Goal: Task Accomplishment & Management: Manage account settings

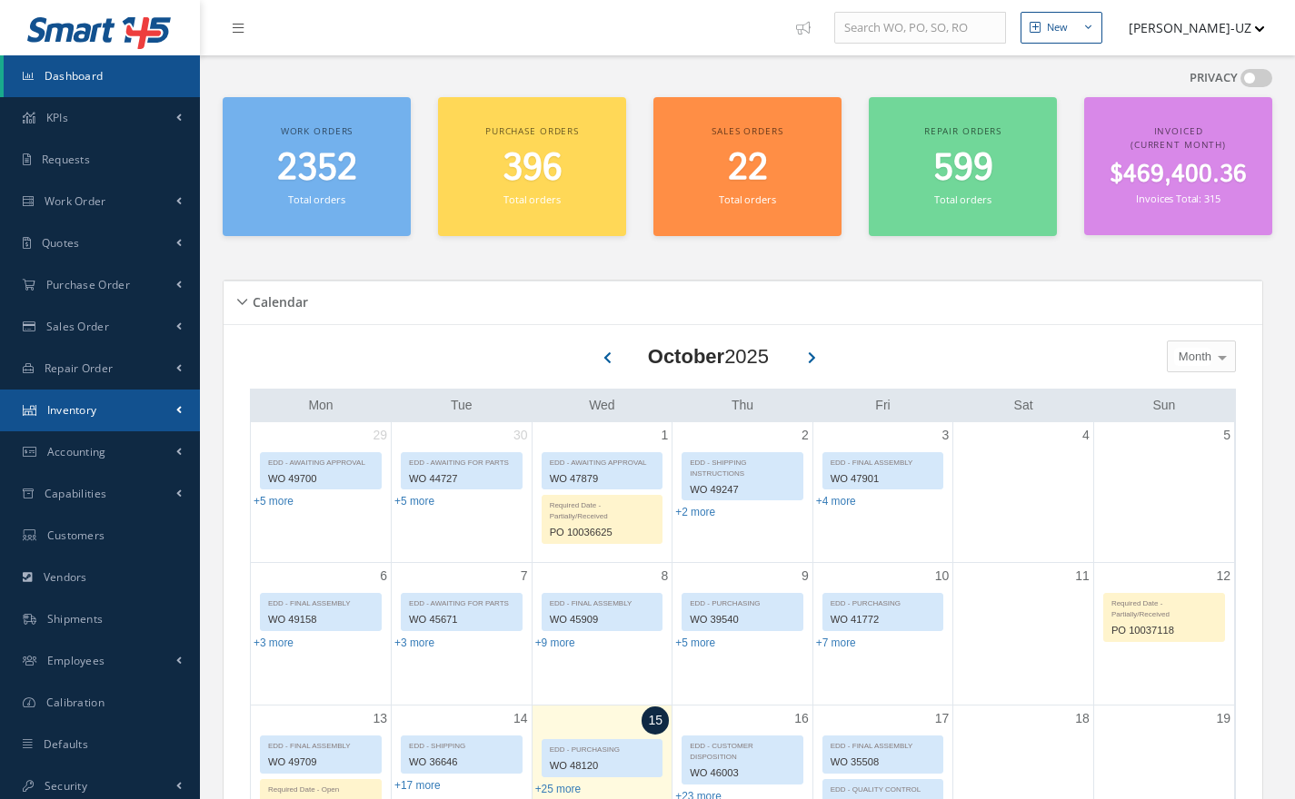
click at [80, 411] on span "Inventory" at bounding box center [72, 409] width 50 height 15
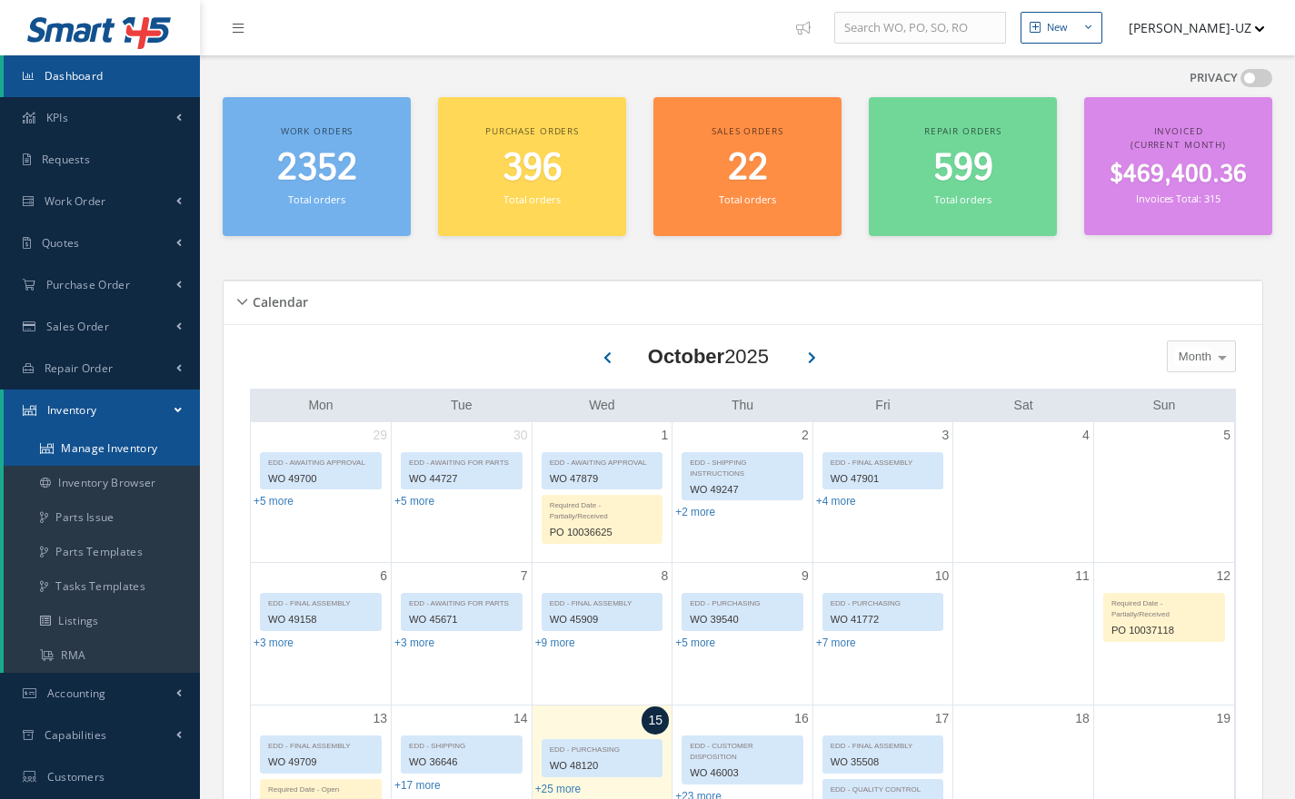
click at [104, 454] on link "Manage Inventory" at bounding box center [102, 449] width 196 height 35
click at [118, 449] on link "Manage Inventory" at bounding box center [102, 449] width 196 height 35
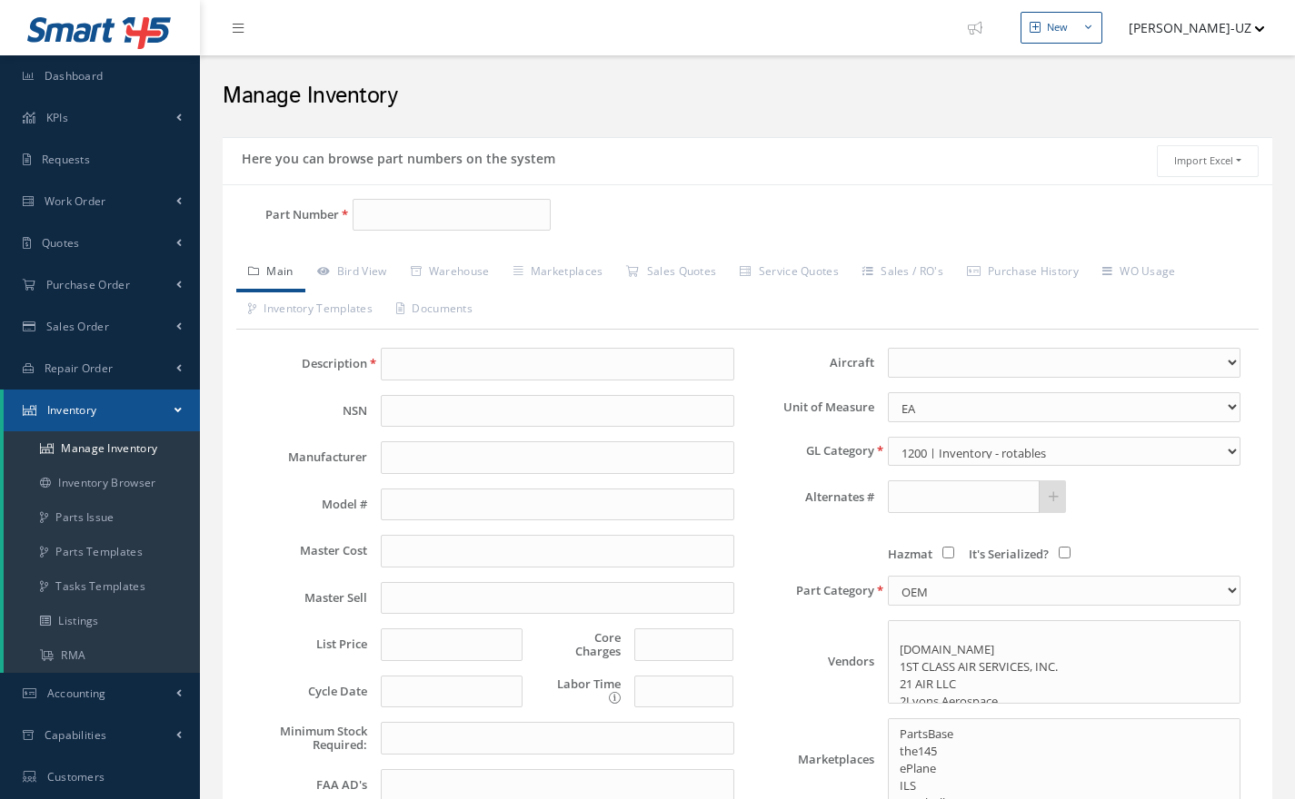
select select
click at [481, 215] on input "Part Number" at bounding box center [451, 215] width 198 height 33
type input "dv8"
click at [435, 263] on link "Warehouse" at bounding box center [450, 273] width 103 height 38
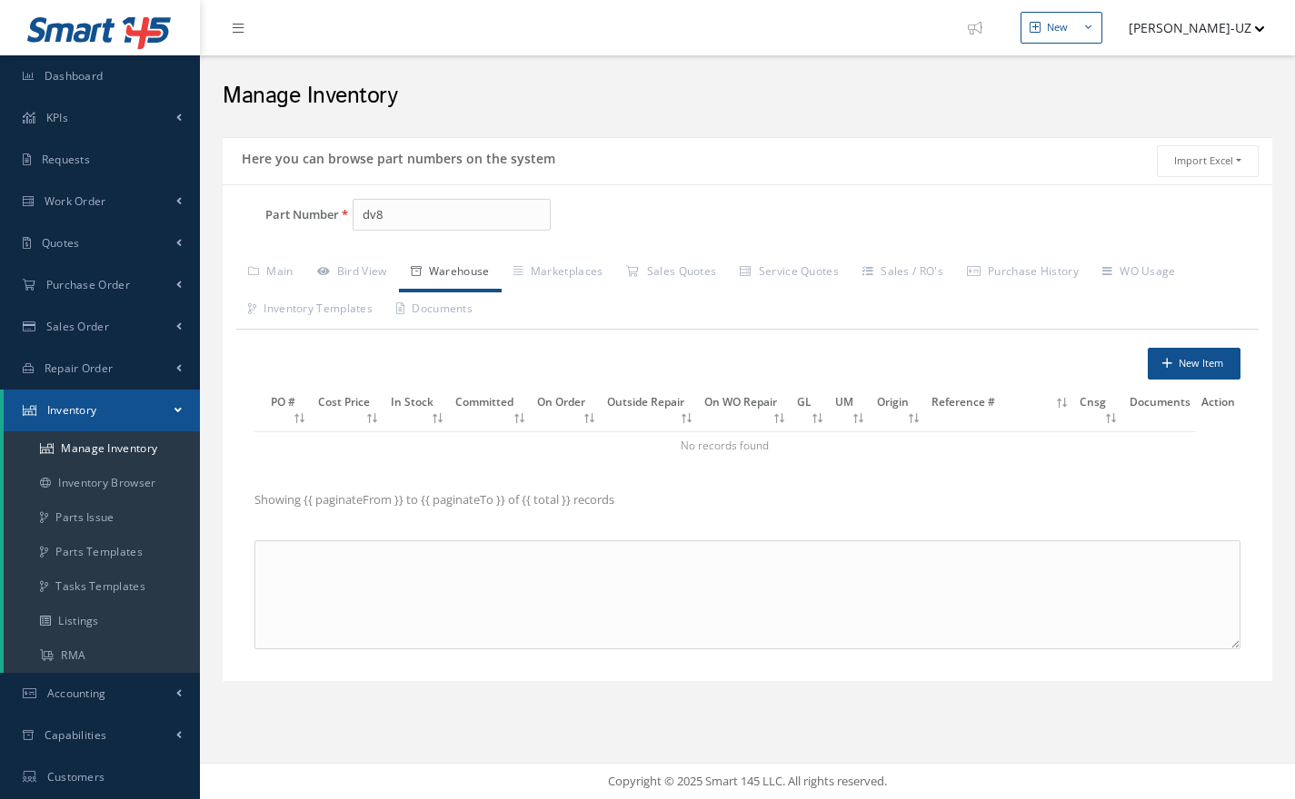
click at [412, 233] on div "Part Number dv8" at bounding box center [398, 222] width 350 height 47
click at [422, 219] on input "dv8" at bounding box center [451, 215] width 198 height 33
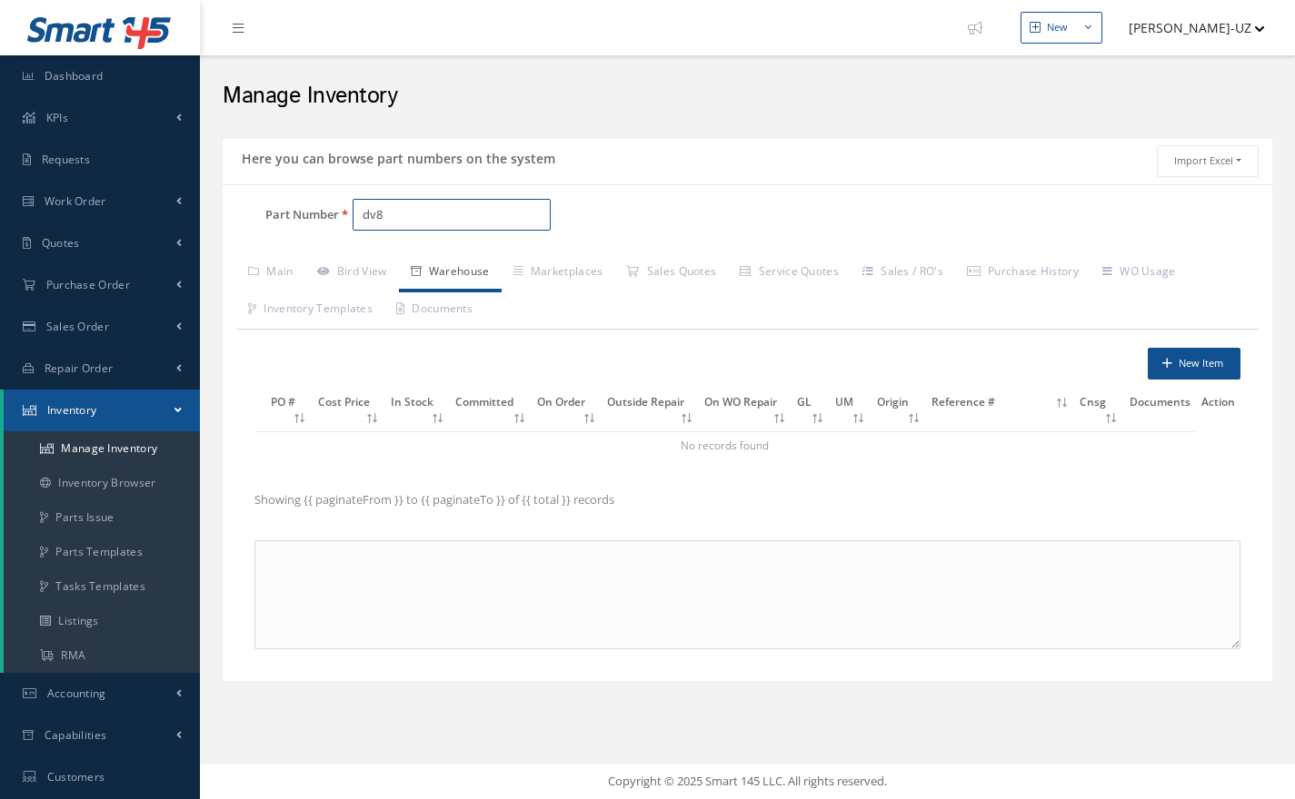
click at [422, 219] on input "dv8" at bounding box center [451, 215] width 198 height 33
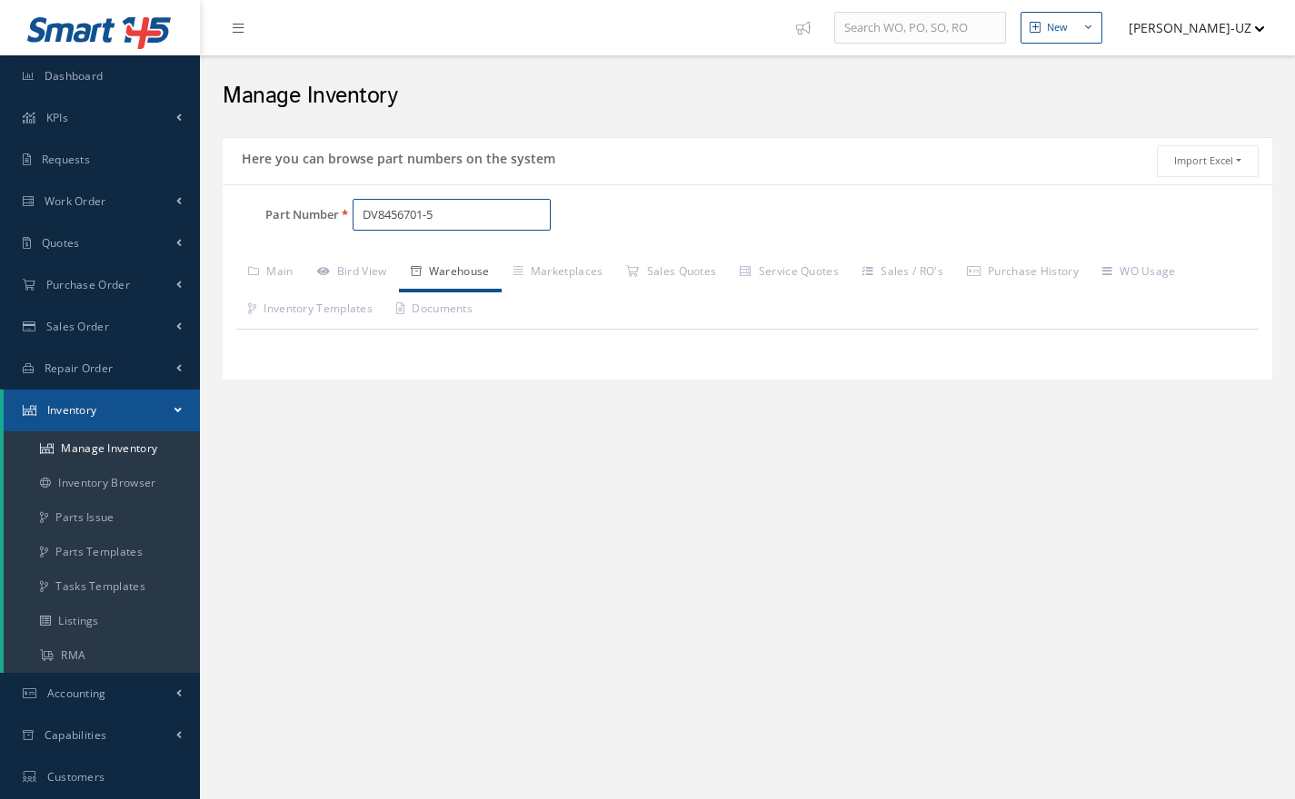
type input "DV8456701-5"
click at [484, 278] on link "Warehouse" at bounding box center [450, 273] width 103 height 38
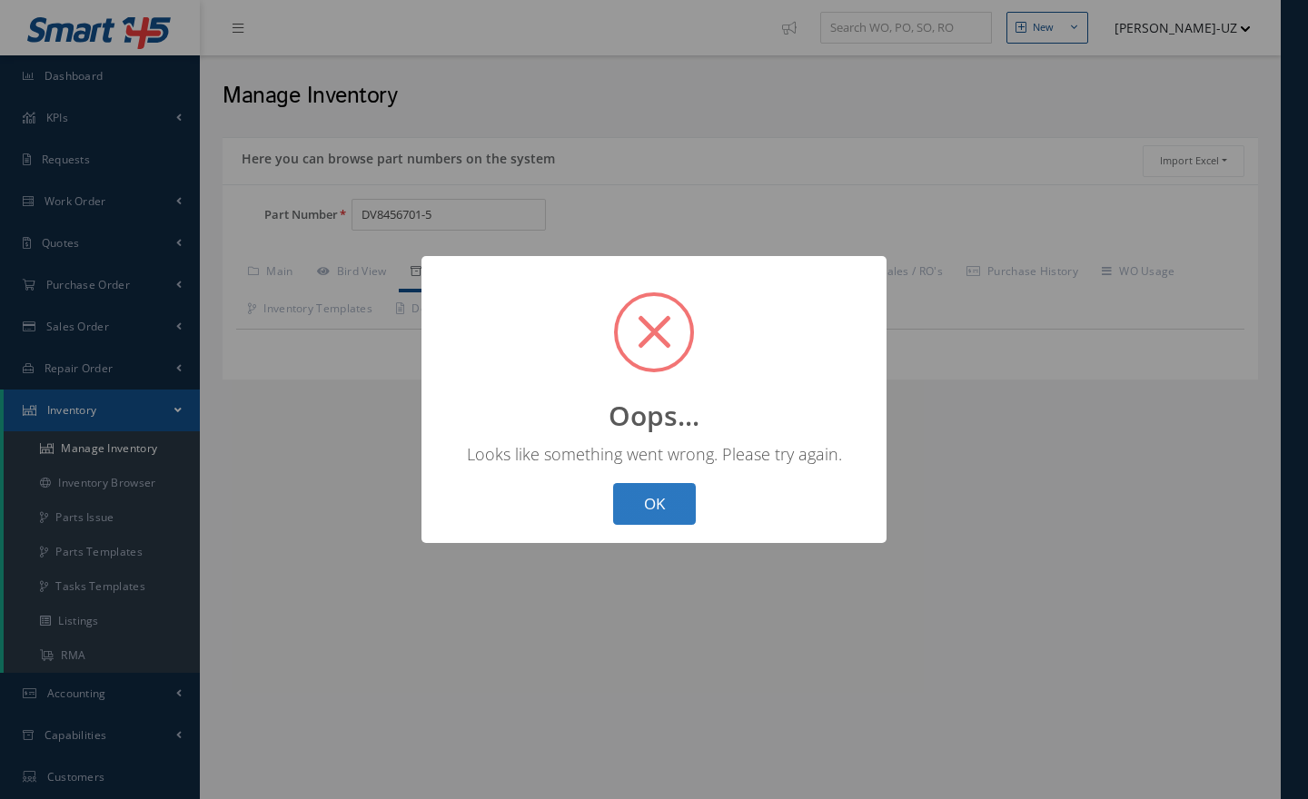
click at [634, 511] on button "OK" at bounding box center [654, 504] width 83 height 43
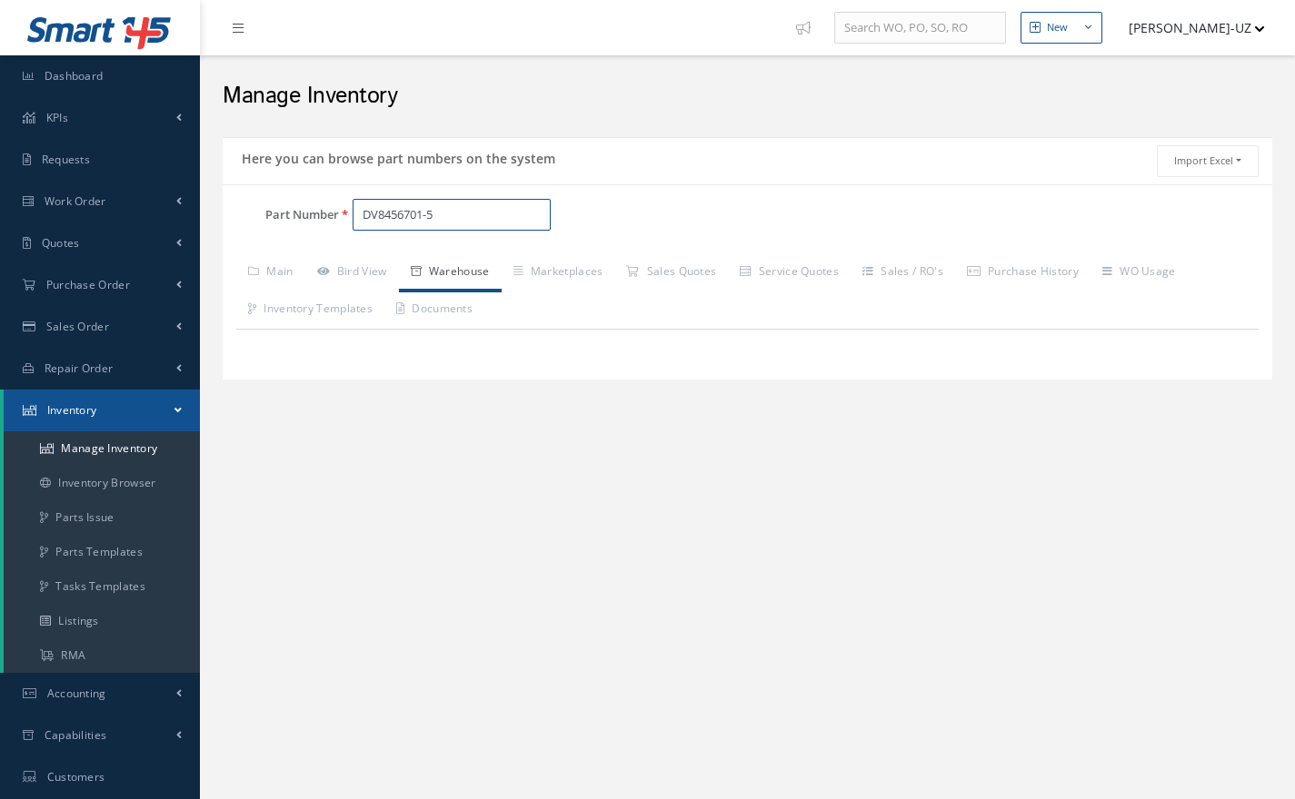
click at [466, 209] on input "DV8456701-5" at bounding box center [451, 215] width 198 height 33
click at [462, 282] on link "Warehouse" at bounding box center [450, 273] width 103 height 38
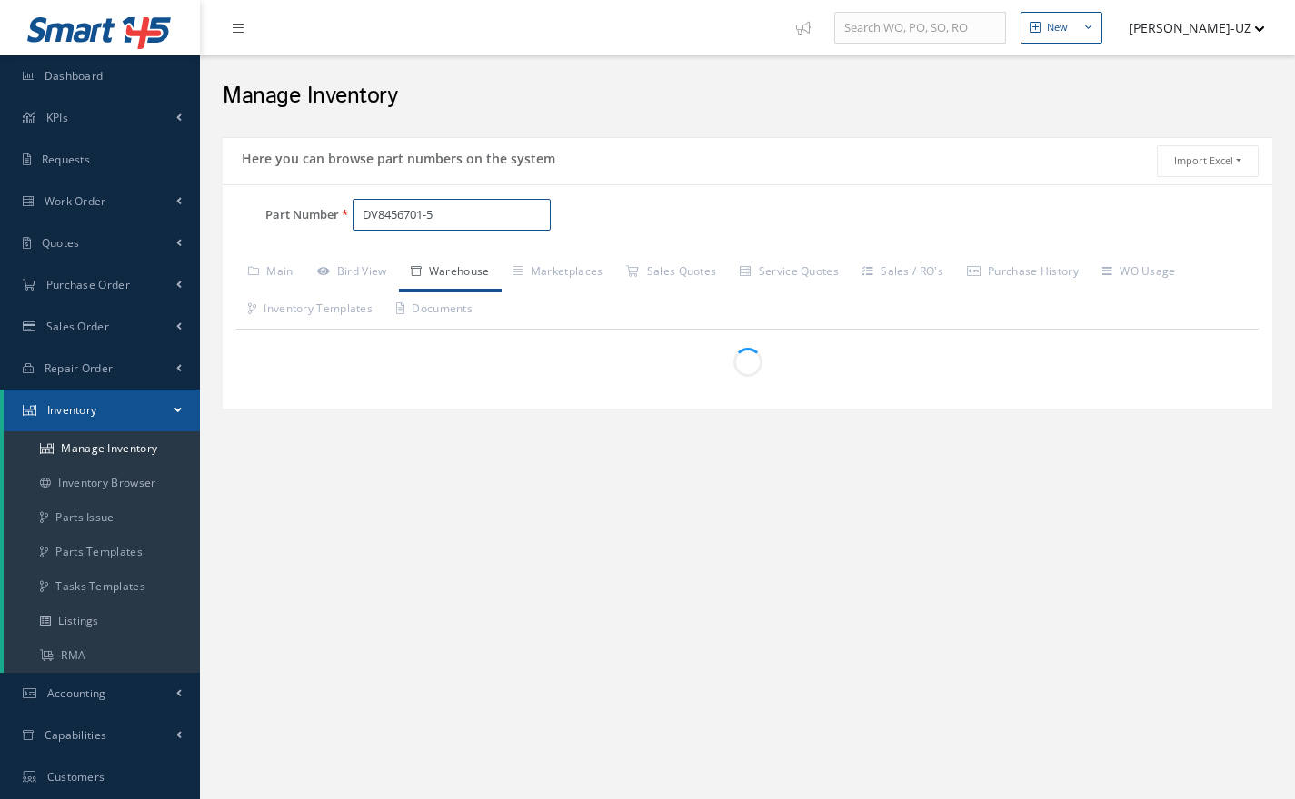
click at [488, 199] on input "DV8456701-5" at bounding box center [451, 215] width 198 height 33
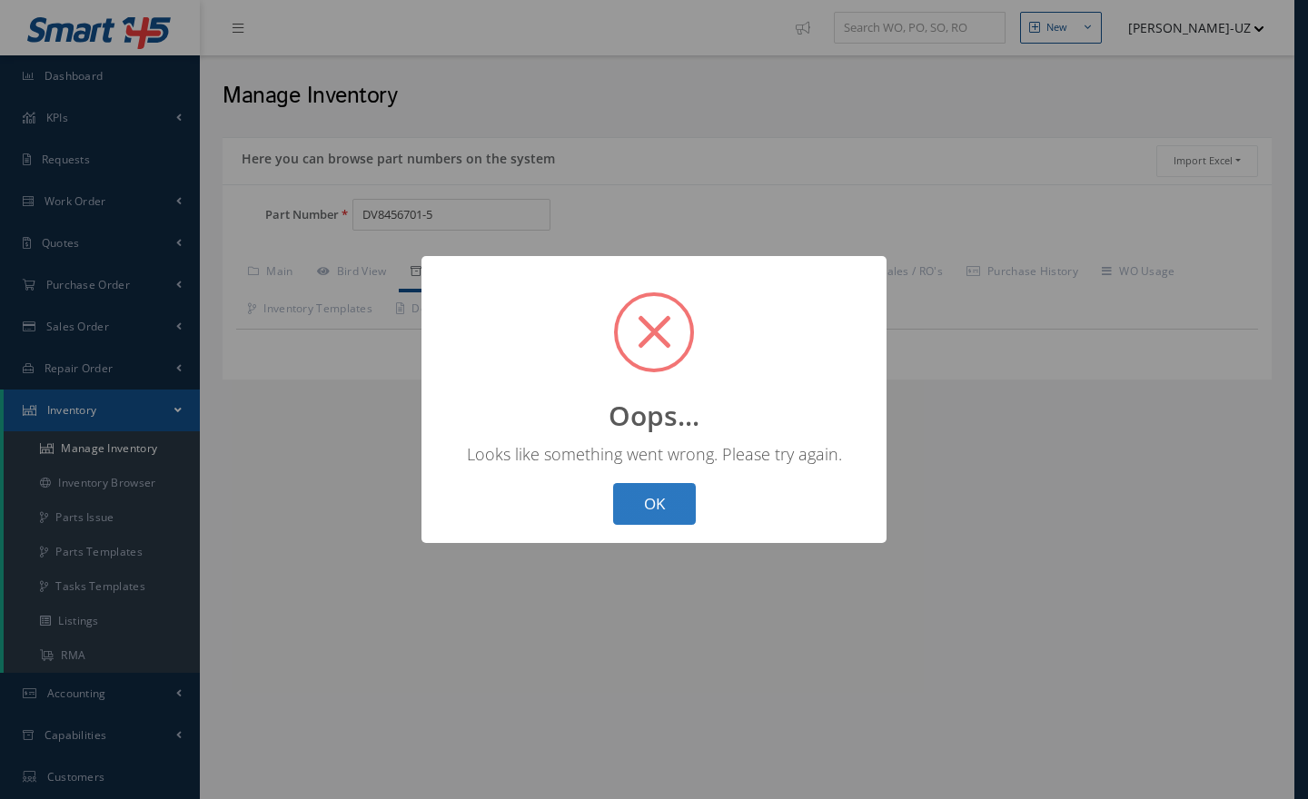
click at [660, 503] on button "OK" at bounding box center [654, 504] width 83 height 43
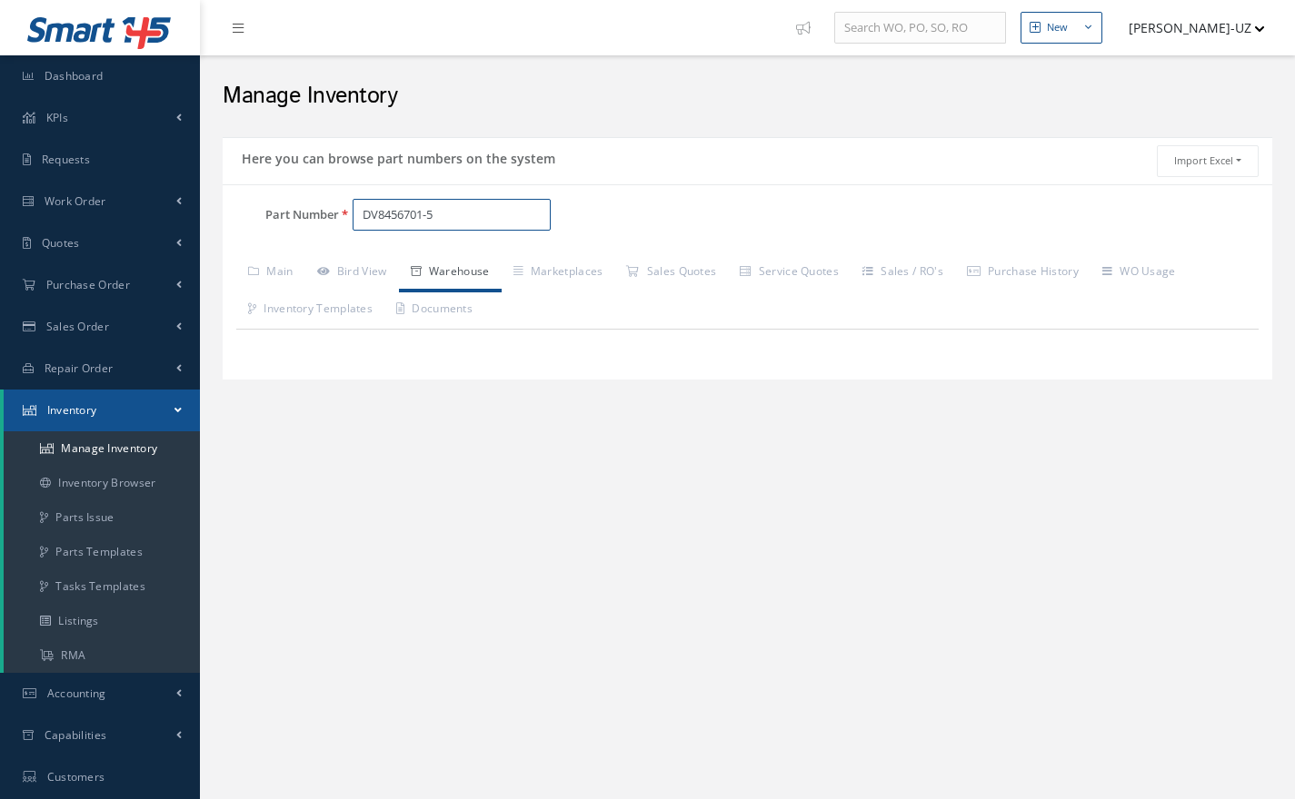
click at [462, 218] on input "DV8456701-5" at bounding box center [451, 215] width 198 height 33
click at [469, 266] on link "Warehouse" at bounding box center [450, 273] width 103 height 38
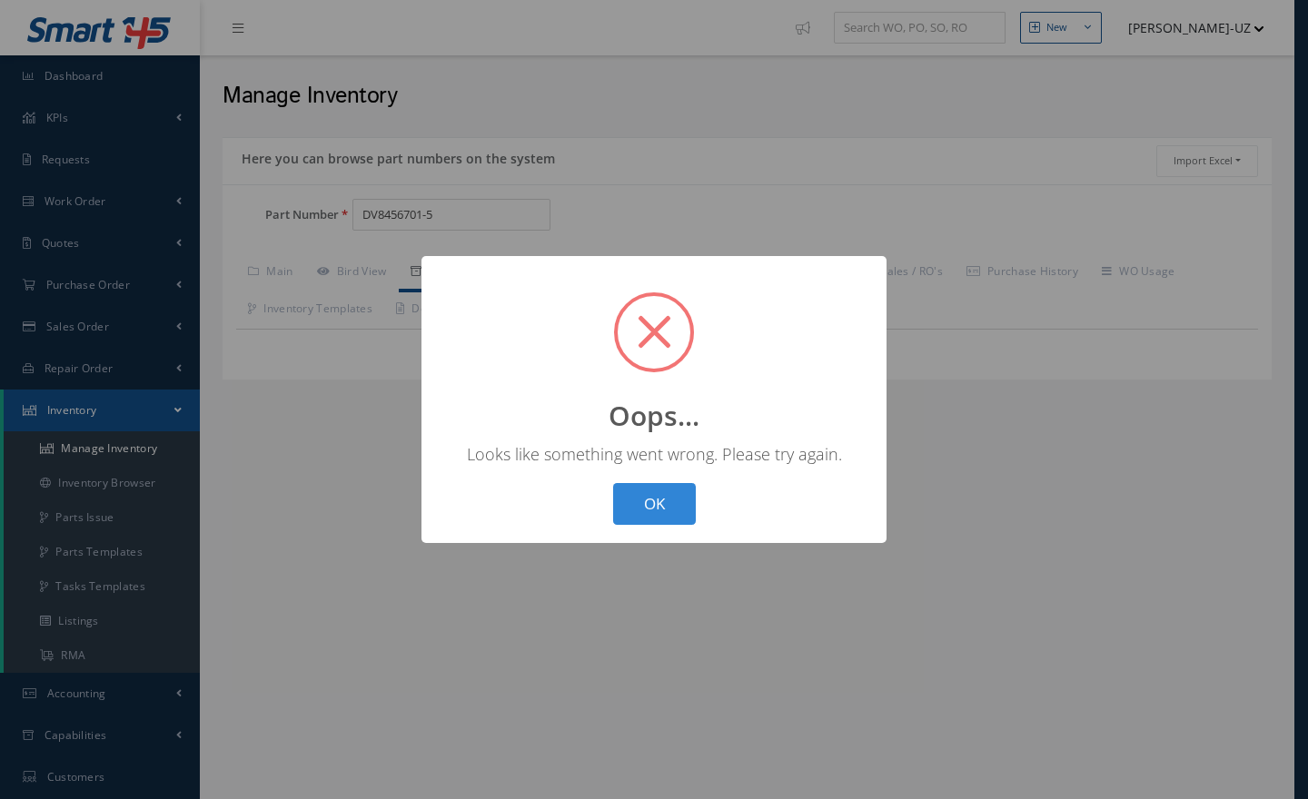
click at [462, 221] on div "? ! i Oops... × Looks like something went wrong. Please try again. OK Cancel" at bounding box center [654, 399] width 1308 height 799
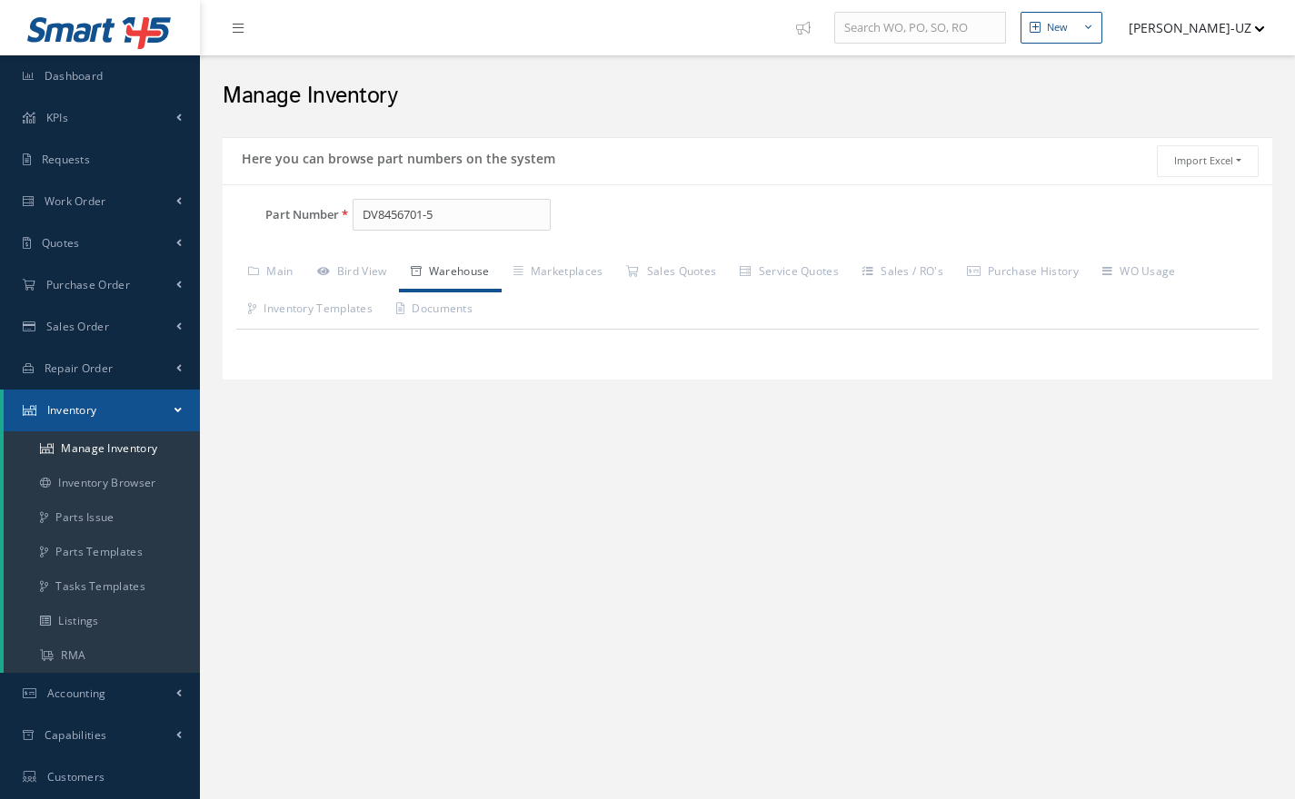
click at [452, 263] on link "Warehouse" at bounding box center [450, 273] width 103 height 38
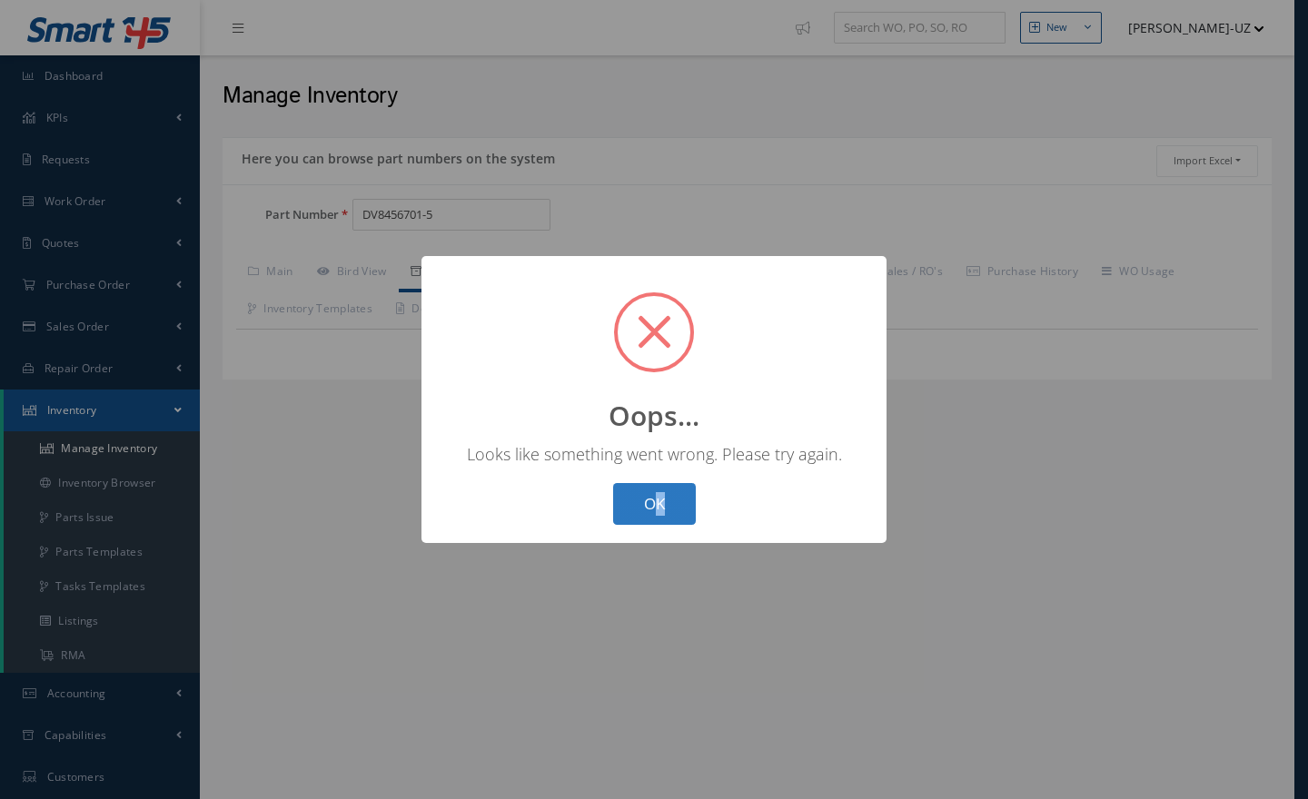
drag, startPoint x: 652, startPoint y: 474, endPoint x: 667, endPoint y: 510, distance: 38.3
click at [667, 510] on div "? ! i Oops... × Looks like something went wrong. Please try again. OK Cancel" at bounding box center [654, 400] width 465 height 288
drag, startPoint x: 667, startPoint y: 510, endPoint x: 1237, endPoint y: 712, distance: 605.4
click at [1237, 712] on div "? ! i Oops... × Looks like something went wrong. Please try again. OK Cancel" at bounding box center [654, 399] width 1308 height 799
click at [652, 511] on button "OK" at bounding box center [654, 504] width 83 height 43
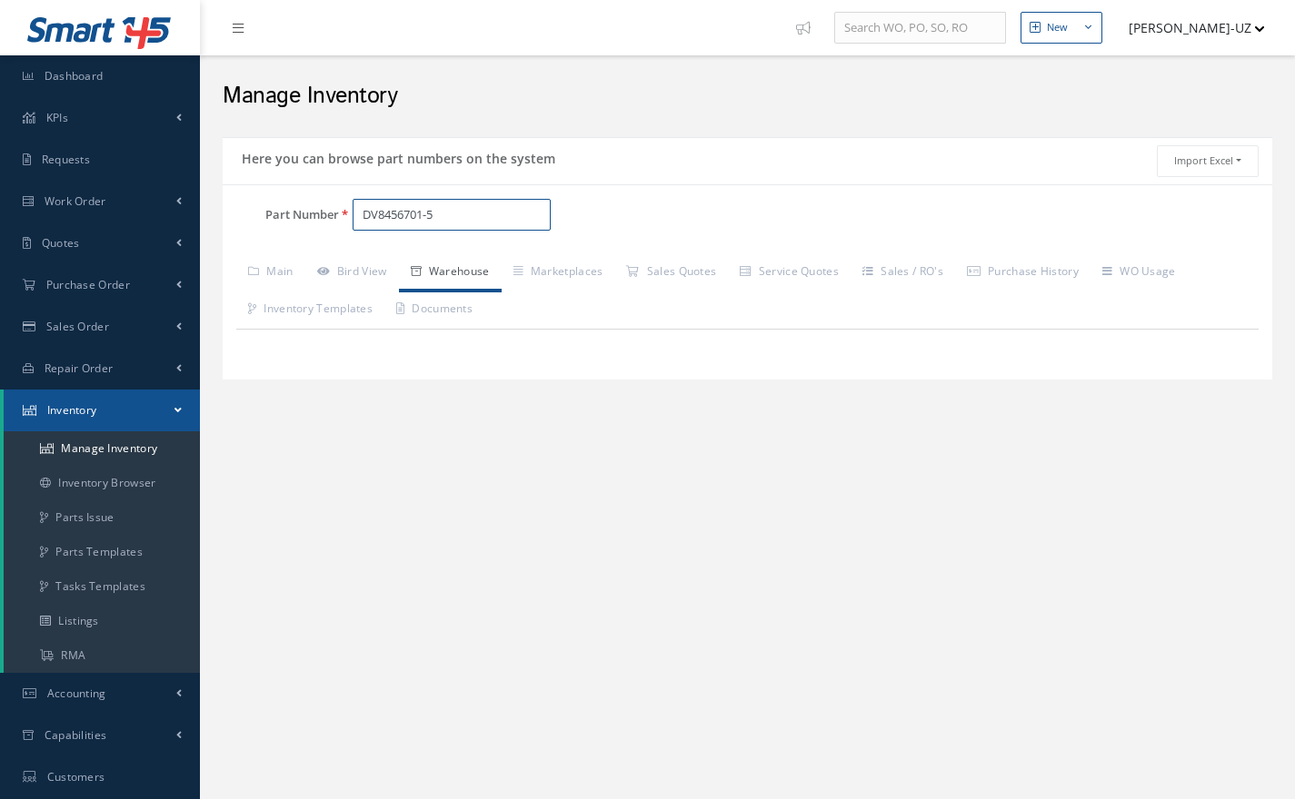
drag, startPoint x: 473, startPoint y: 218, endPoint x: 271, endPoint y: 230, distance: 202.9
click at [271, 230] on div "Part Number DV8456701-5" at bounding box center [398, 215] width 350 height 33
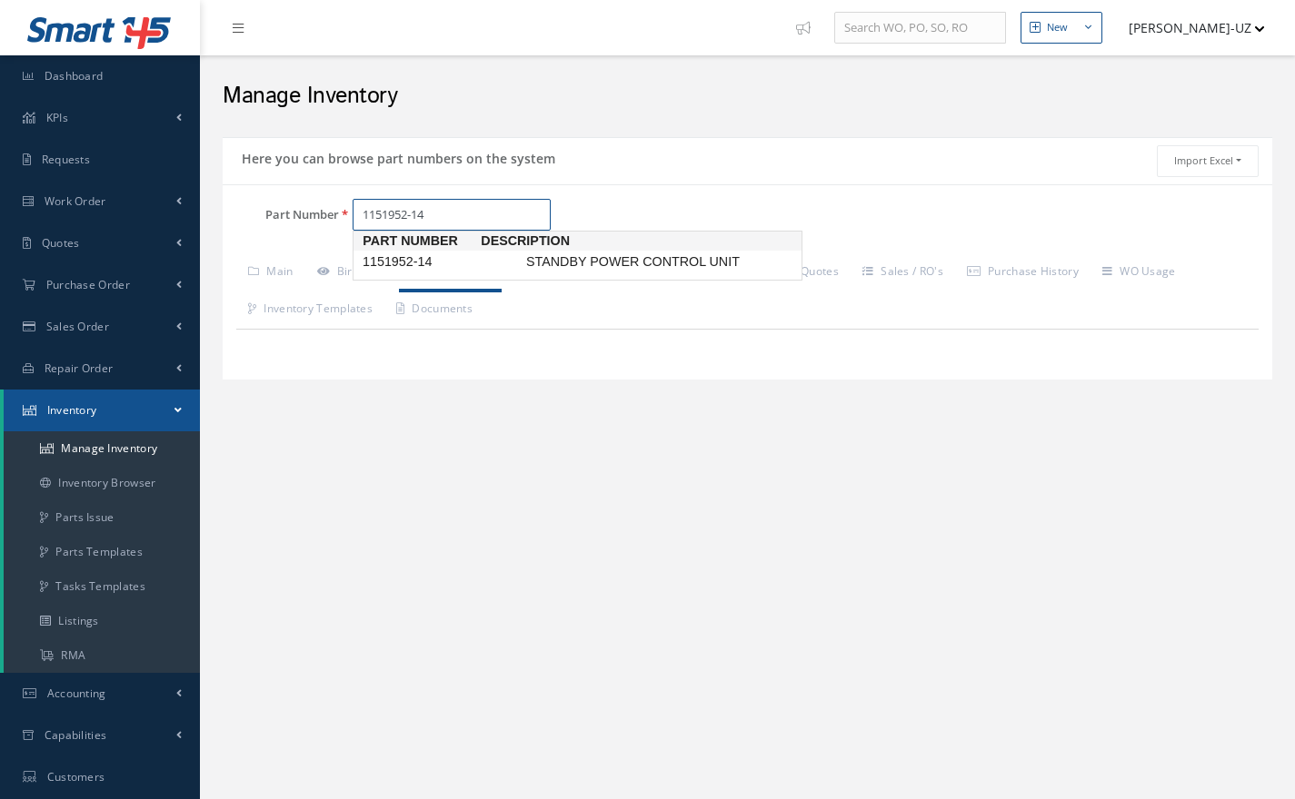
type input "1151952-14"
click at [405, 258] on span "1151952-14" at bounding box center [441, 262] width 164 height 19
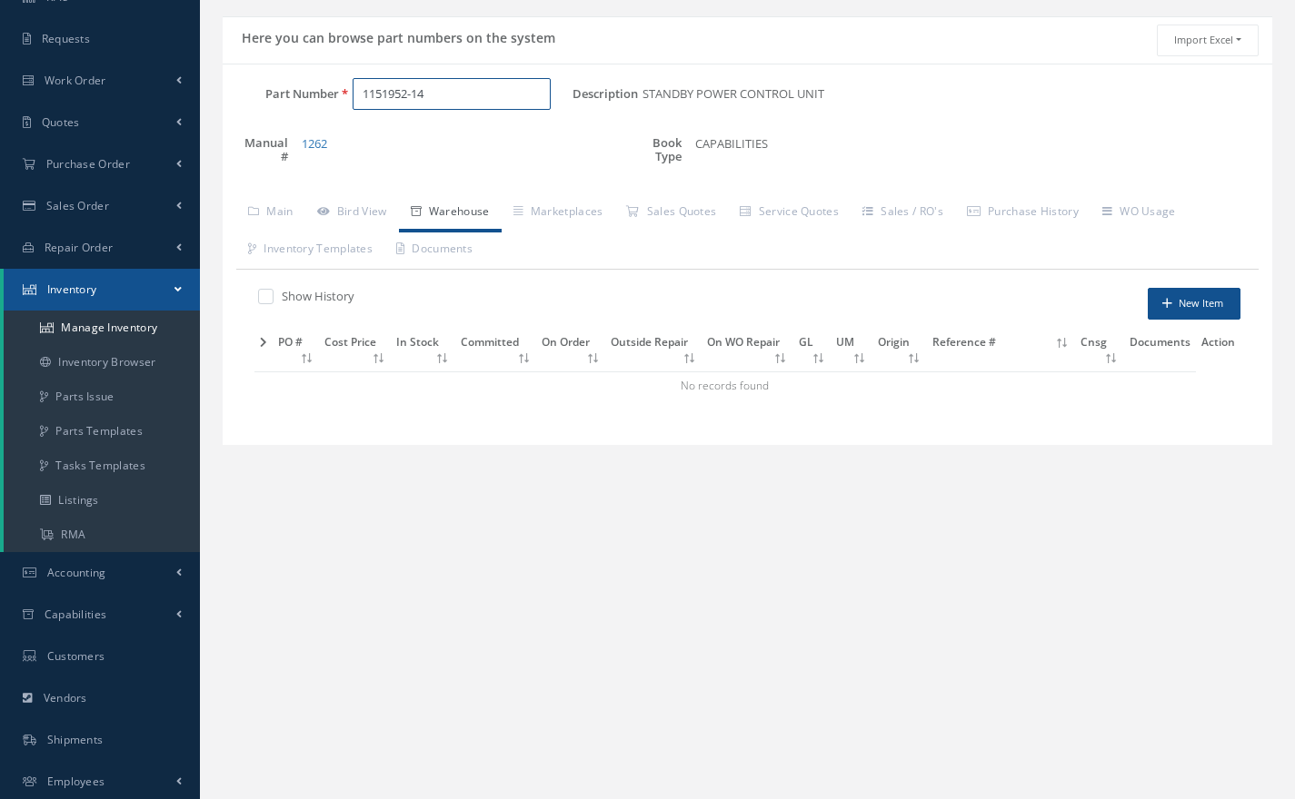
scroll to position [156, 0]
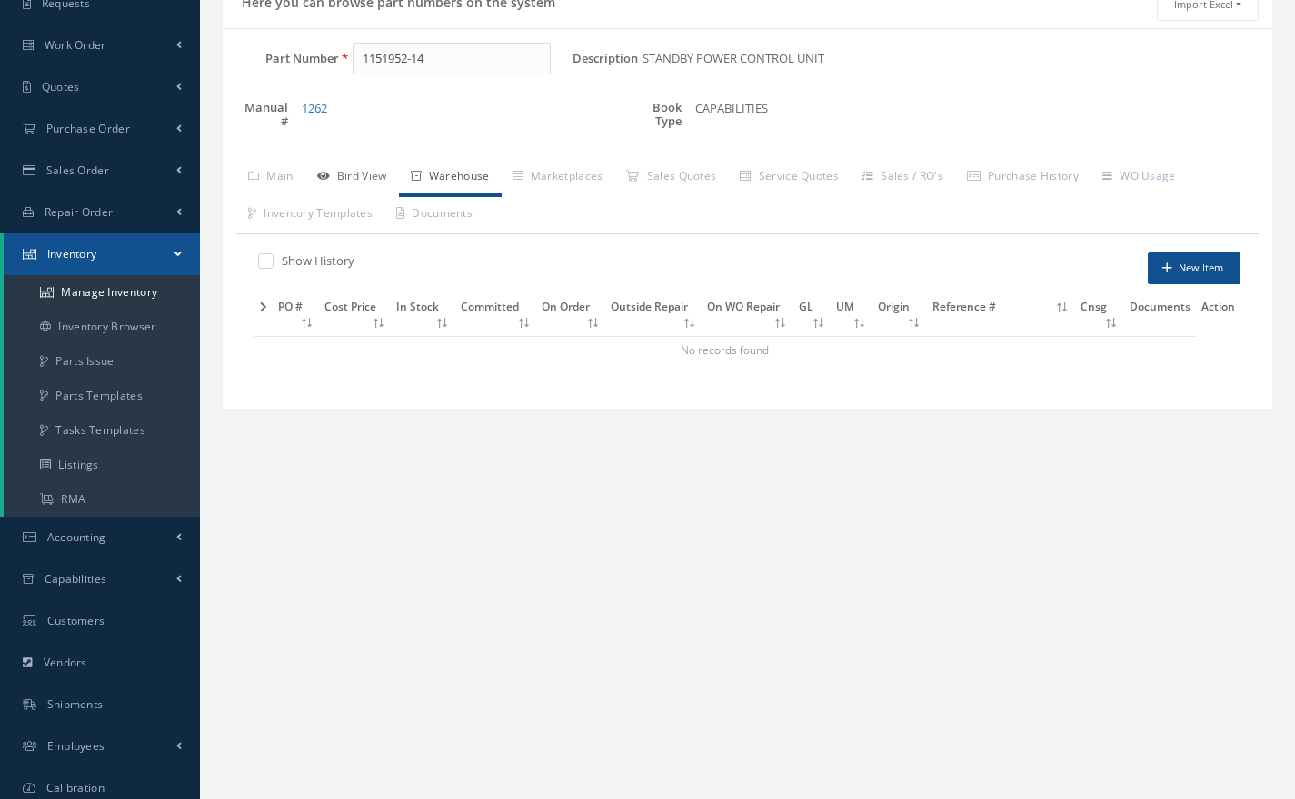
click at [361, 175] on link "Bird View" at bounding box center [352, 178] width 94 height 38
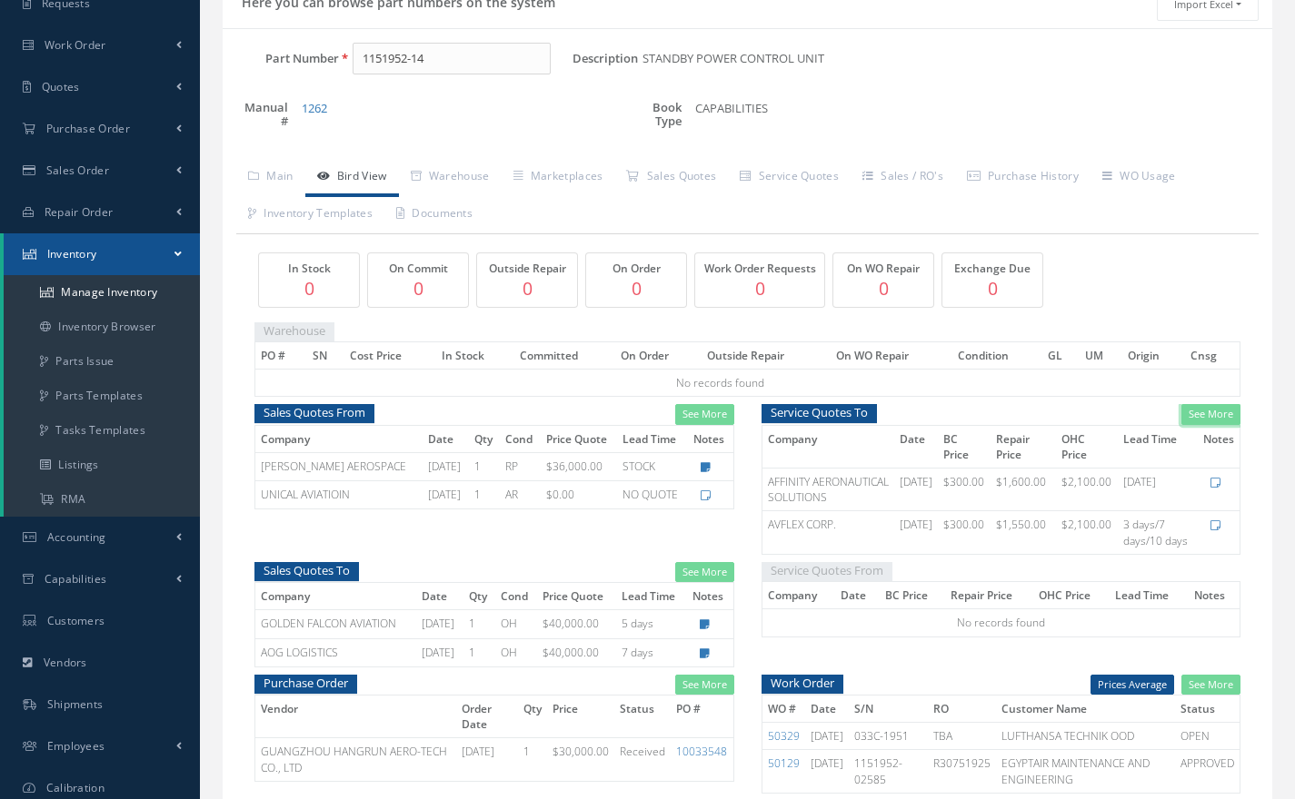
click at [1211, 424] on link "See More" at bounding box center [1210, 414] width 59 height 21
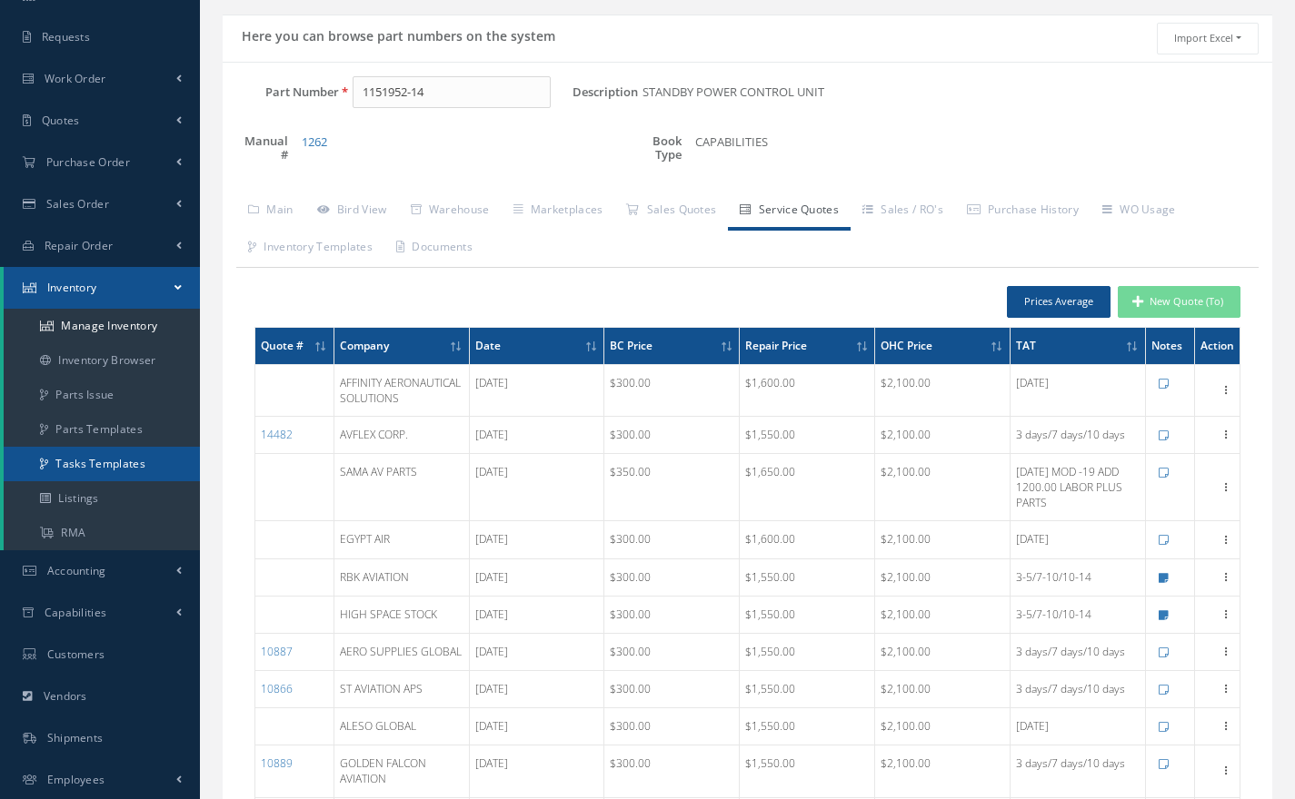
scroll to position [124, 0]
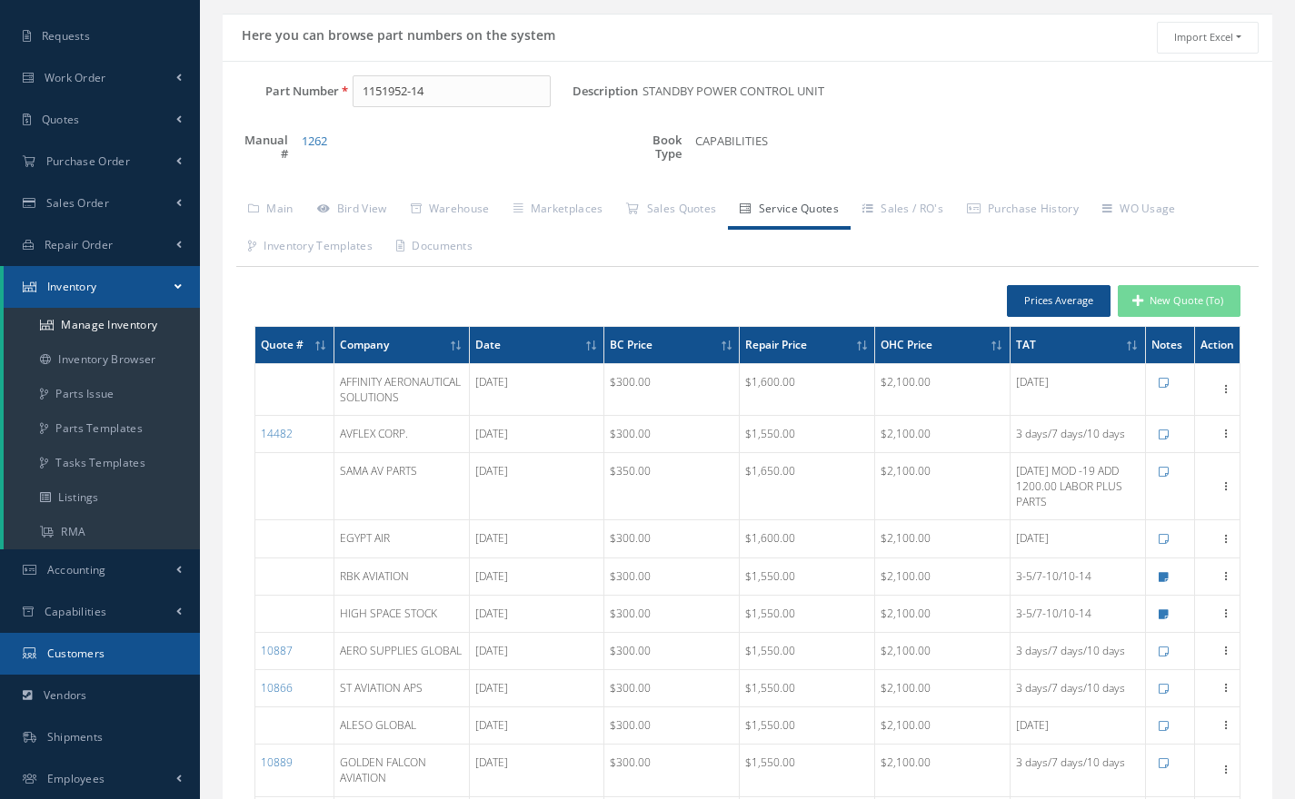
click at [76, 655] on span "Customers" at bounding box center [76, 653] width 58 height 15
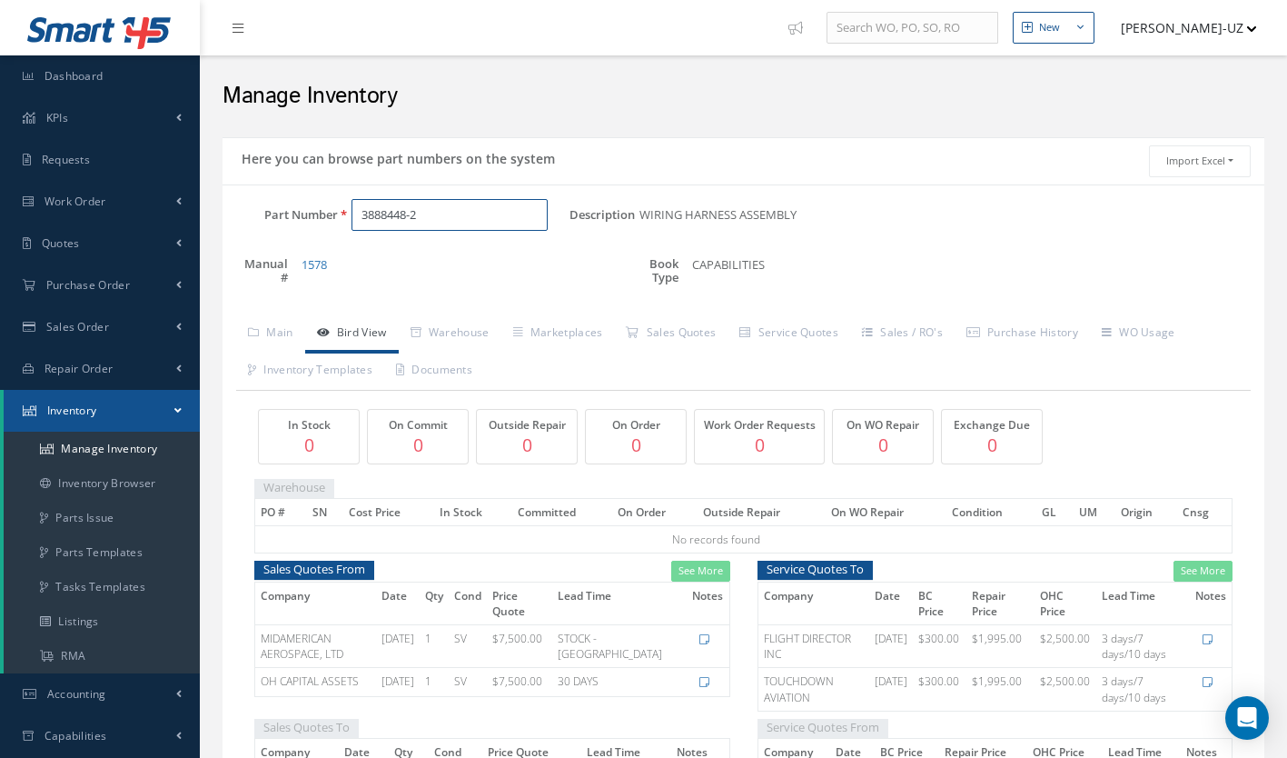
drag, startPoint x: 460, startPoint y: 225, endPoint x: 213, endPoint y: 221, distance: 247.2
click at [213, 221] on div "Here you can browse part numbers on the system Import Excel to undefined Column…" at bounding box center [743, 760] width 1069 height 1247
paste input "F11QY3714"
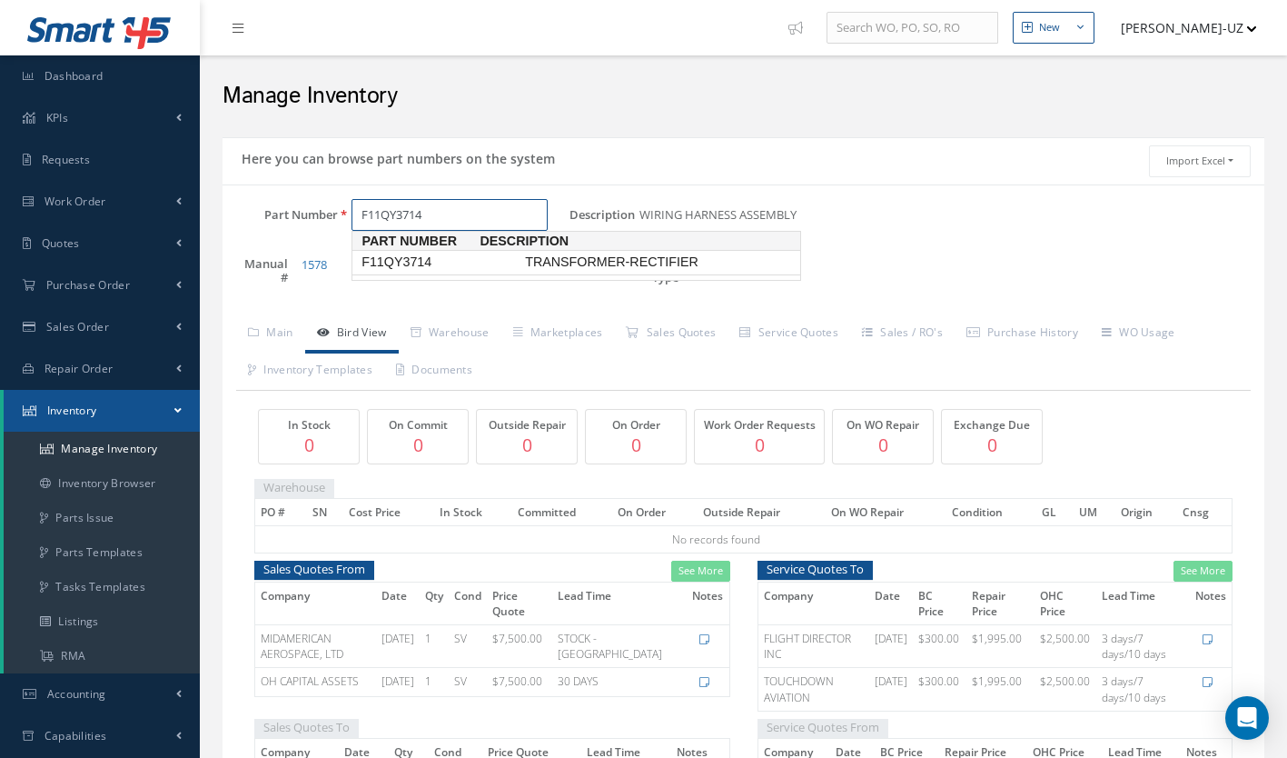
click at [432, 252] on link "F11QY3714 TRANSFORMER-RECTIFIER" at bounding box center [576, 262] width 449 height 25
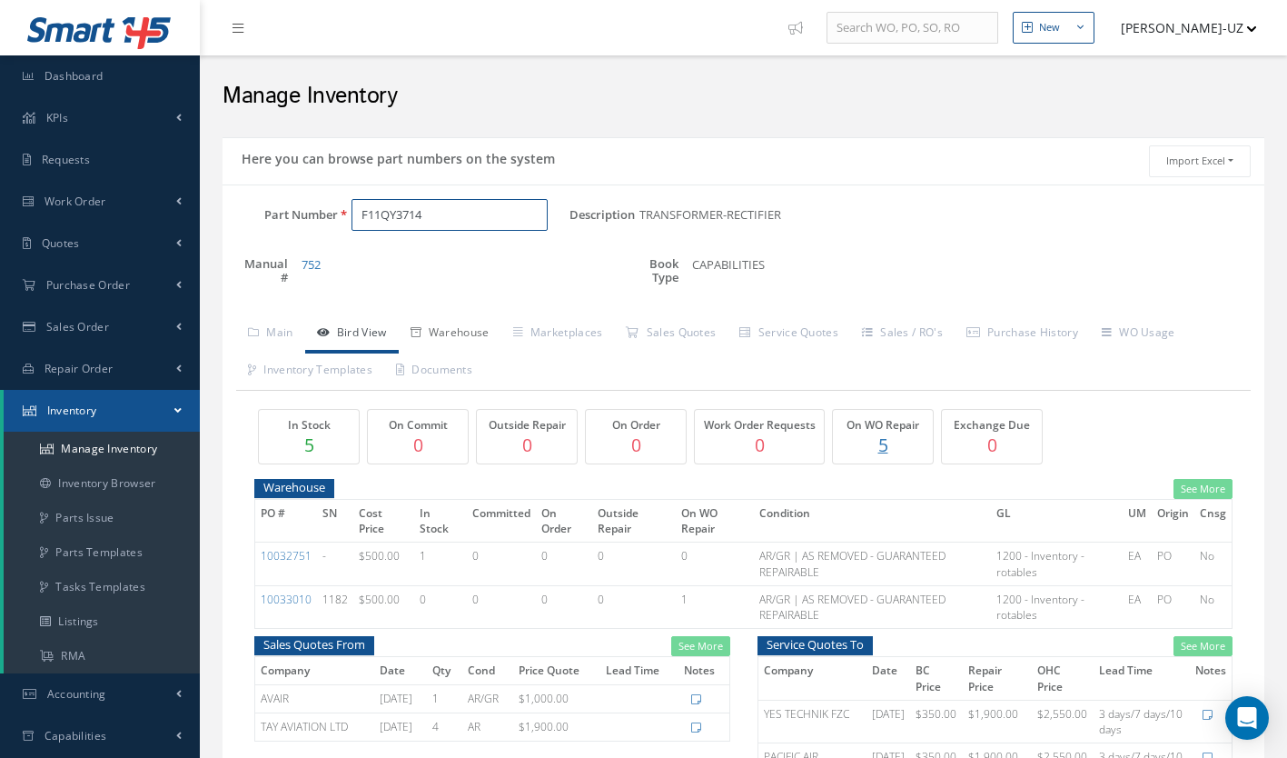
type input "F11QY3714"
click at [455, 337] on link "Warehouse" at bounding box center [450, 334] width 103 height 38
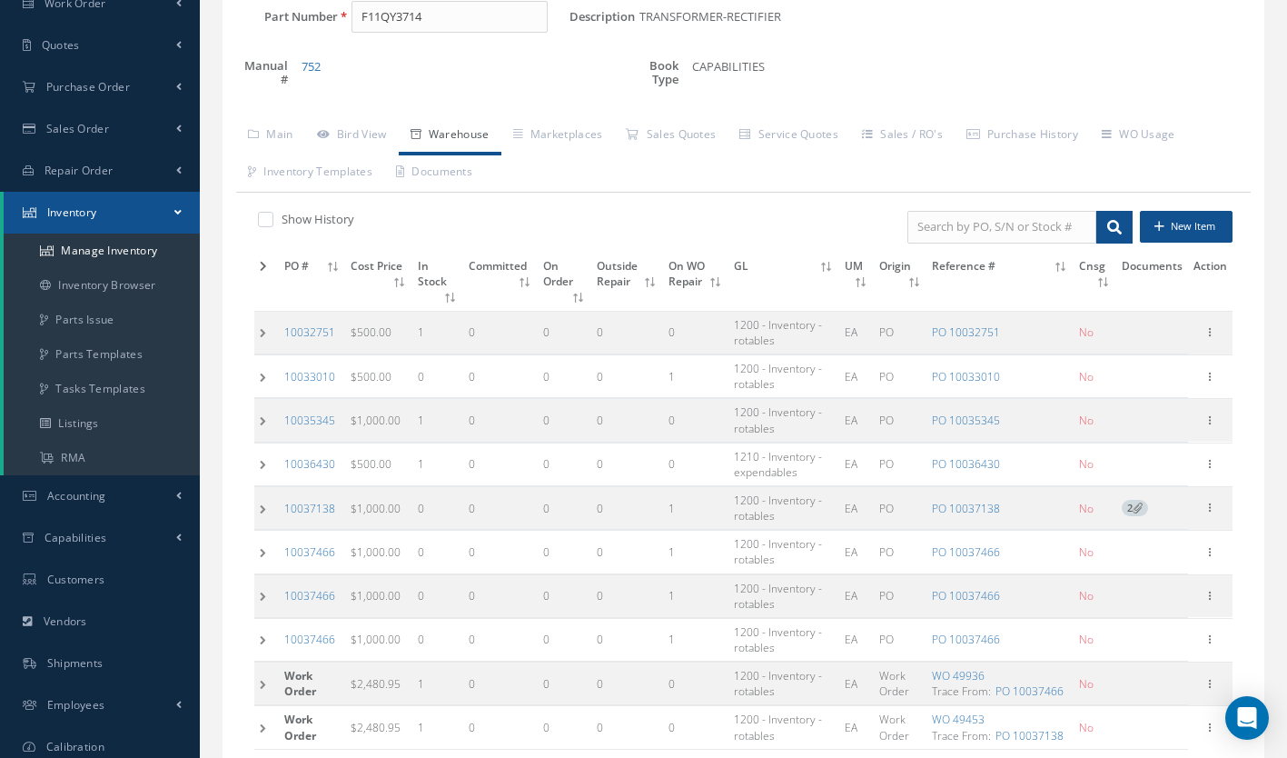
scroll to position [294, 0]
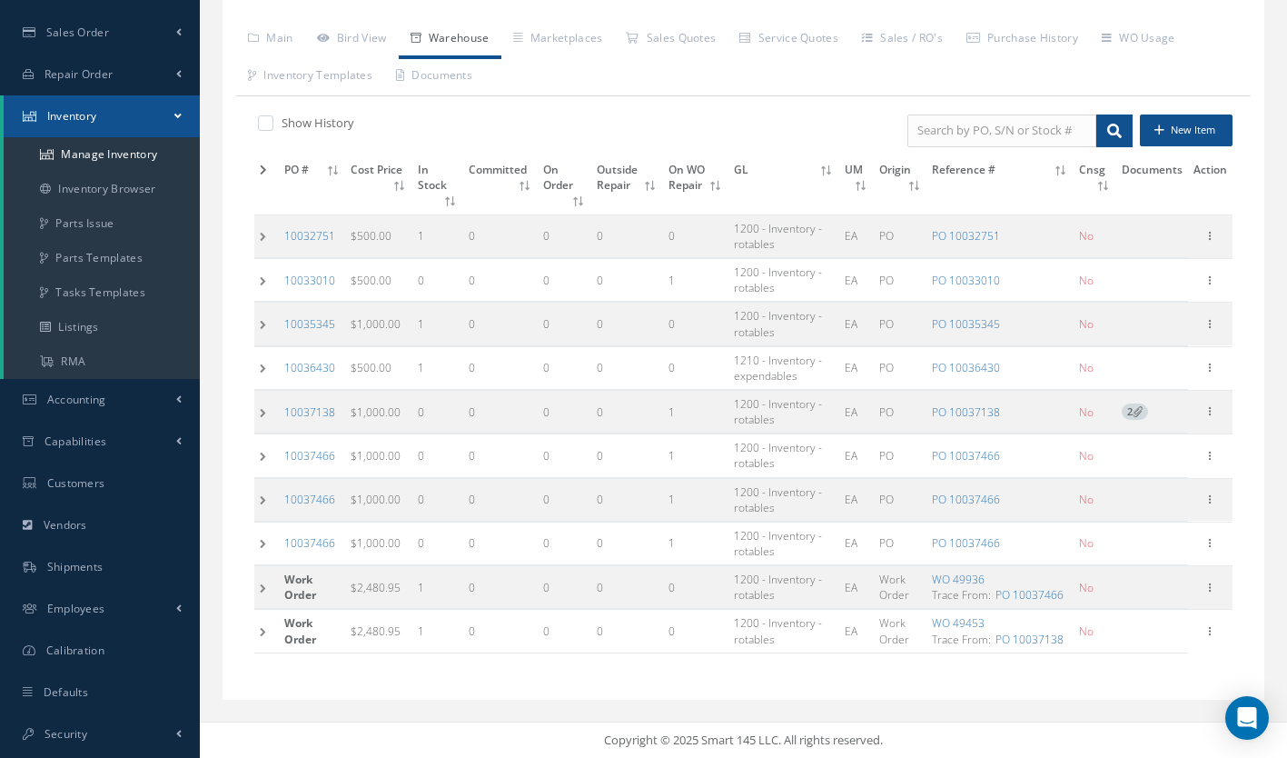
click at [267, 630] on td at bounding box center [266, 631] width 25 height 43
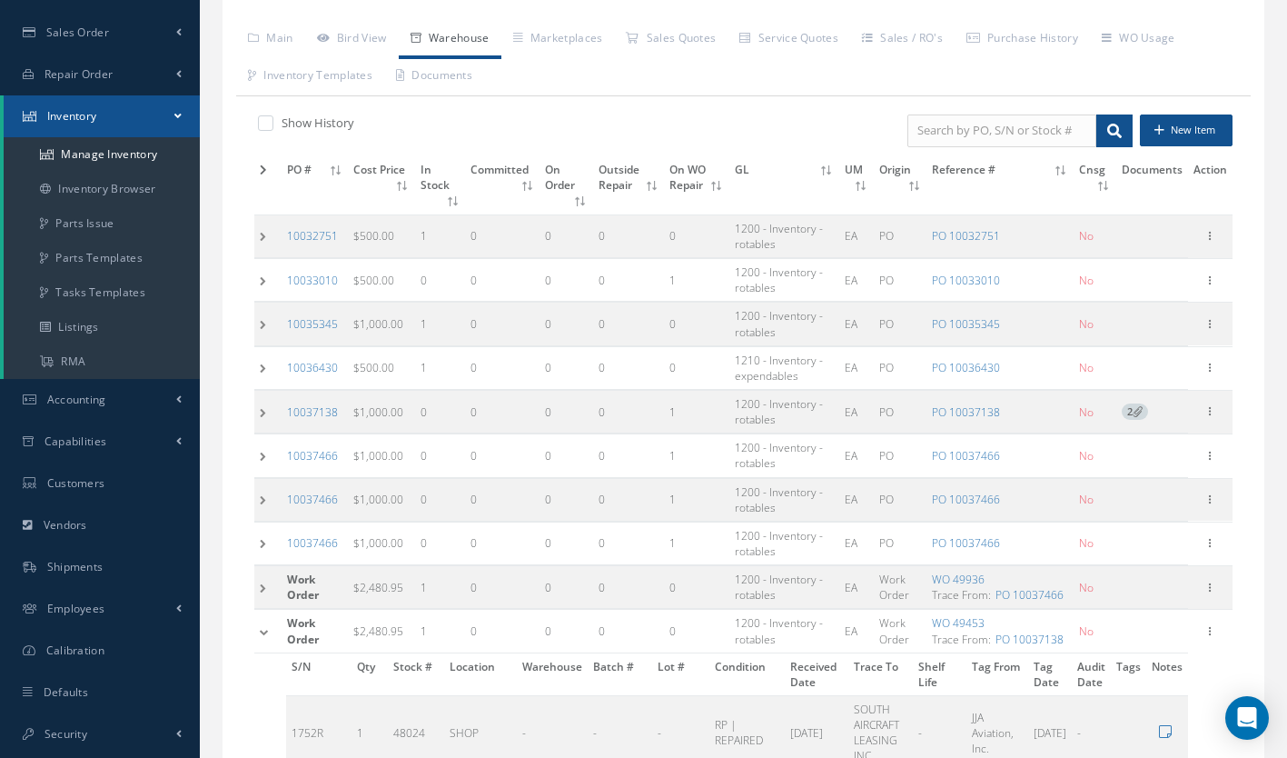
click at [262, 586] on td at bounding box center [267, 587] width 27 height 43
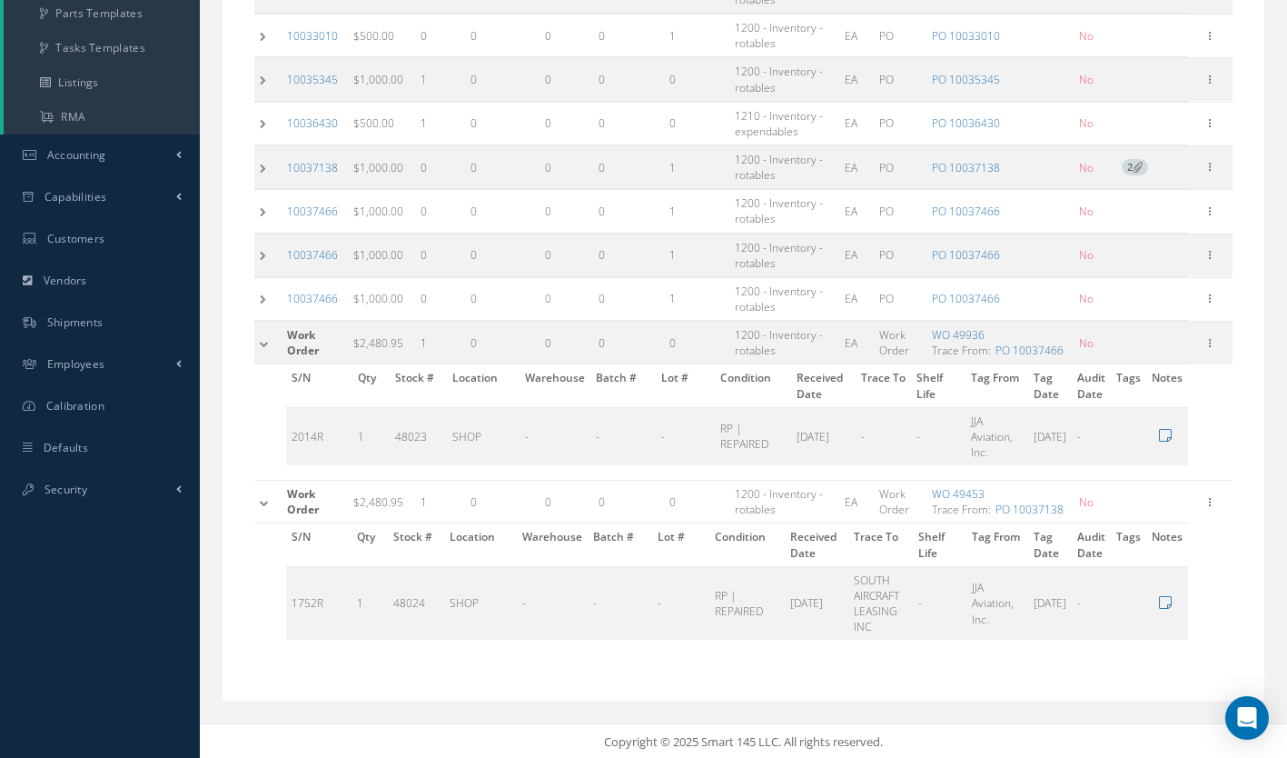
scroll to position [541, 0]
click at [1210, 341] on icon at bounding box center [1210, 340] width 18 height 15
click at [1159, 351] on link "Edit" at bounding box center [1127, 354] width 144 height 24
type input "2480.95"
type input "10/07/2025"
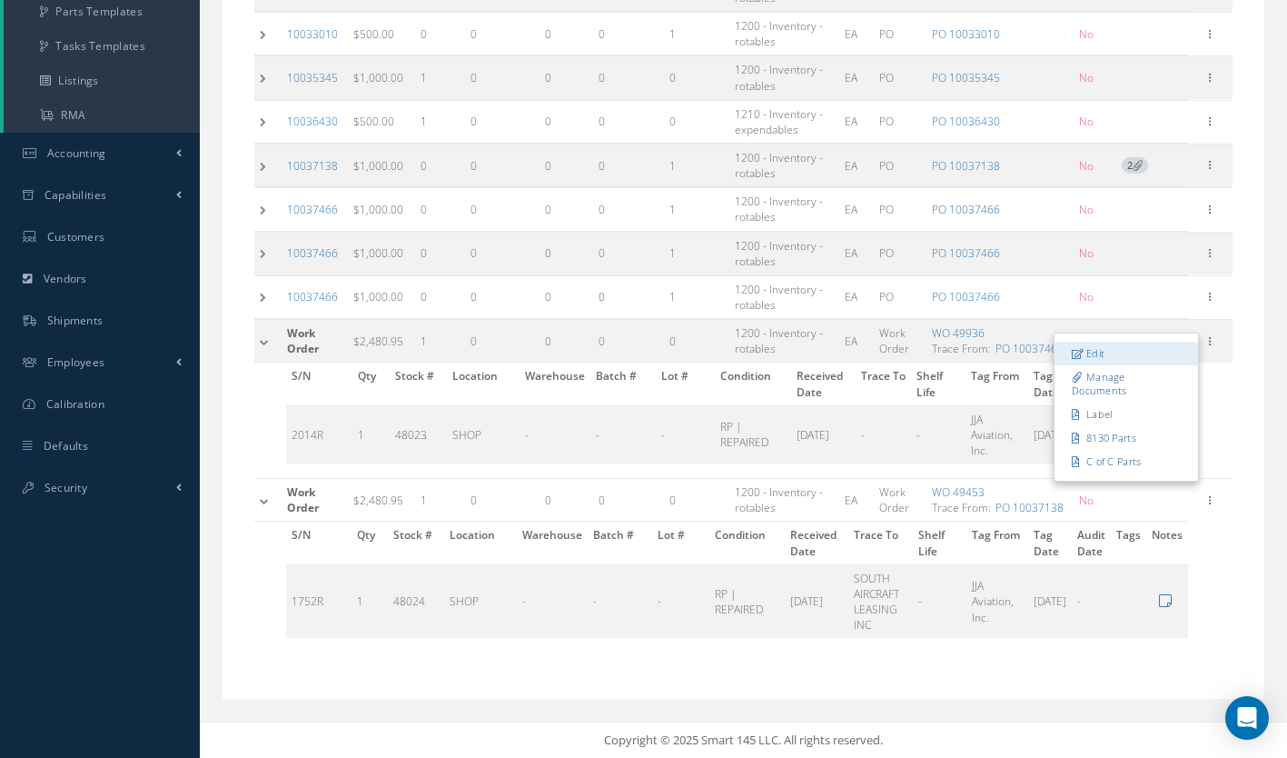
type input "49936"
checkbox input "false"
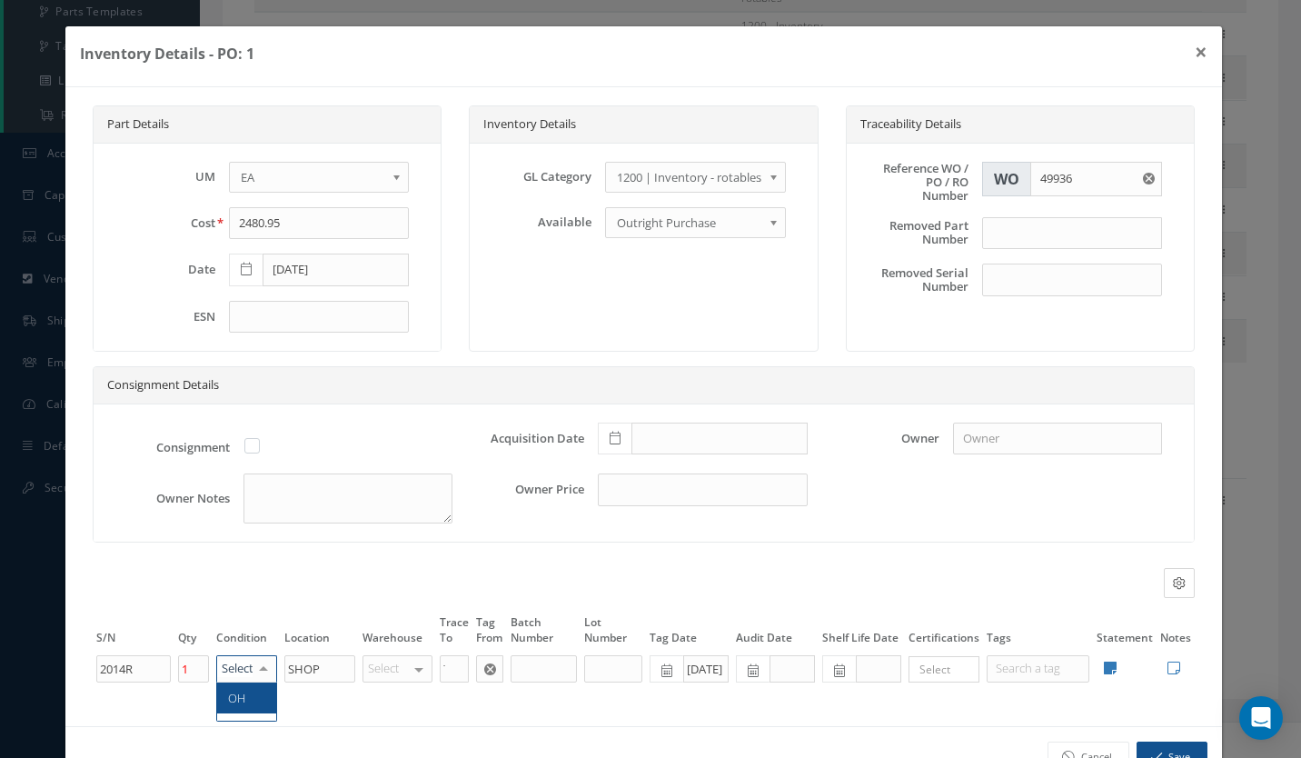
click at [239, 697] on span "OH" at bounding box center [236, 698] width 17 height 16
click at [383, 673] on div "Select" at bounding box center [397, 668] width 70 height 27
click at [390, 695] on span "JJA SALES" at bounding box center [397, 704] width 68 height 45
click at [1165, 746] on button "Save" at bounding box center [1172, 757] width 71 height 32
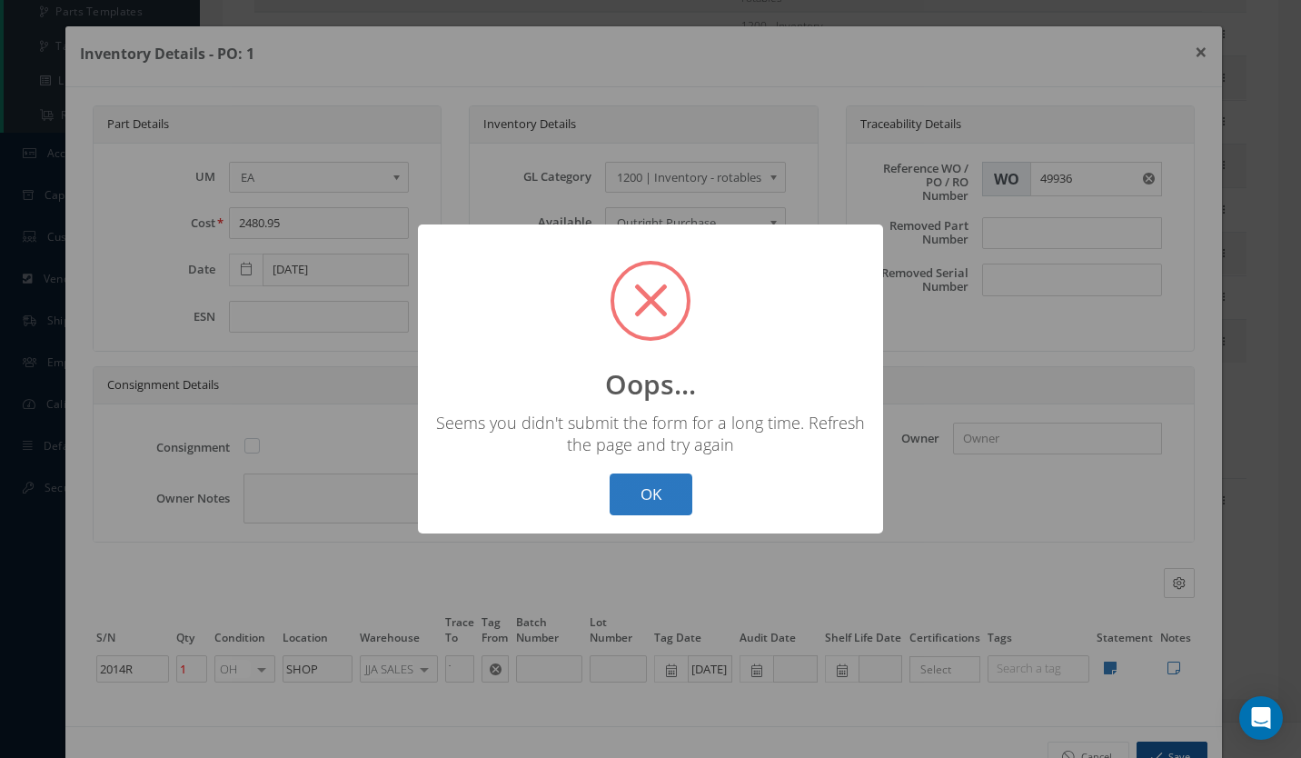
click at [648, 497] on button "OK" at bounding box center [651, 494] width 83 height 43
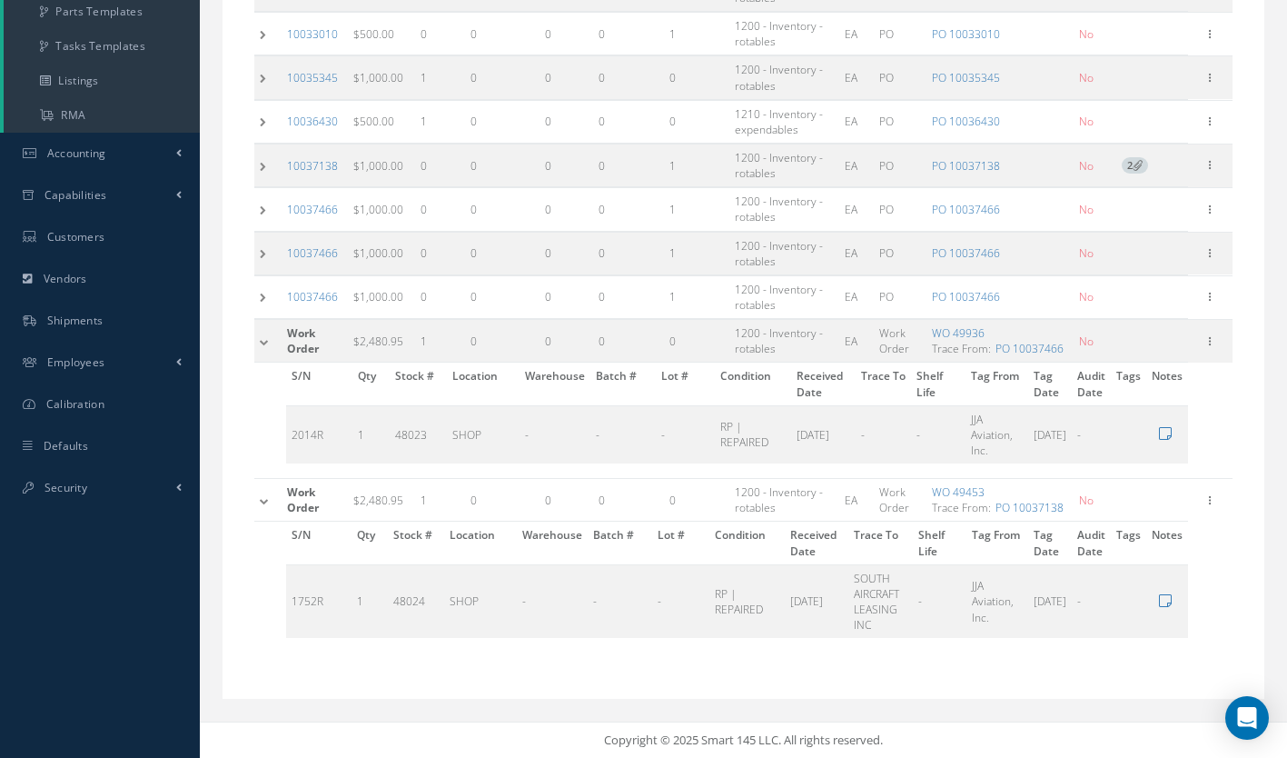
scroll to position [0, 0]
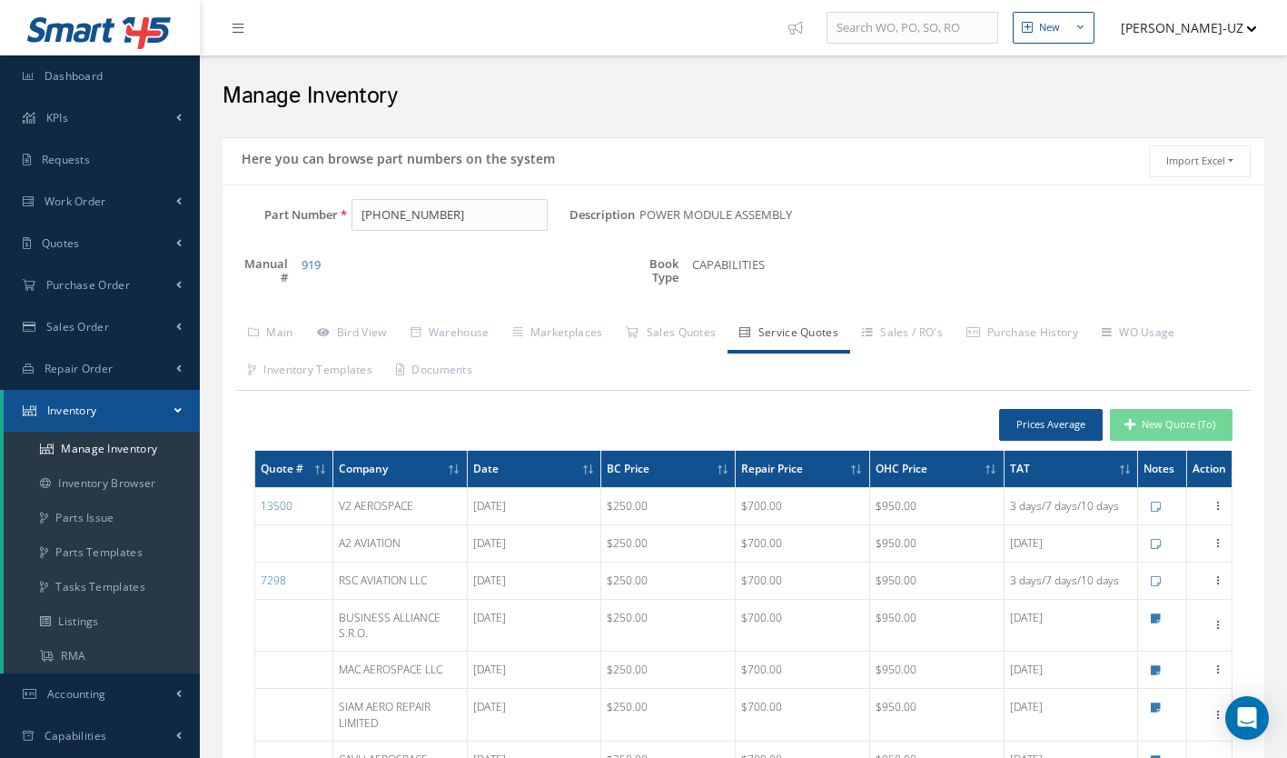
scroll to position [107, 0]
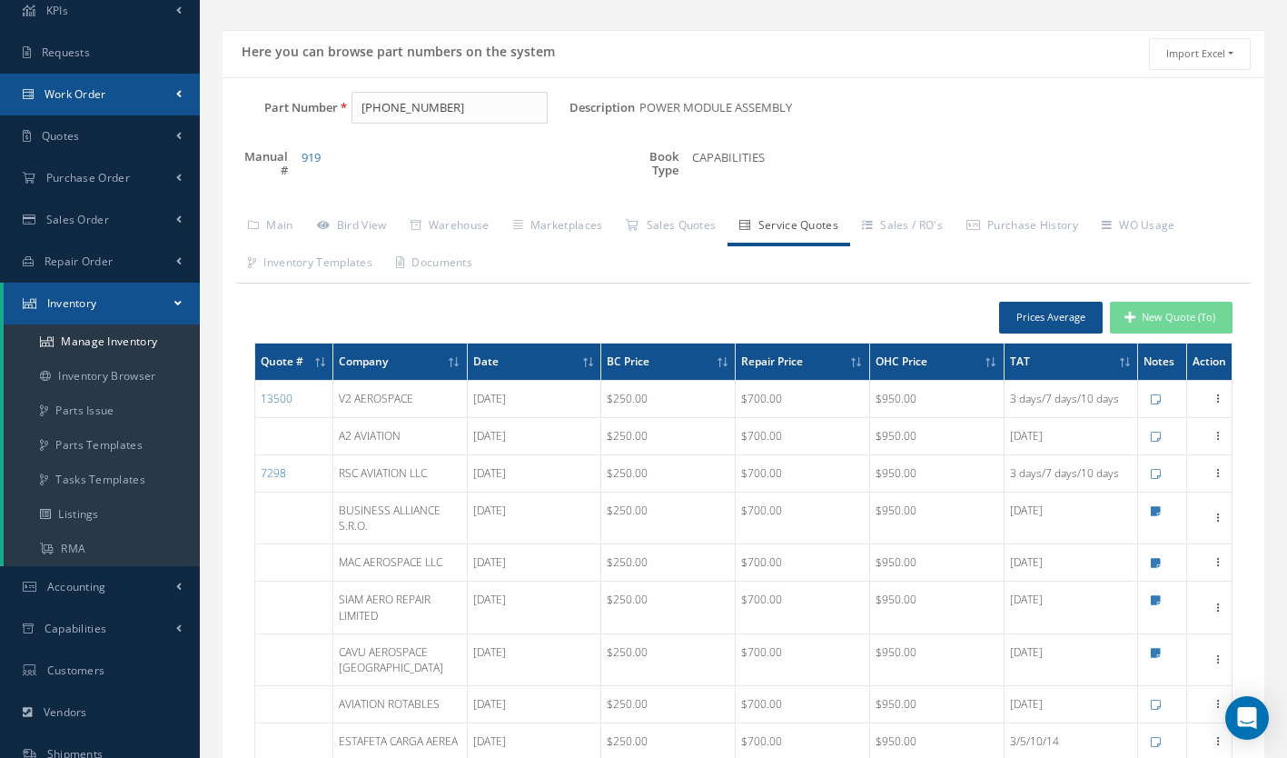
click at [110, 95] on link "Work Order" at bounding box center [100, 95] width 200 height 42
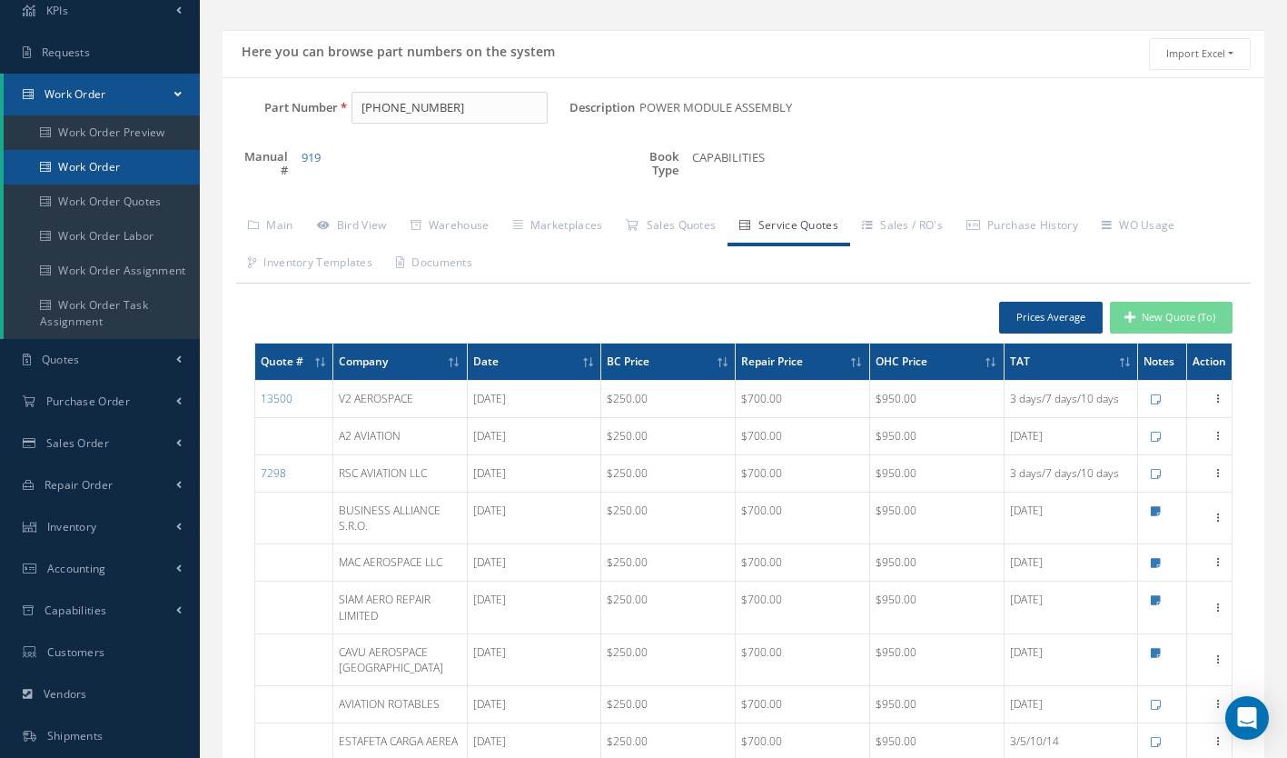
click at [110, 167] on link "Work Order" at bounding box center [102, 167] width 196 height 35
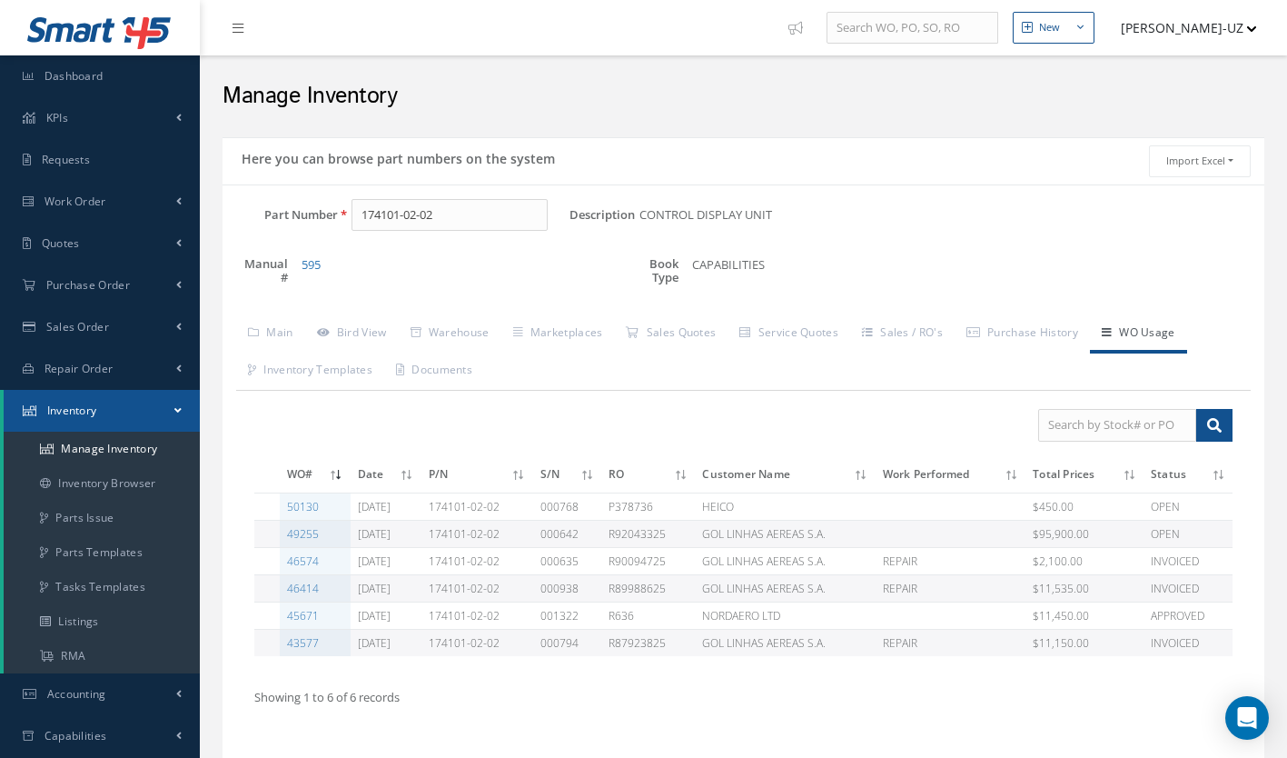
click at [460, 185] on div "Part Number 174101-02-02 Description CONTROL DISPLAY UNIT Alternates Manual # 5…" at bounding box center [744, 477] width 1042 height 586
drag, startPoint x: 466, startPoint y: 208, endPoint x: 281, endPoint y: 201, distance: 185.5
click at [281, 201] on div "Part Number 174101-02-02" at bounding box center [396, 215] width 347 height 33
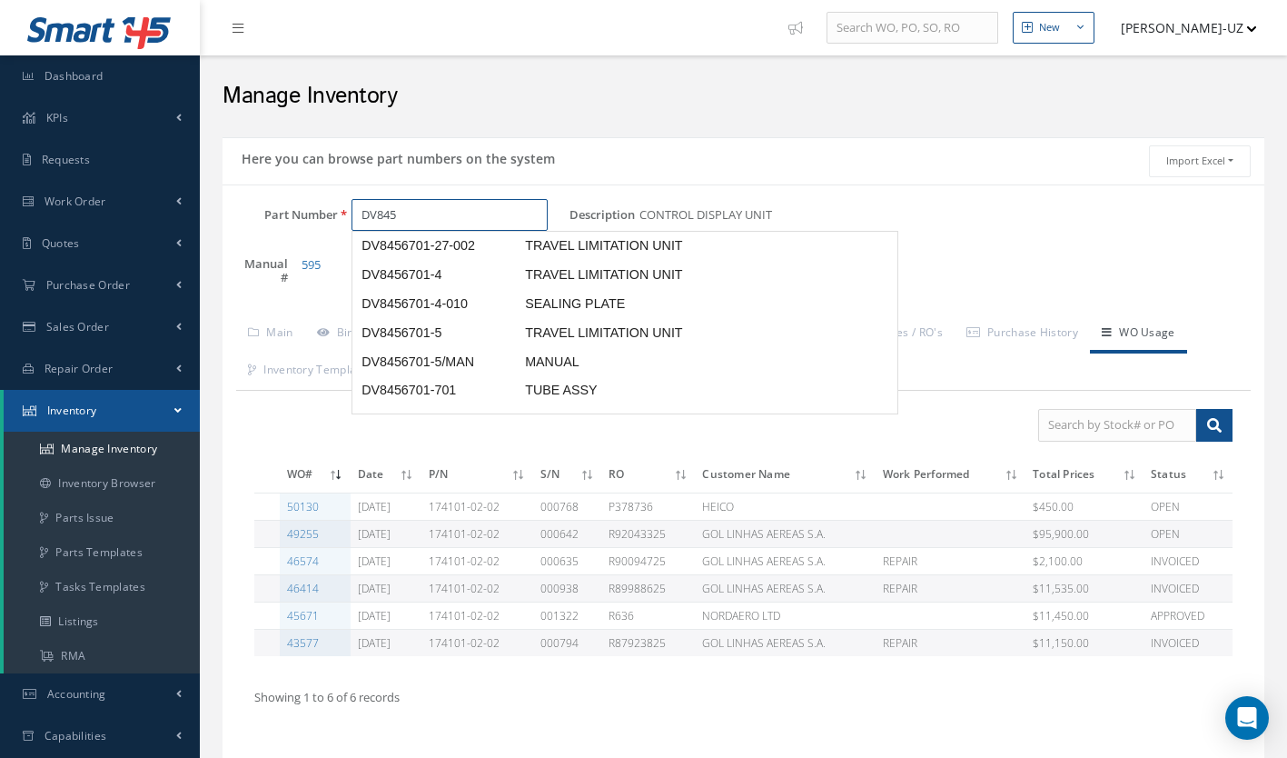
scroll to position [528, 0]
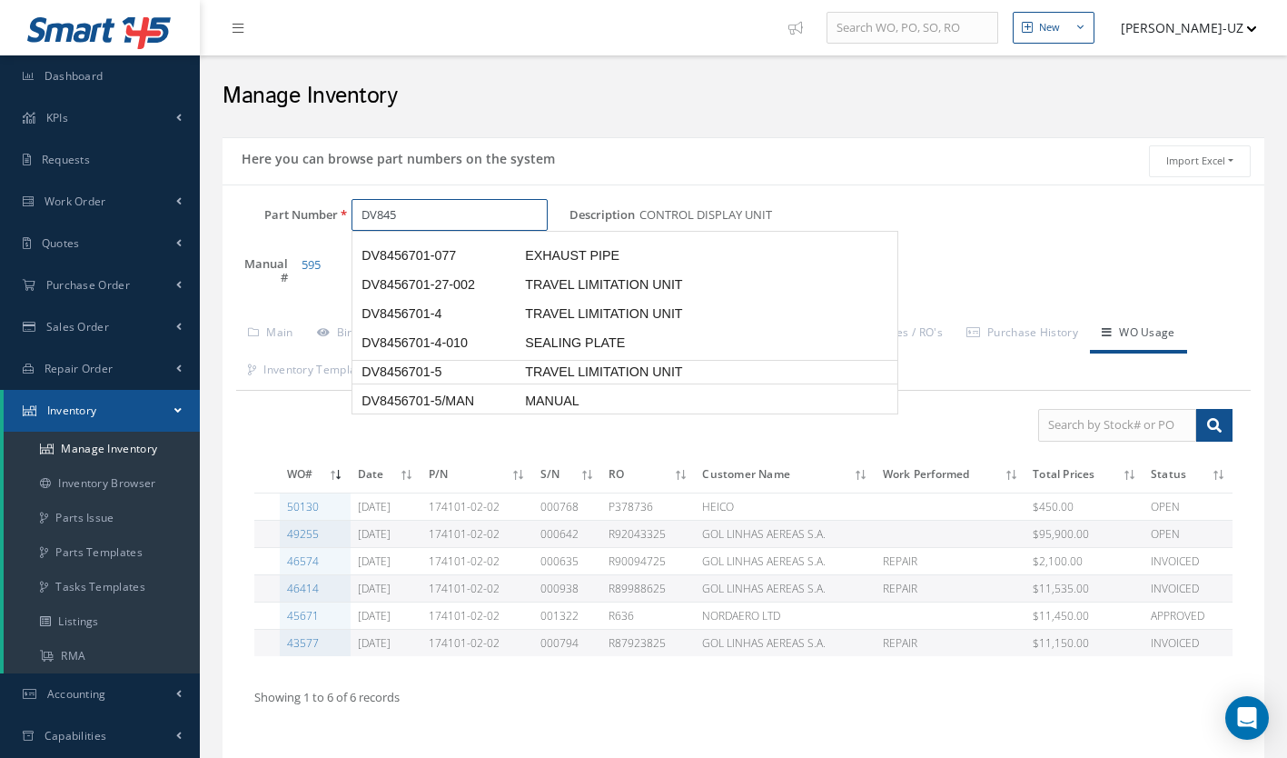
click at [598, 362] on span "TRAVEL LIMITATION UNIT" at bounding box center [657, 371] width 273 height 19
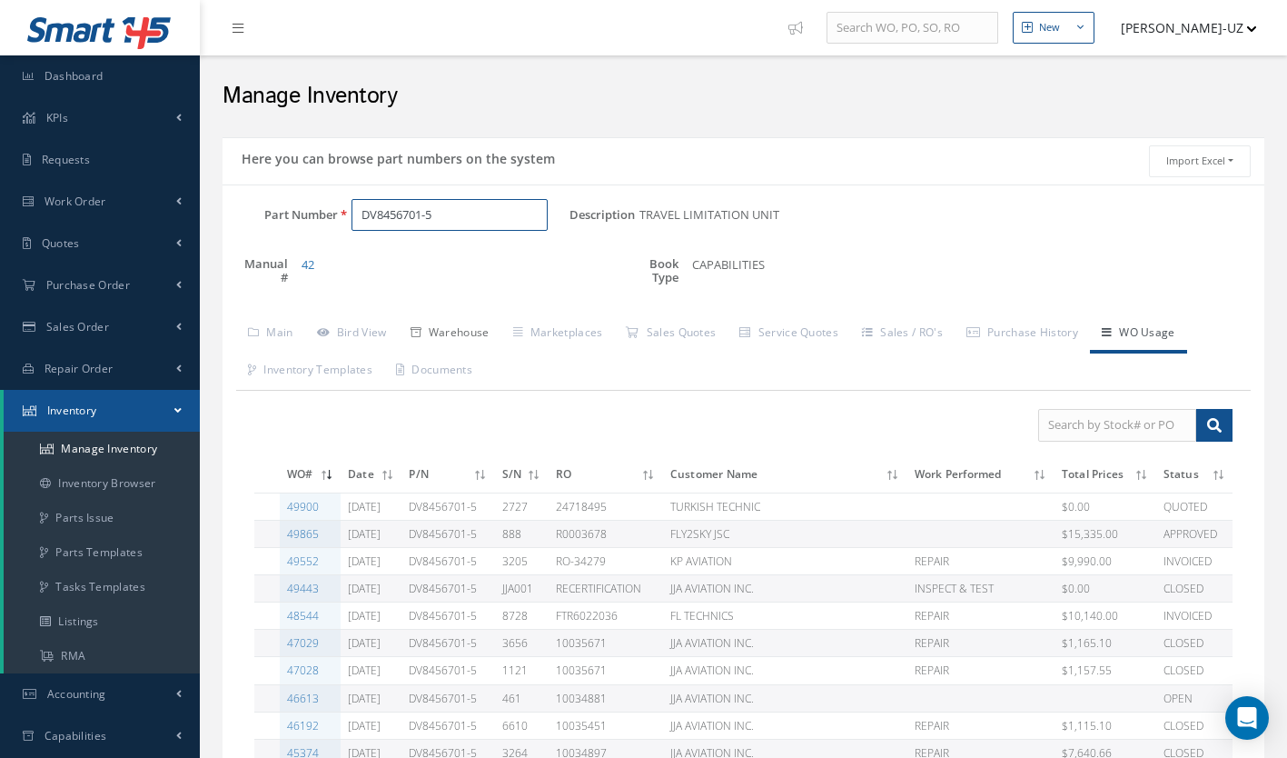
type input "DV8456701-5"
click at [462, 335] on link "Warehouse" at bounding box center [450, 334] width 103 height 38
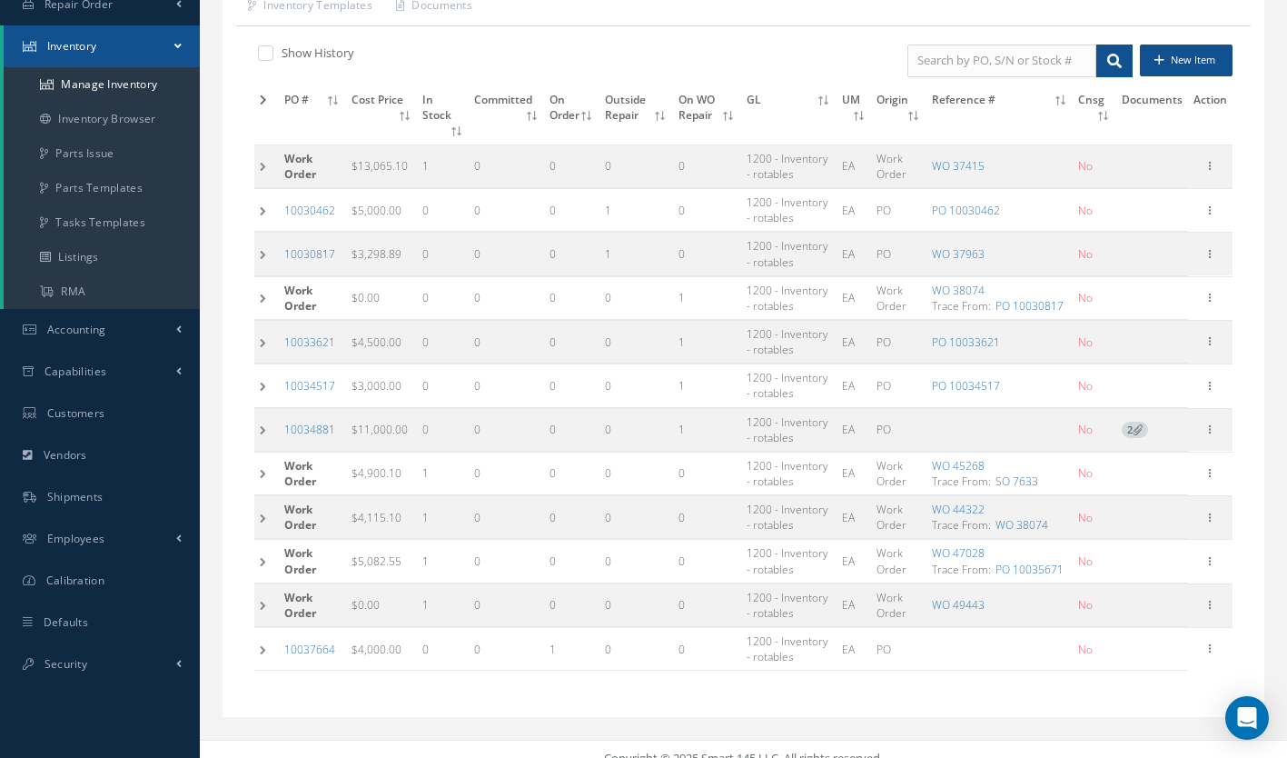
scroll to position [364, 0]
click at [269, 428] on td at bounding box center [266, 429] width 25 height 43
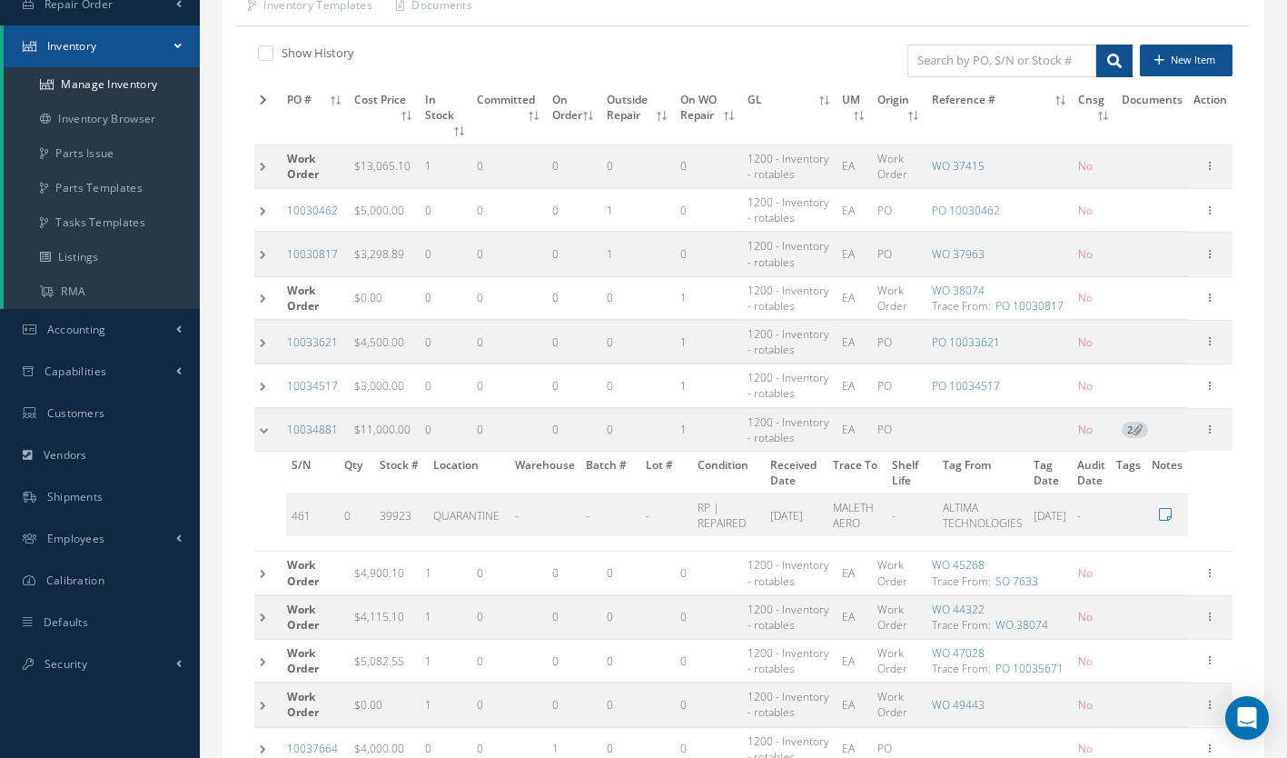
scroll to position [482, 0]
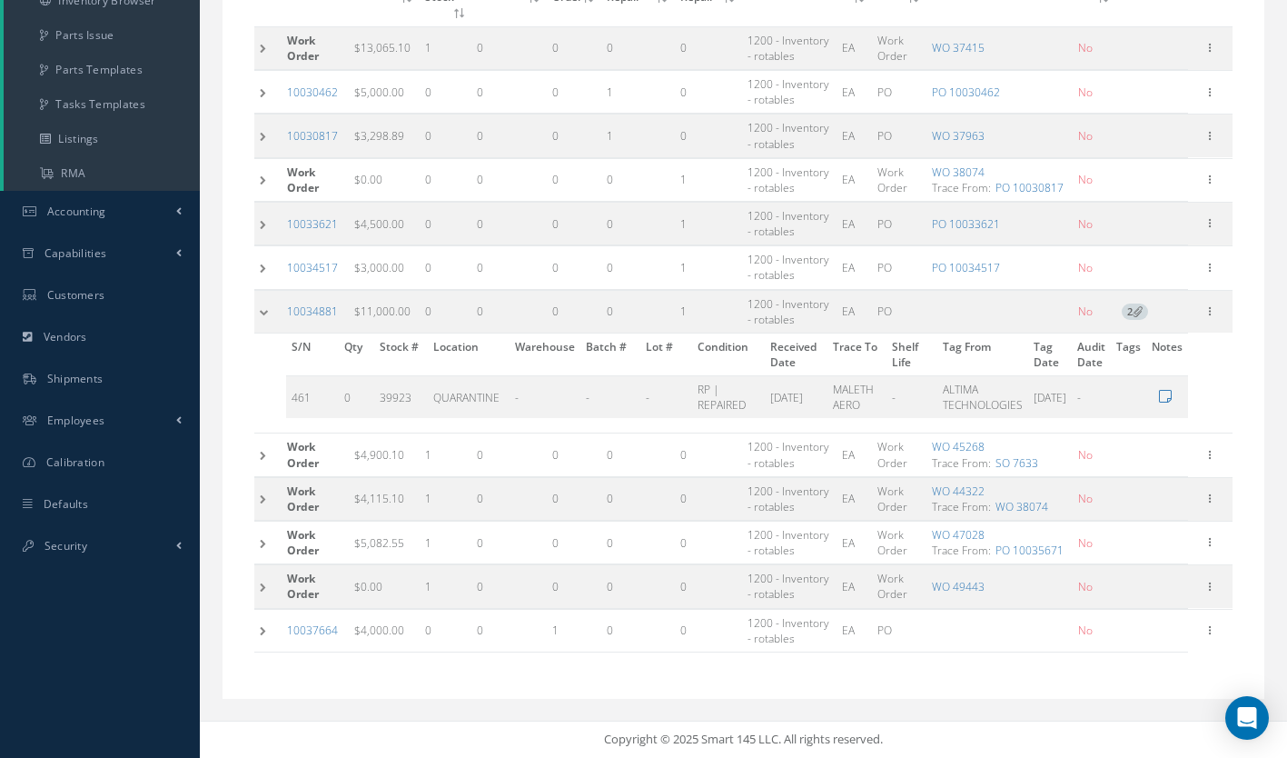
click at [262, 498] on td at bounding box center [267, 498] width 27 height 43
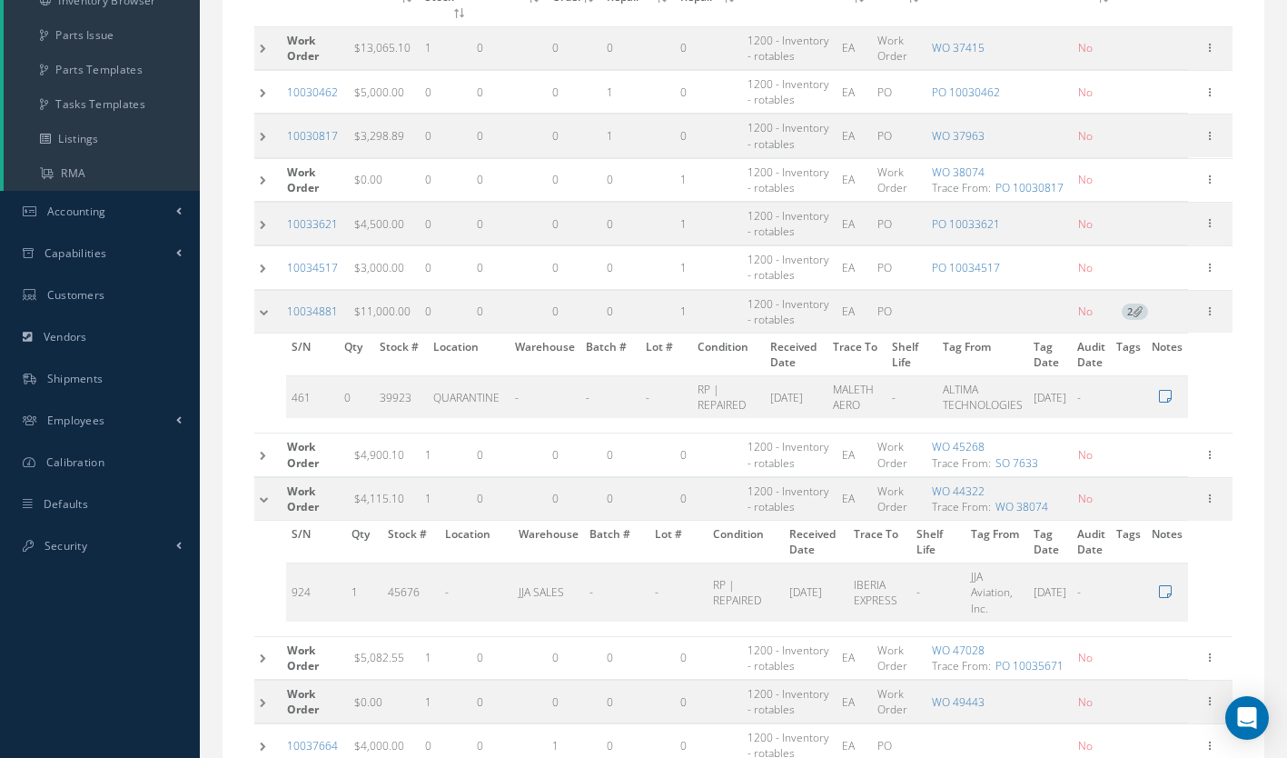
click at [255, 654] on td at bounding box center [267, 657] width 27 height 43
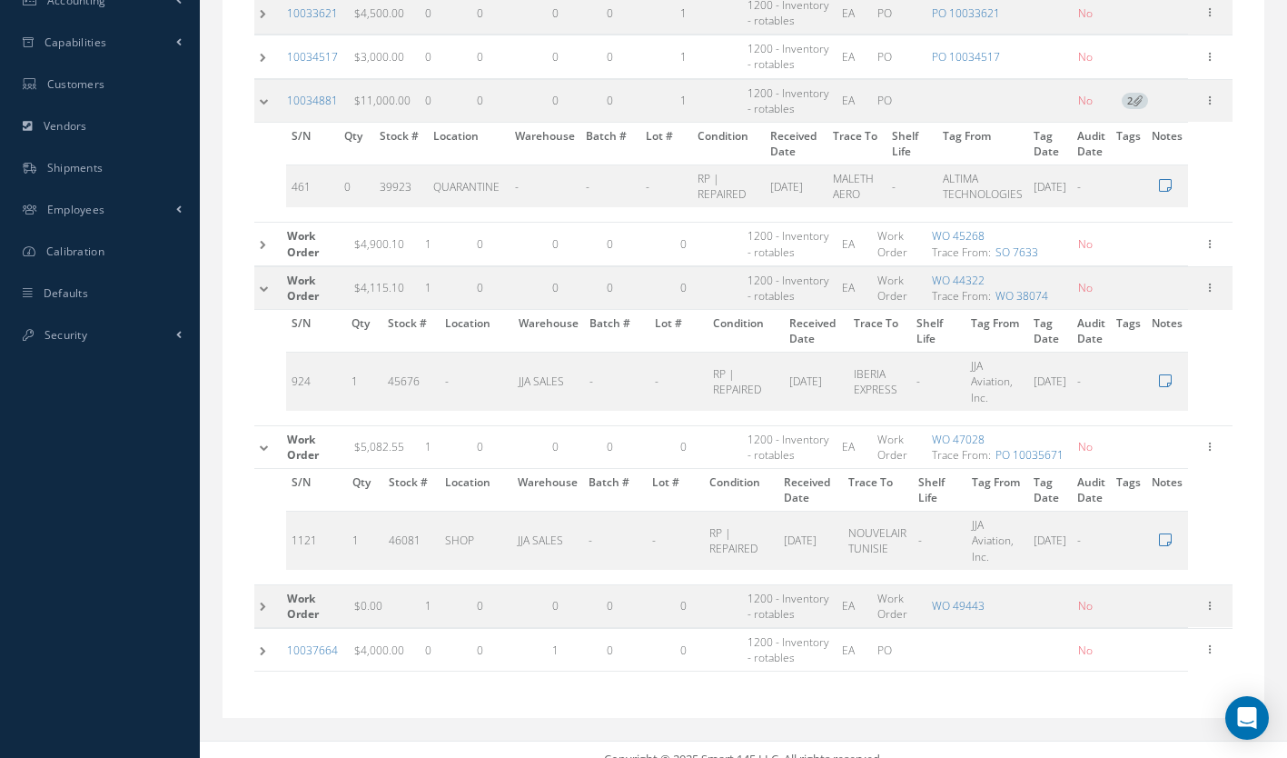
scroll to position [712, 0]
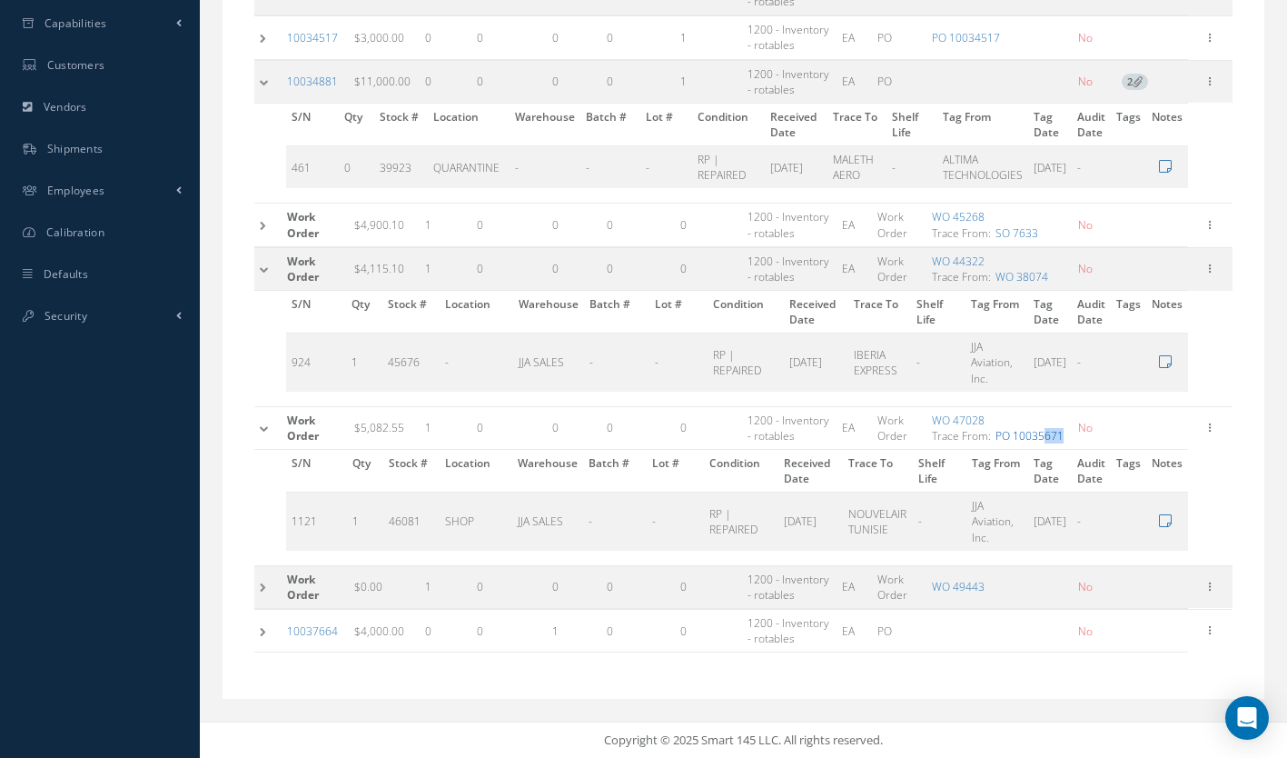
drag, startPoint x: 1072, startPoint y: 433, endPoint x: 1047, endPoint y: 437, distance: 25.7
click at [1047, 437] on td "WO 47028 Trace From: PO 10035671" at bounding box center [1000, 427] width 147 height 43
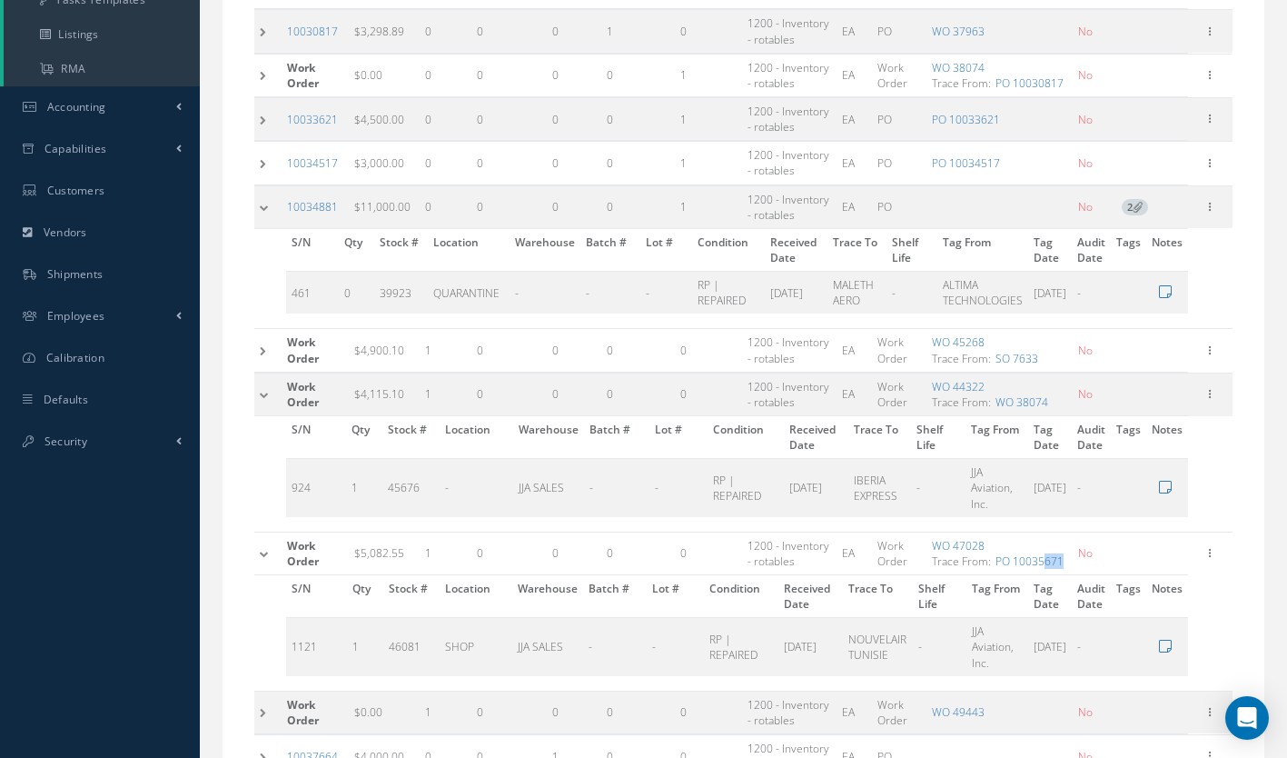
scroll to position [602, 0]
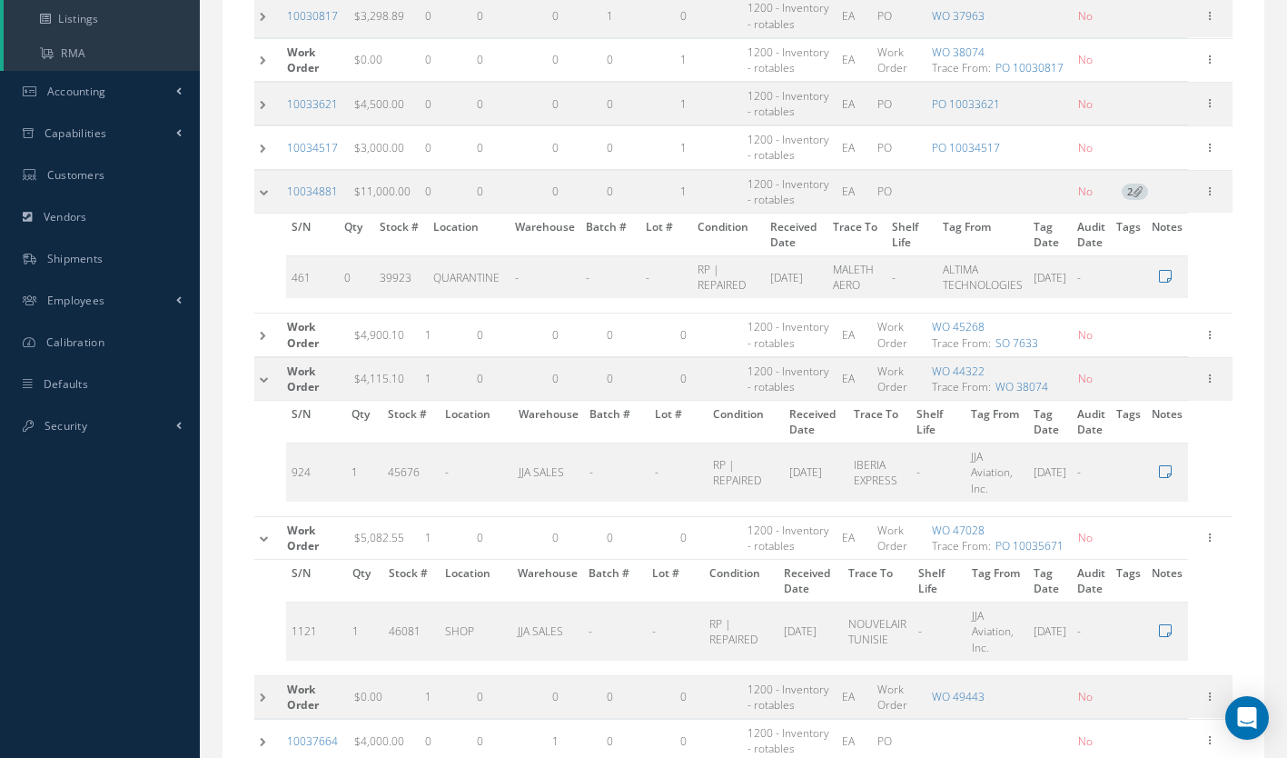
click at [260, 323] on td at bounding box center [267, 334] width 27 height 43
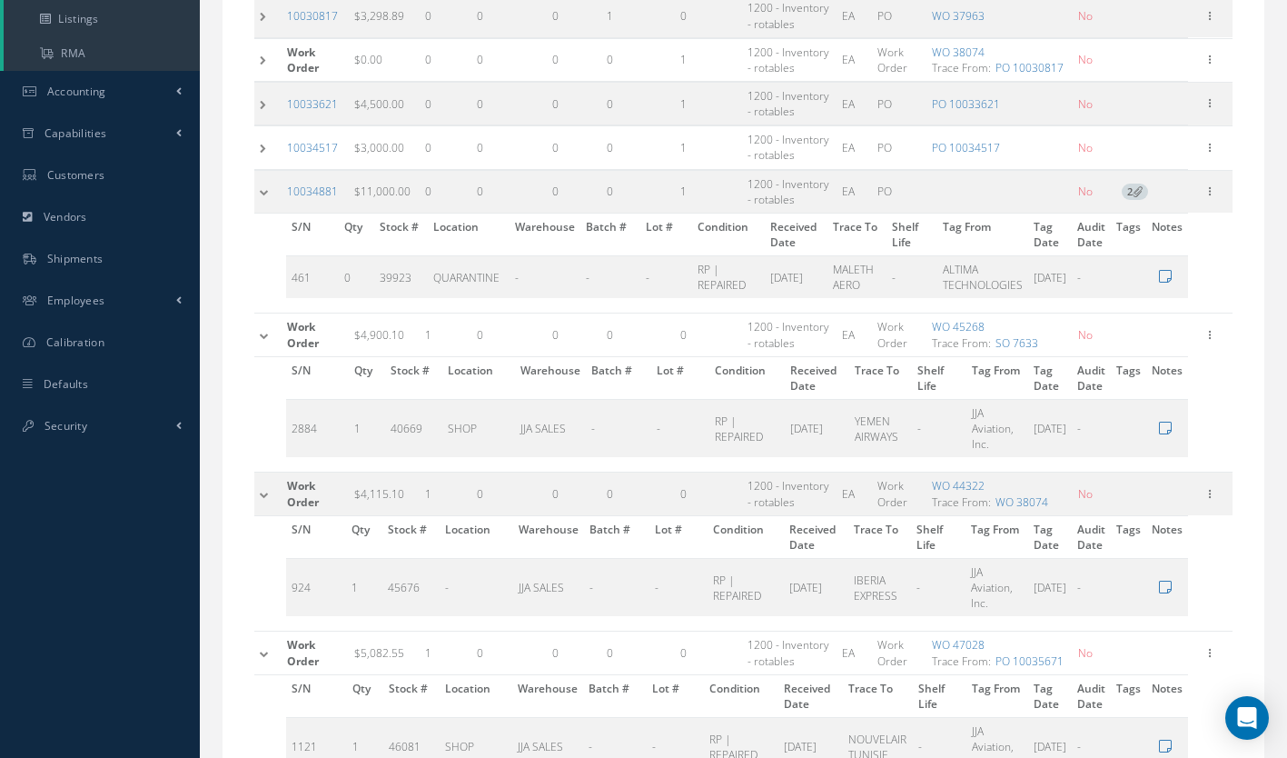
click at [1050, 506] on span "Trace From: WO 38074" at bounding box center [1000, 501] width 136 height 15
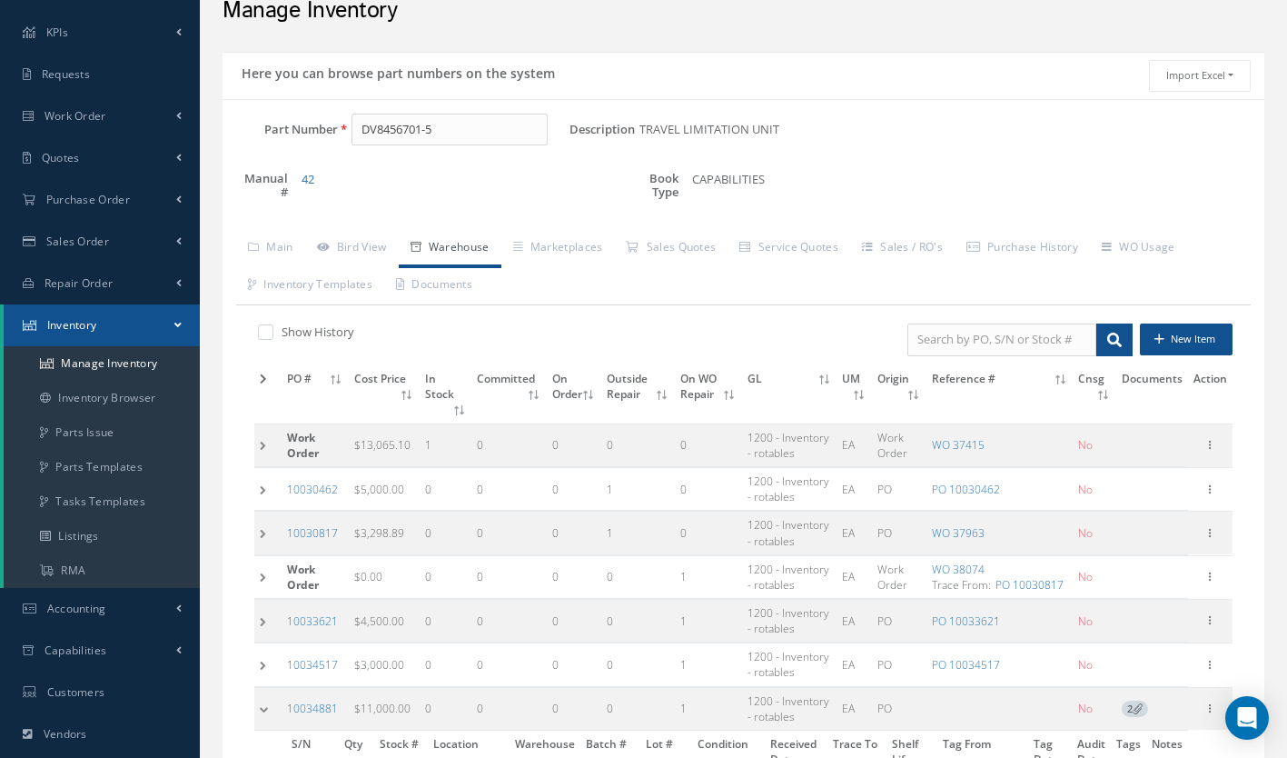
scroll to position [67, 0]
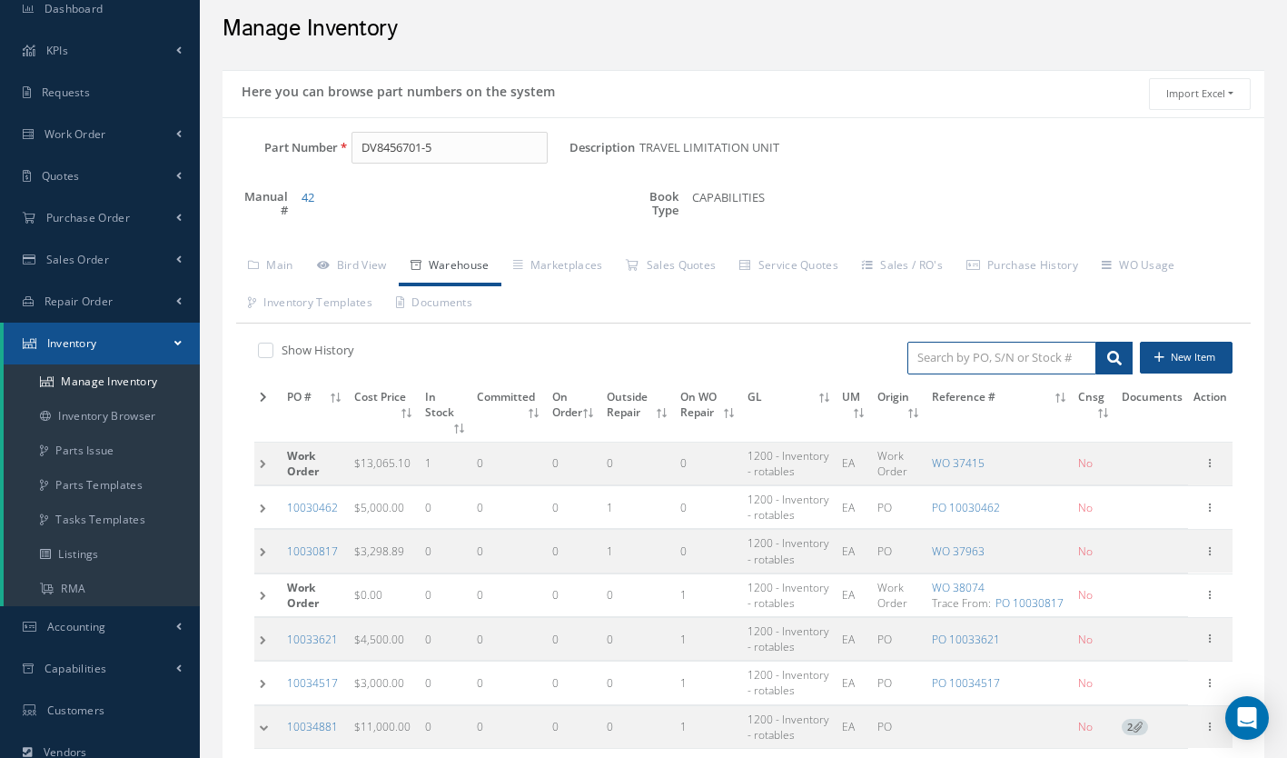
click at [985, 346] on input "search" at bounding box center [1002, 358] width 189 height 33
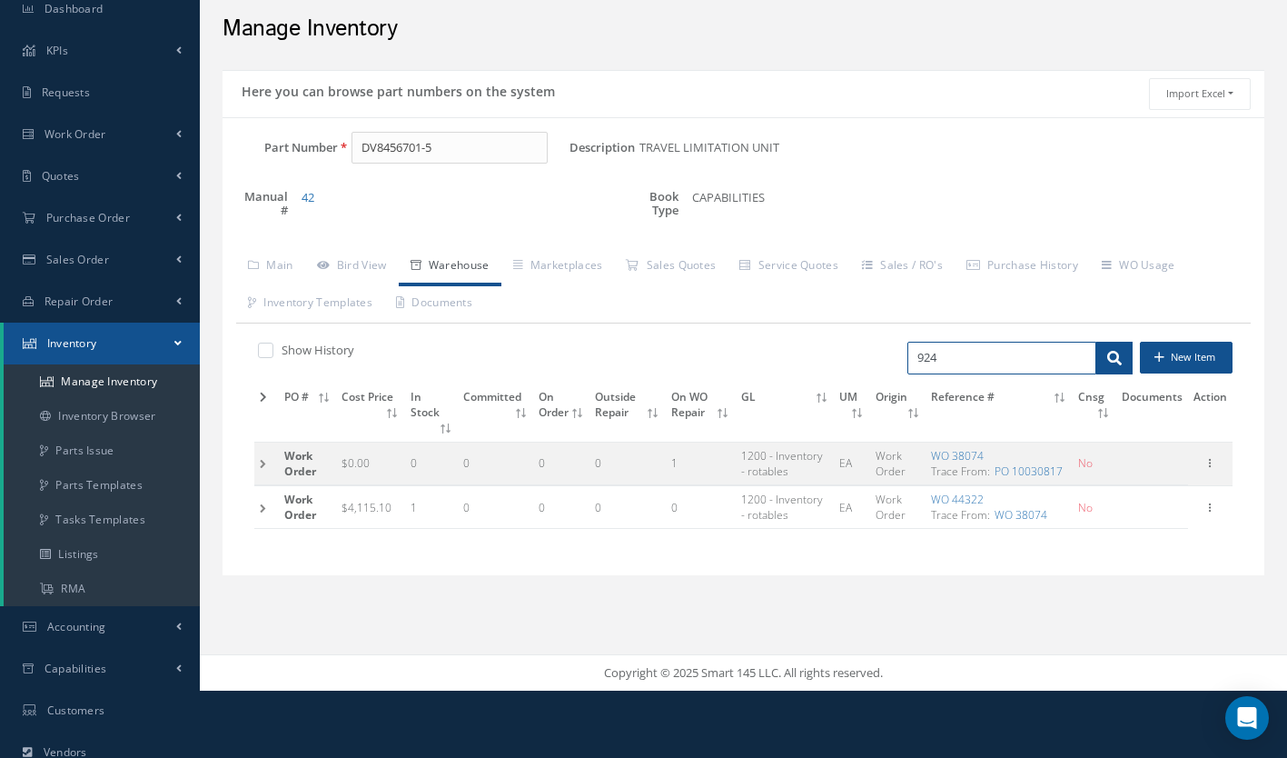
type input "924"
click at [262, 509] on td at bounding box center [266, 507] width 25 height 43
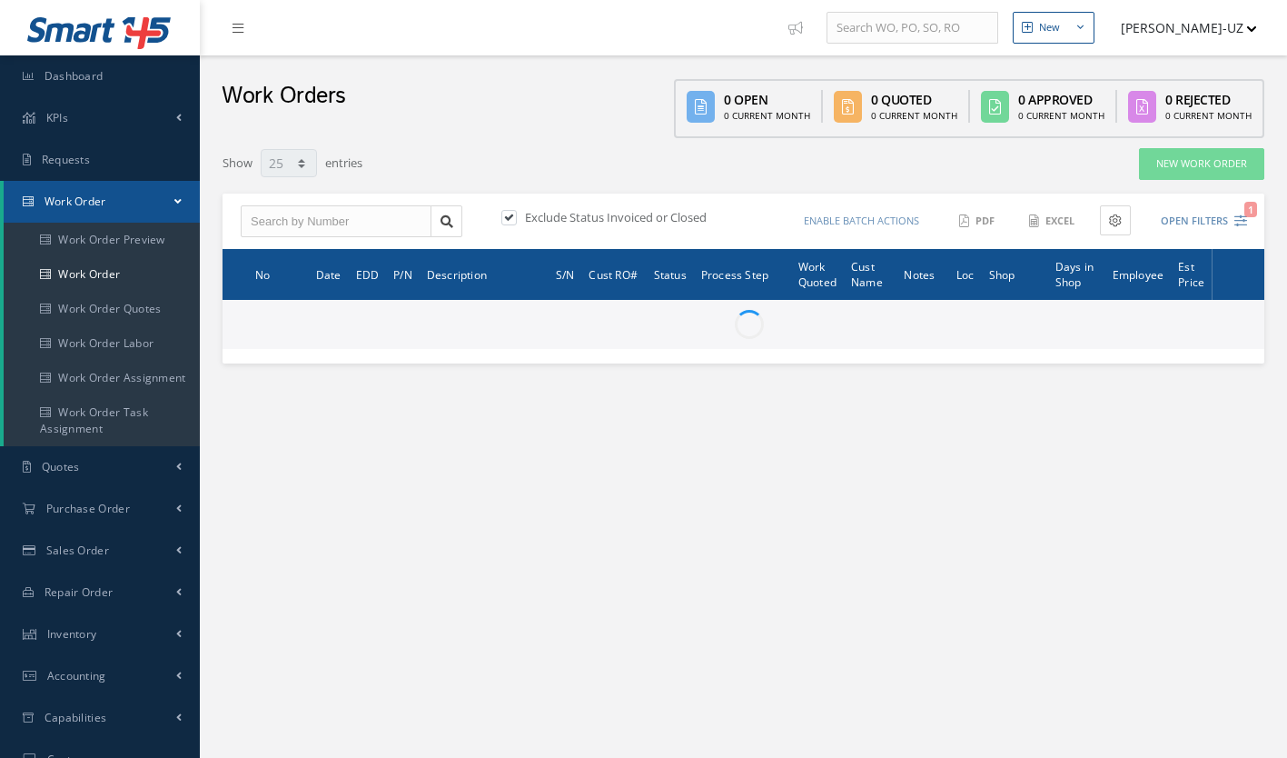
select select "25"
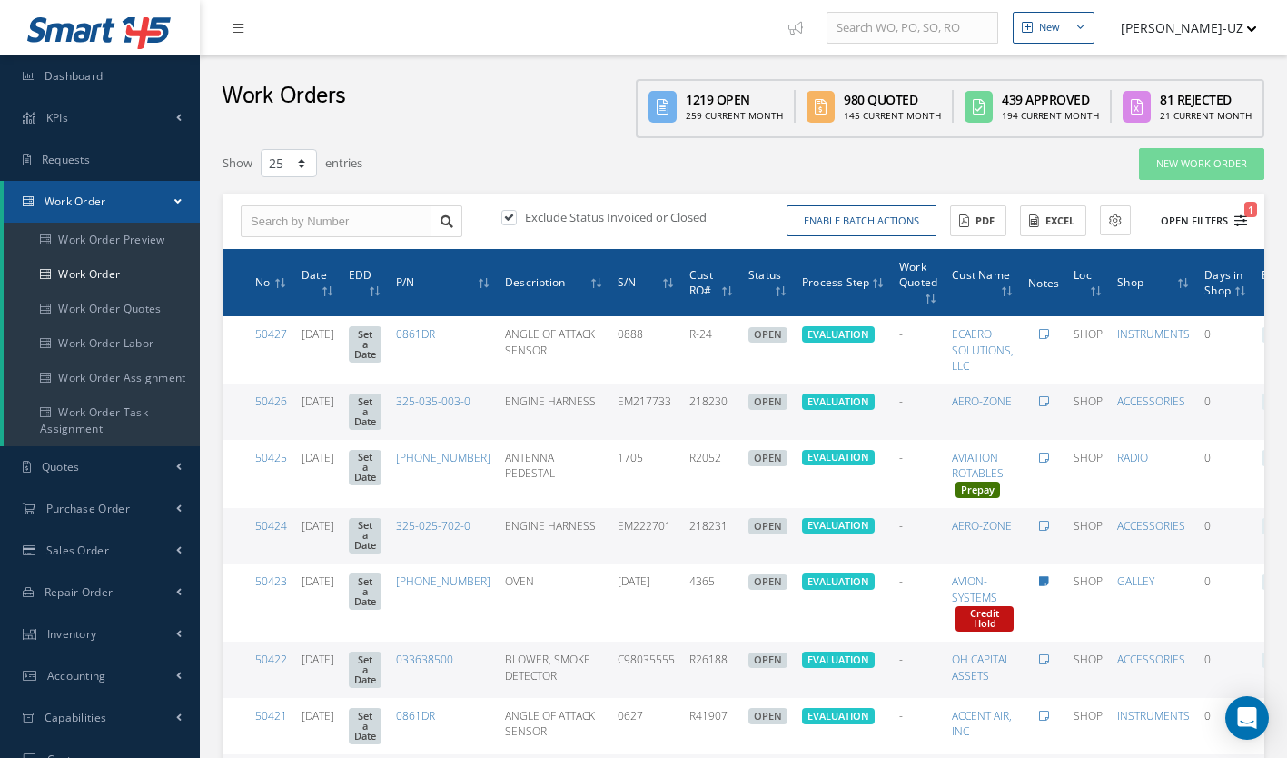
type input "All Work Request"
type input "All Work Performed"
type input "All Status"
type input "WO Part Status"
click at [1208, 210] on button "Open Filters 1" at bounding box center [1196, 221] width 103 height 30
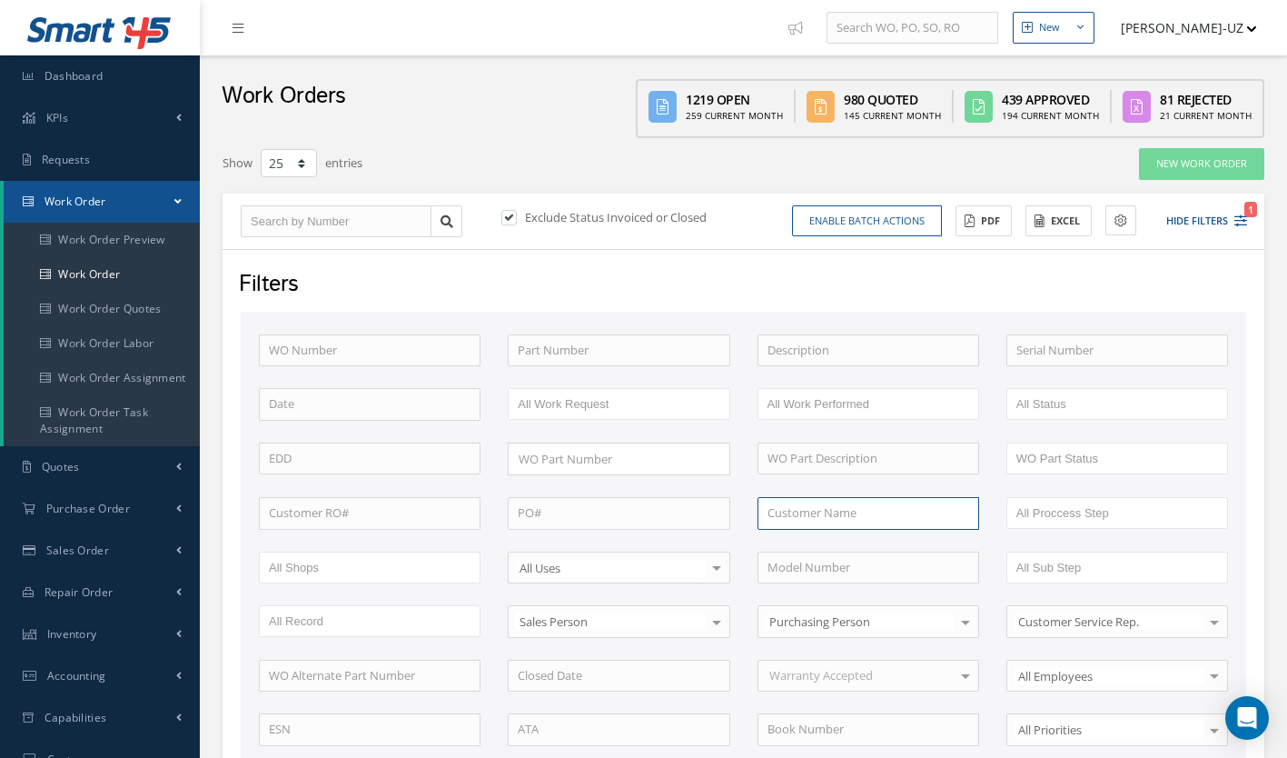
click at [818, 508] on input "text" at bounding box center [869, 513] width 222 height 33
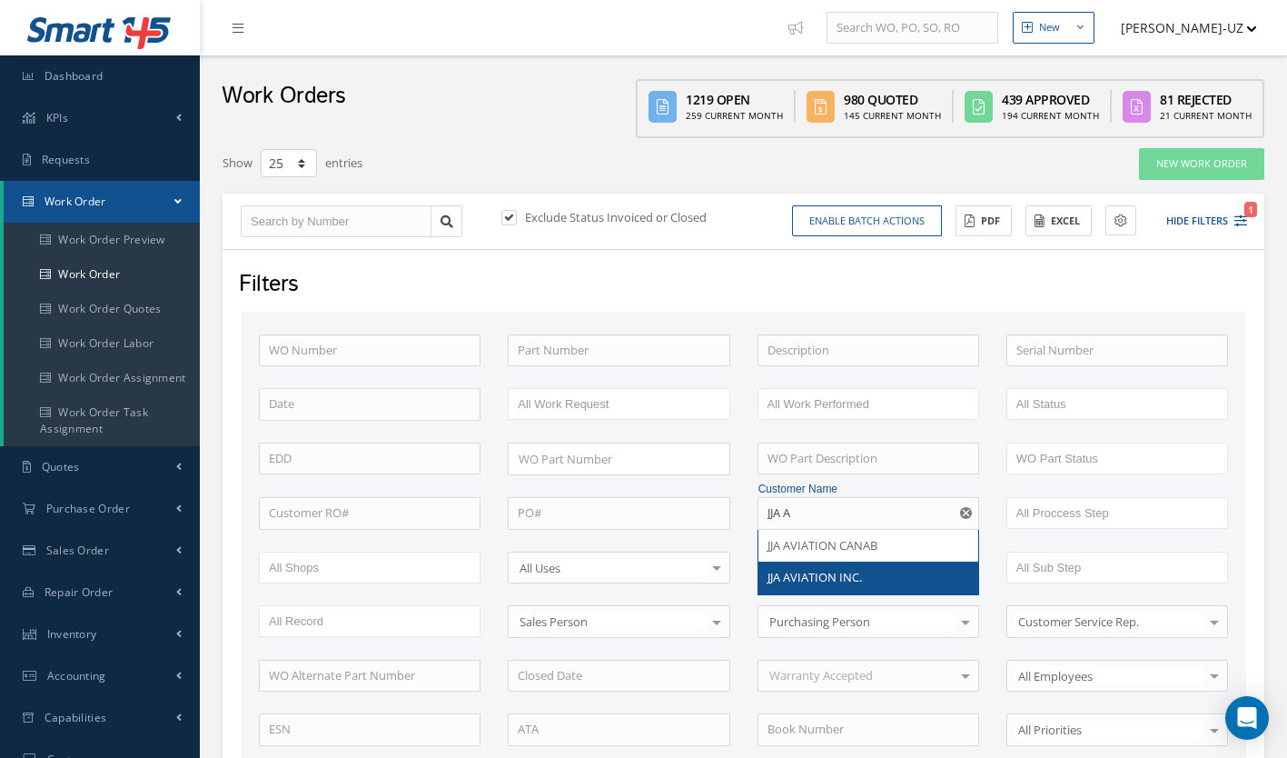
click at [822, 570] on span "JJA AVIATION INC." at bounding box center [815, 577] width 94 height 16
type input "JJA AVIATION INC."
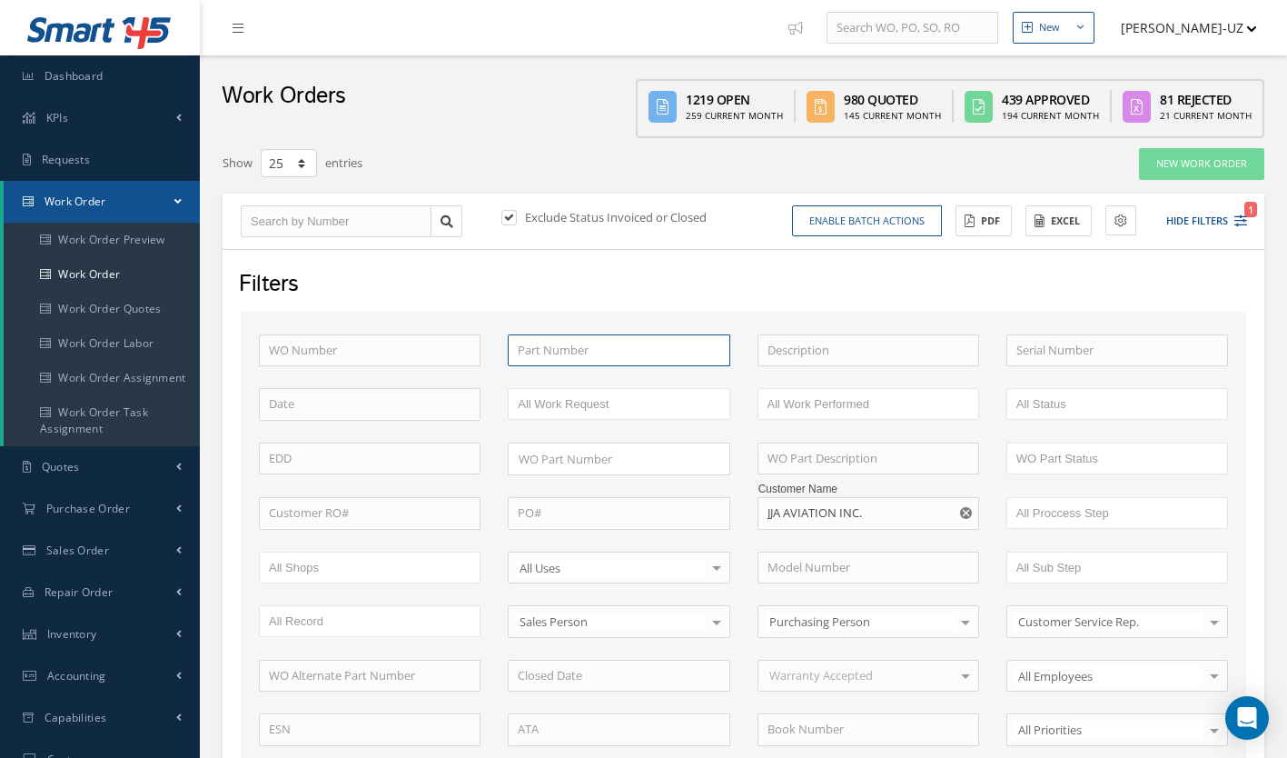
click at [600, 358] on input "text" at bounding box center [619, 350] width 222 height 33
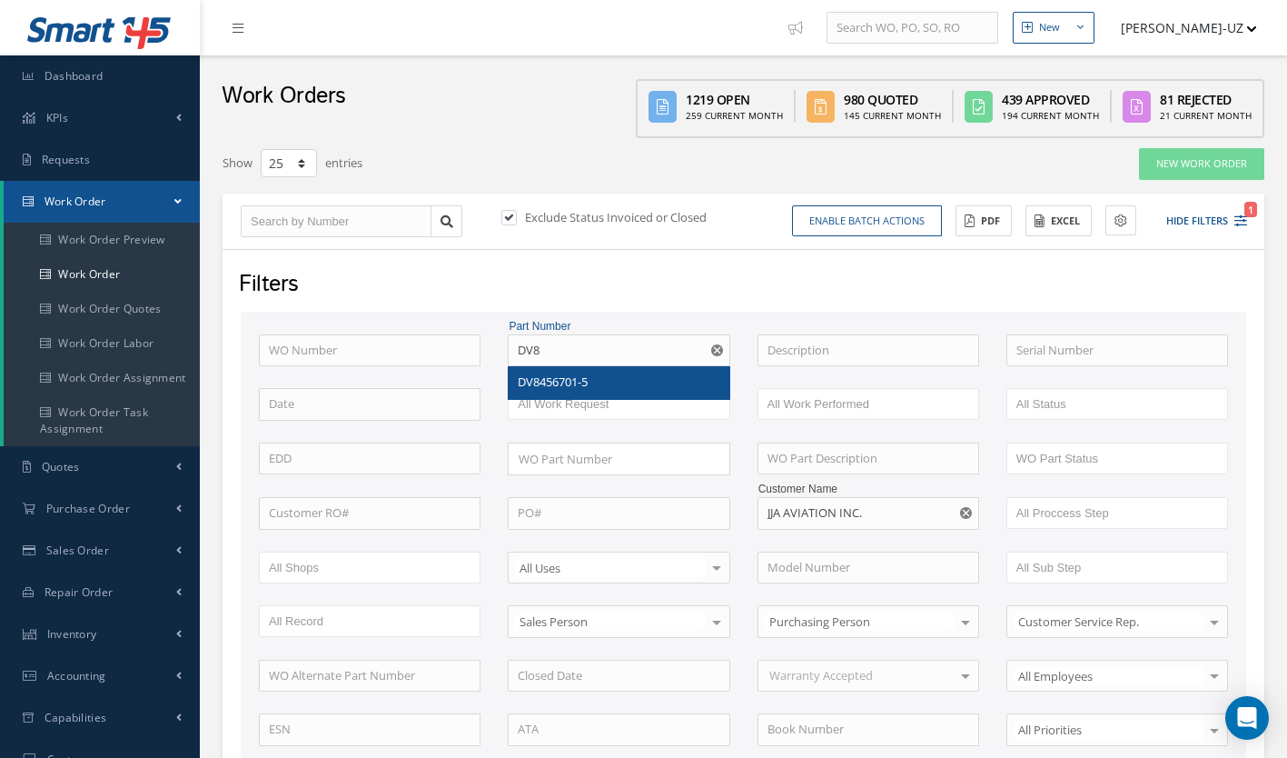
click at [593, 374] on div "DV8456701-5" at bounding box center [619, 382] width 202 height 18
type input "DV8456701-5"
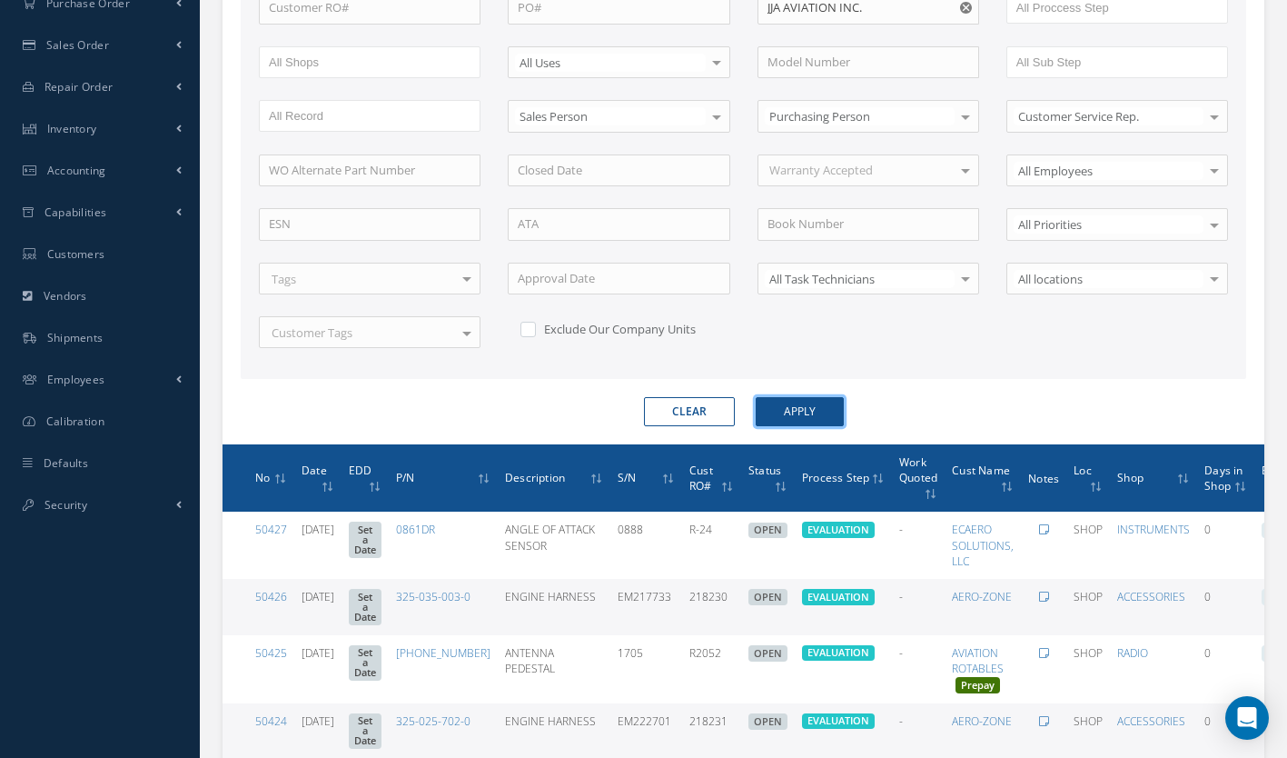
click at [815, 405] on button "Apply" at bounding box center [800, 411] width 88 height 29
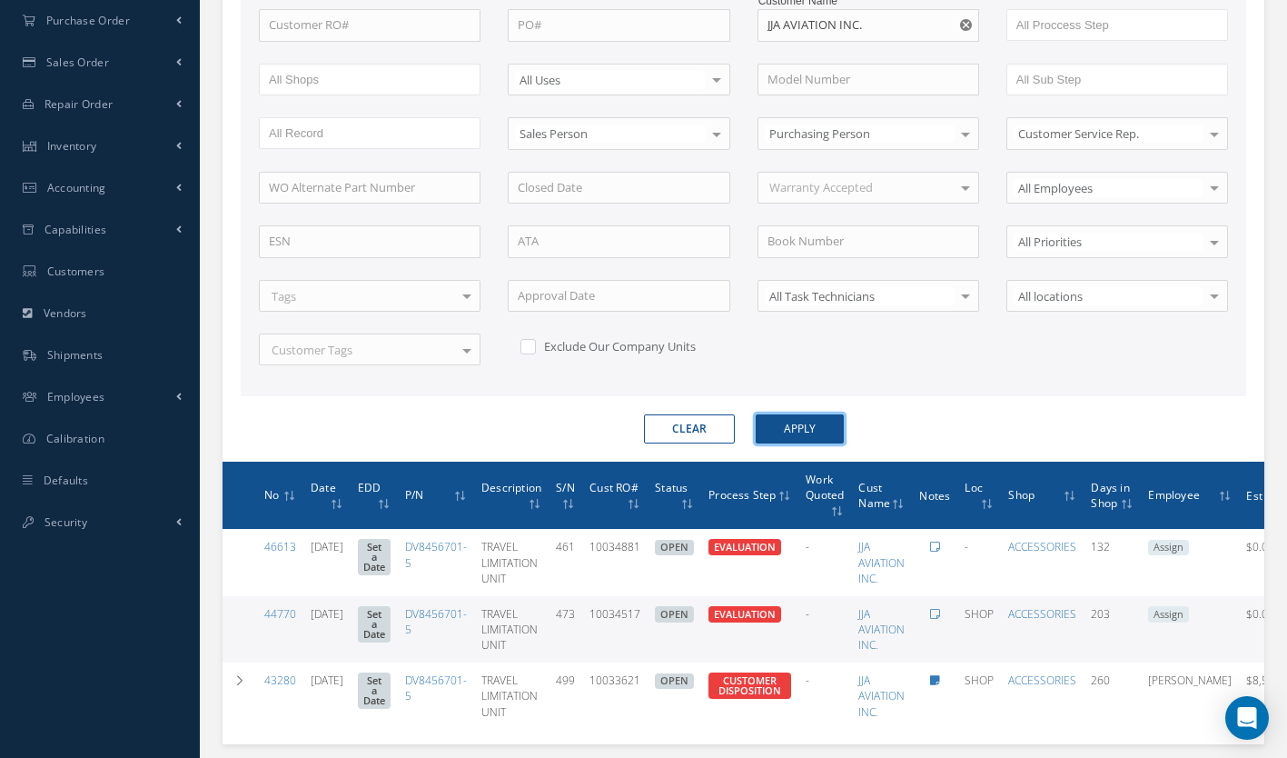
scroll to position [223, 0]
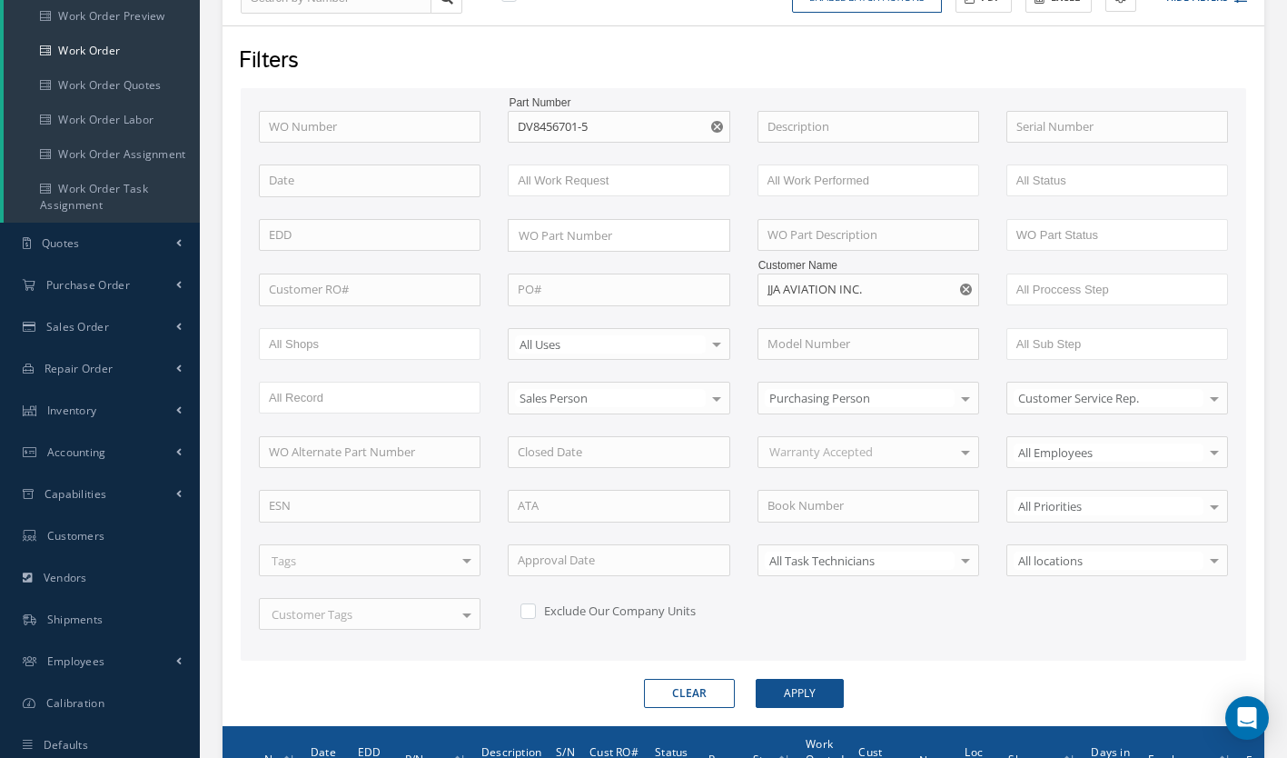
click at [718, 132] on use "Reset" at bounding box center [717, 127] width 12 height 12
click at [613, 128] on input "text" at bounding box center [619, 127] width 222 height 33
type input "F"
click at [810, 692] on button "Apply" at bounding box center [800, 693] width 88 height 29
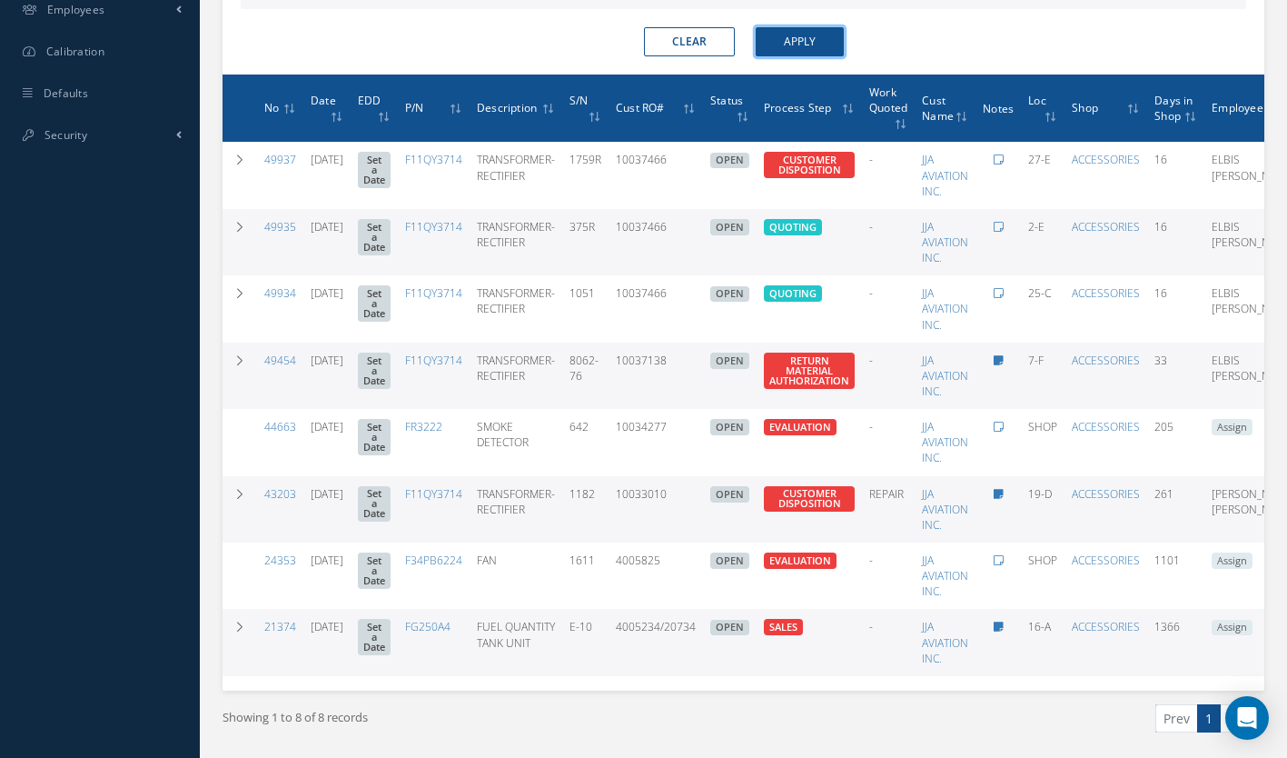
scroll to position [904, 0]
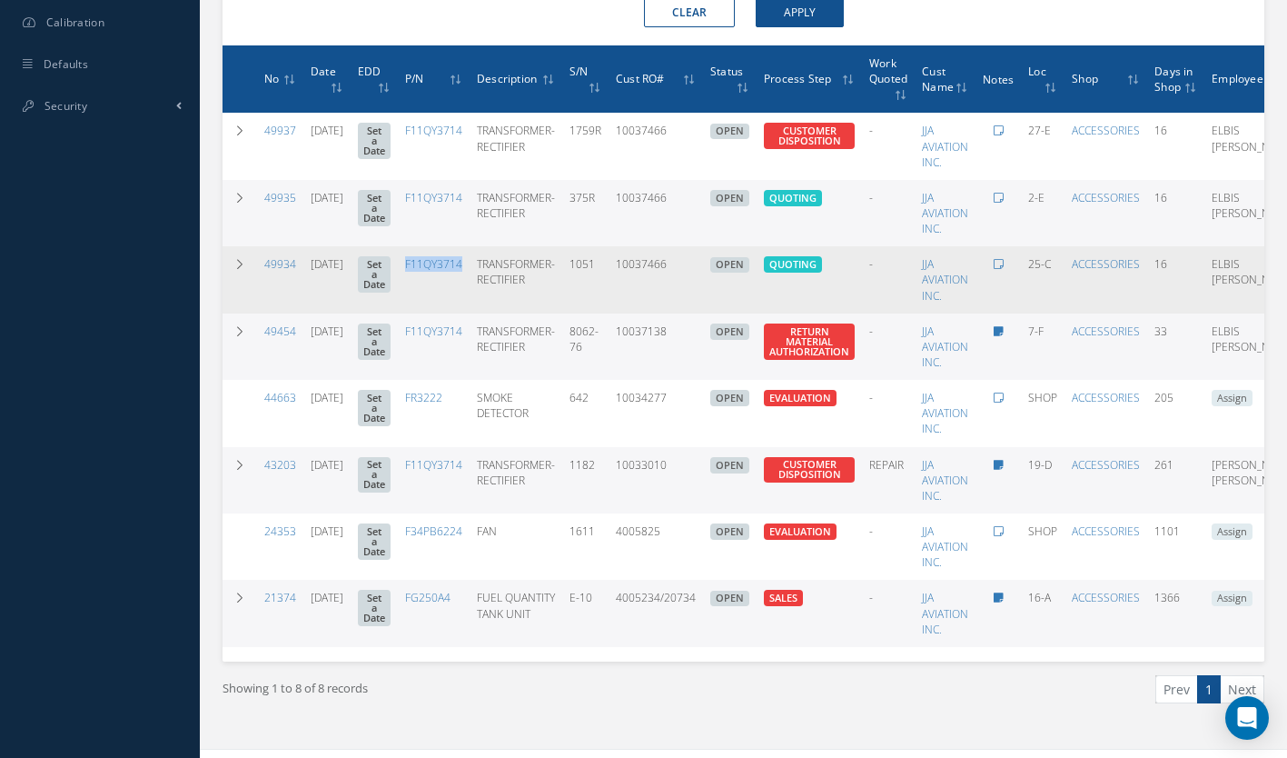
drag, startPoint x: 490, startPoint y: 278, endPoint x: 425, endPoint y: 267, distance: 65.4
click at [425, 267] on td "F11QY3714" at bounding box center [434, 279] width 72 height 66
copy link "F11QY3714"
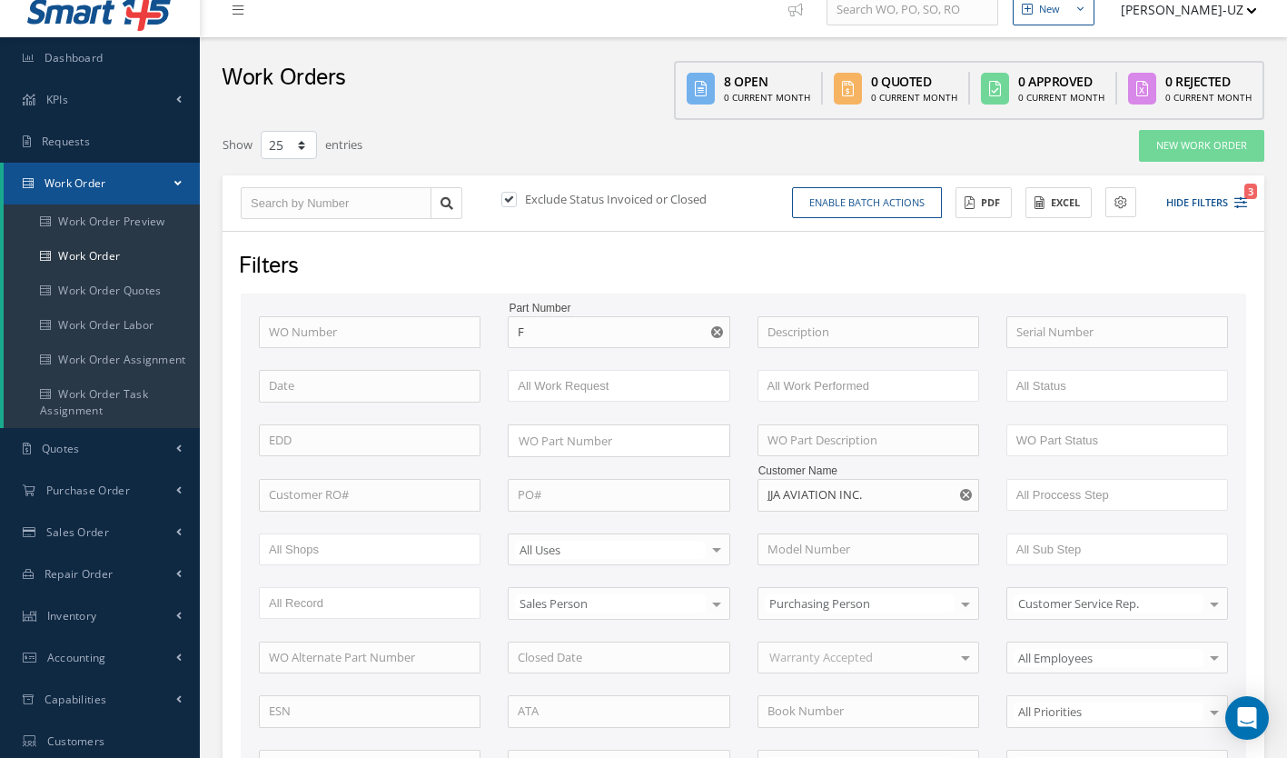
scroll to position [20, 0]
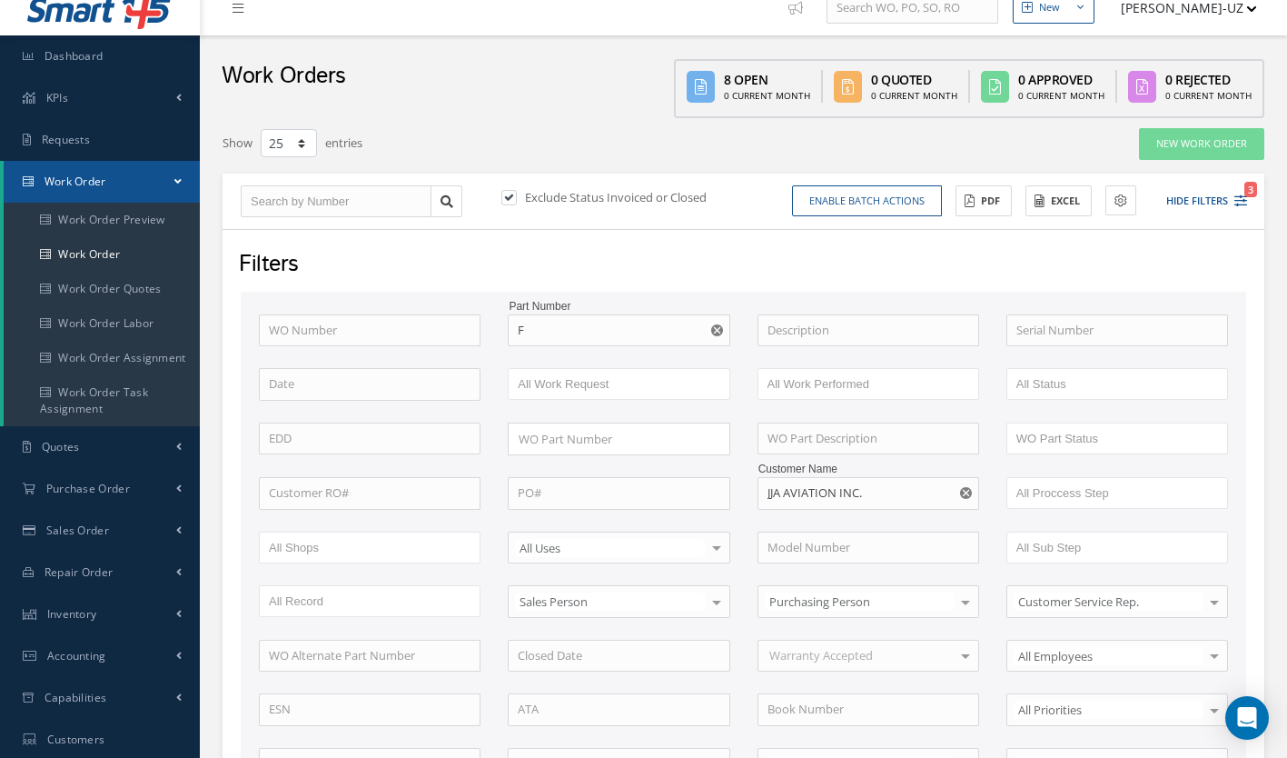
click at [718, 334] on use "Reset" at bounding box center [717, 330] width 12 height 12
click at [369, 331] on input "text" at bounding box center [370, 330] width 222 height 33
type input "4"
type input "49"
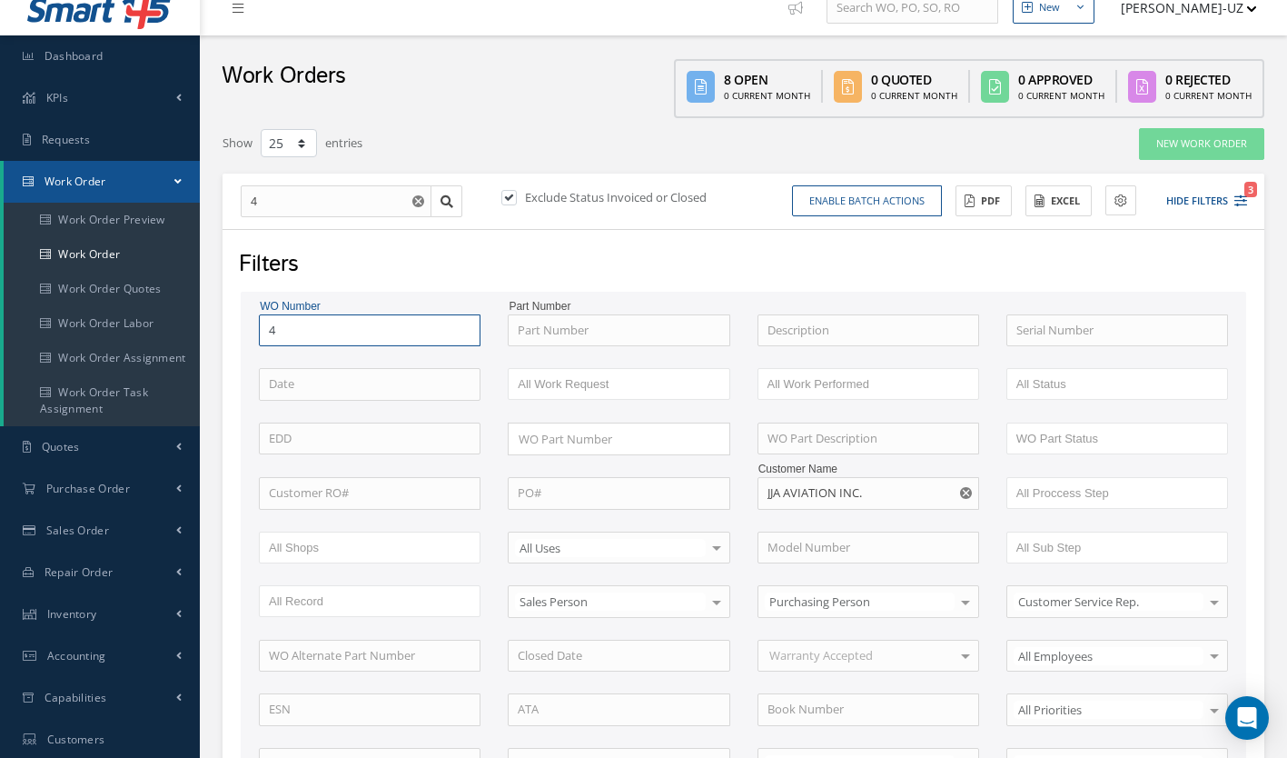
type input "49"
type input "499"
type input "4993"
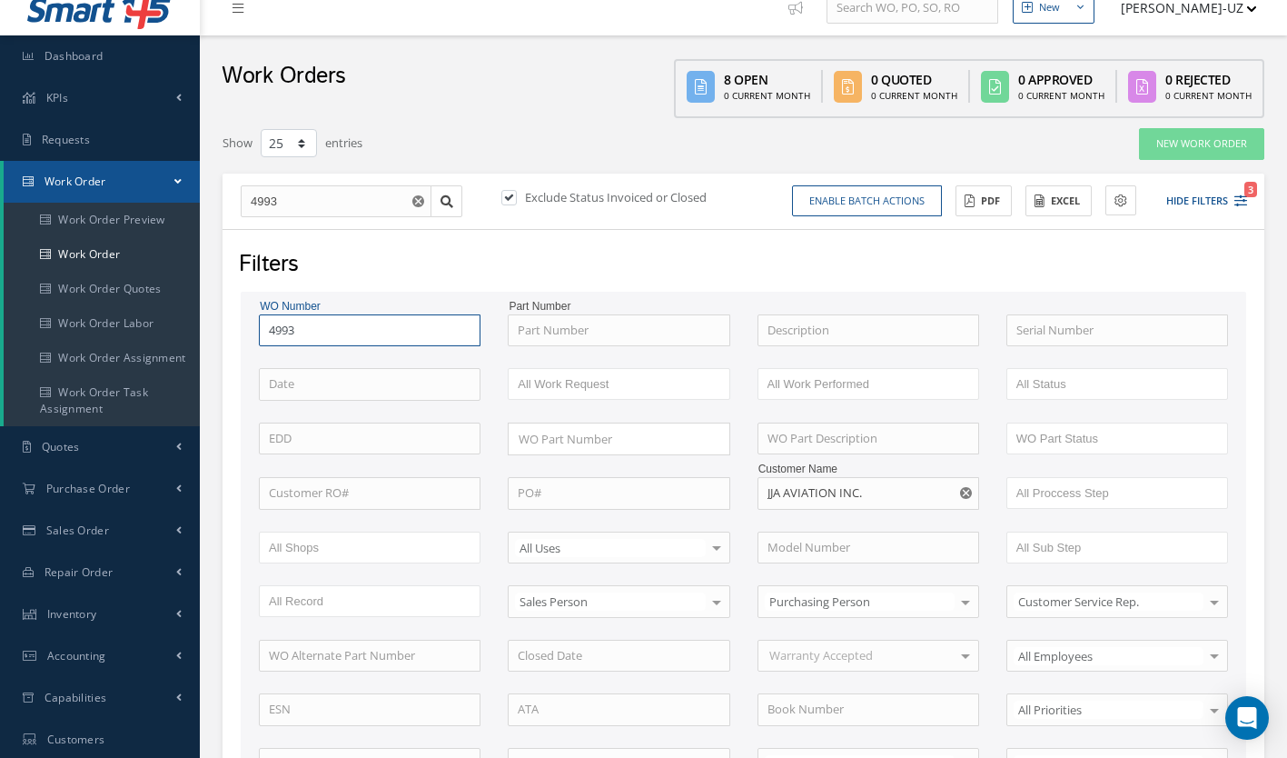
type input "49936"
click at [516, 194] on label at bounding box center [518, 197] width 5 height 16
click at [511, 194] on input "checkbox" at bounding box center [507, 199] width 12 height 12
checkbox input "false"
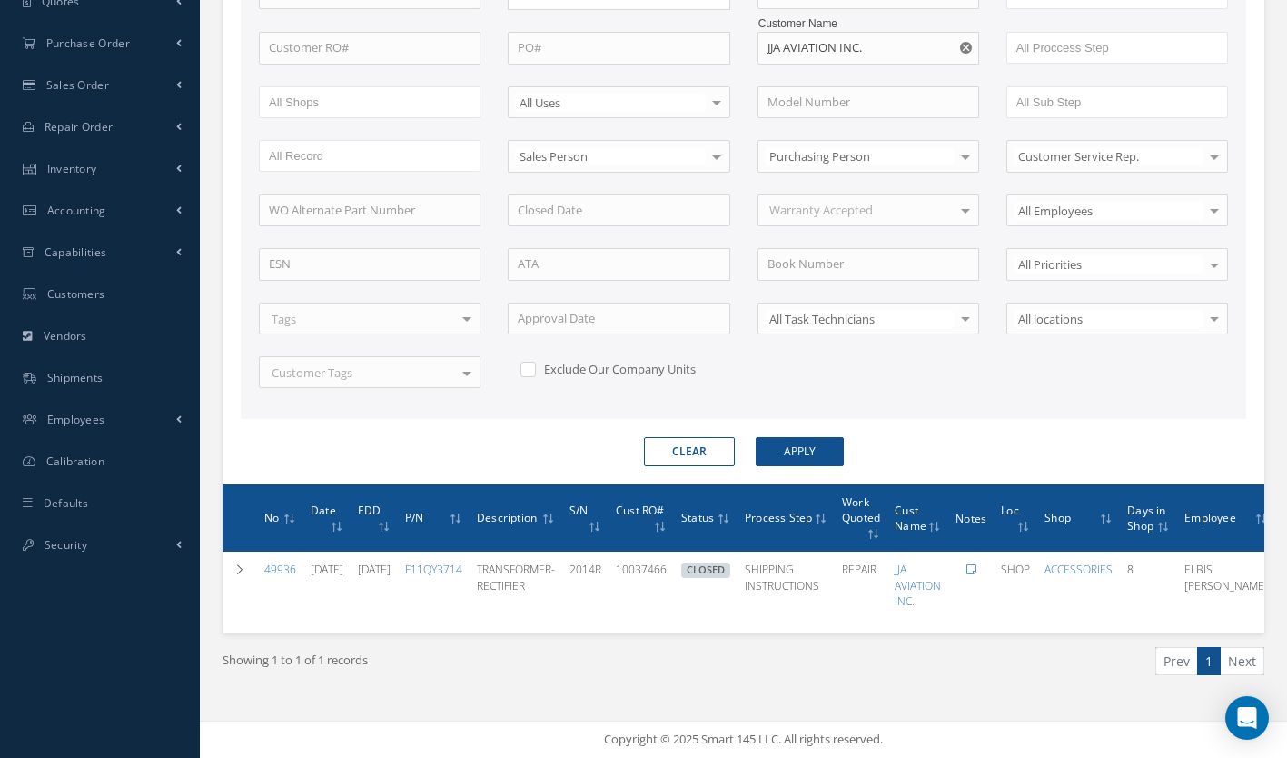
scroll to position [0, 116]
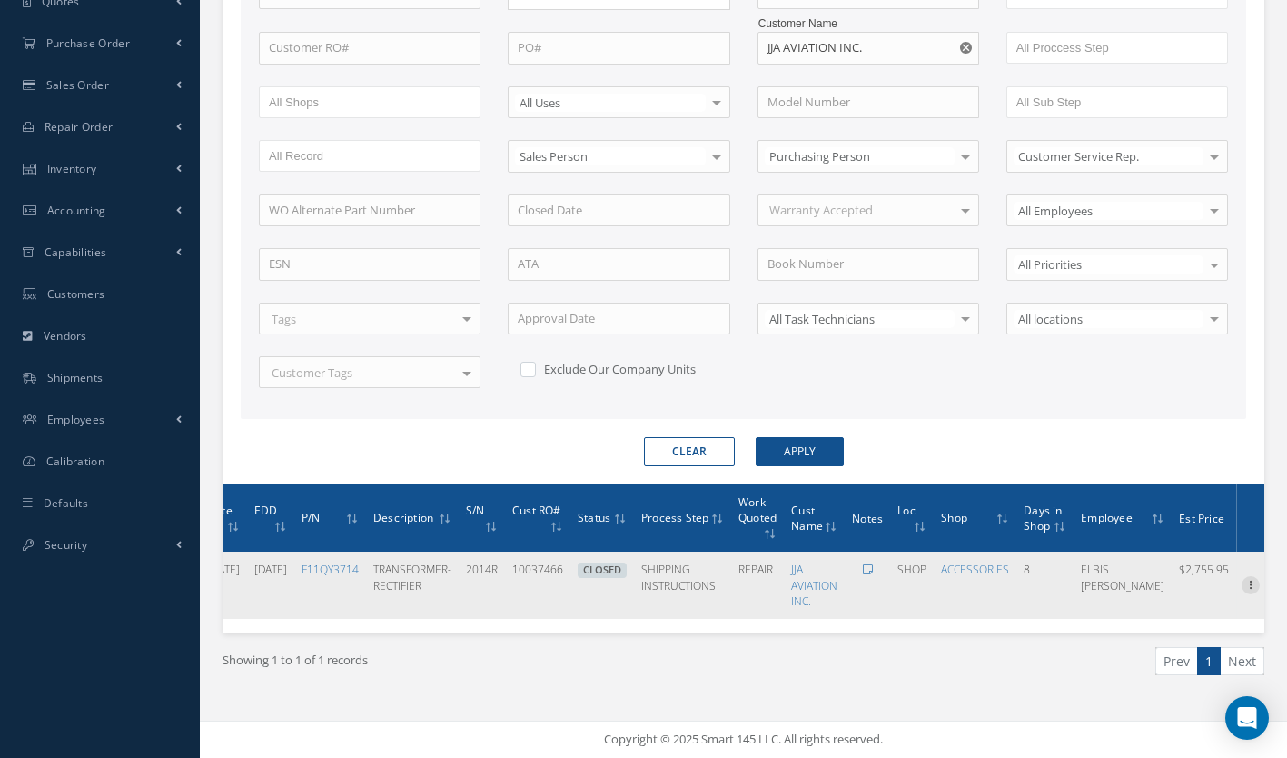
click at [1250, 576] on icon at bounding box center [1251, 583] width 18 height 15
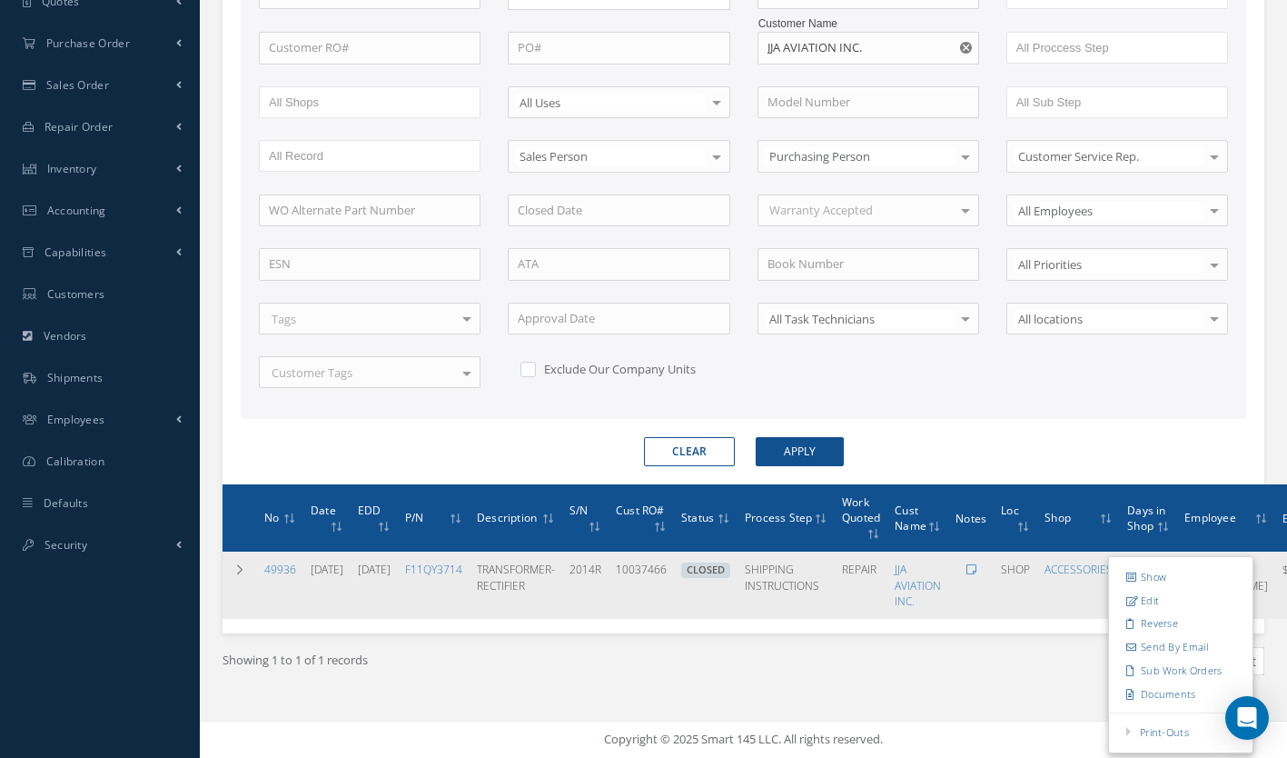
scroll to position [465, 0]
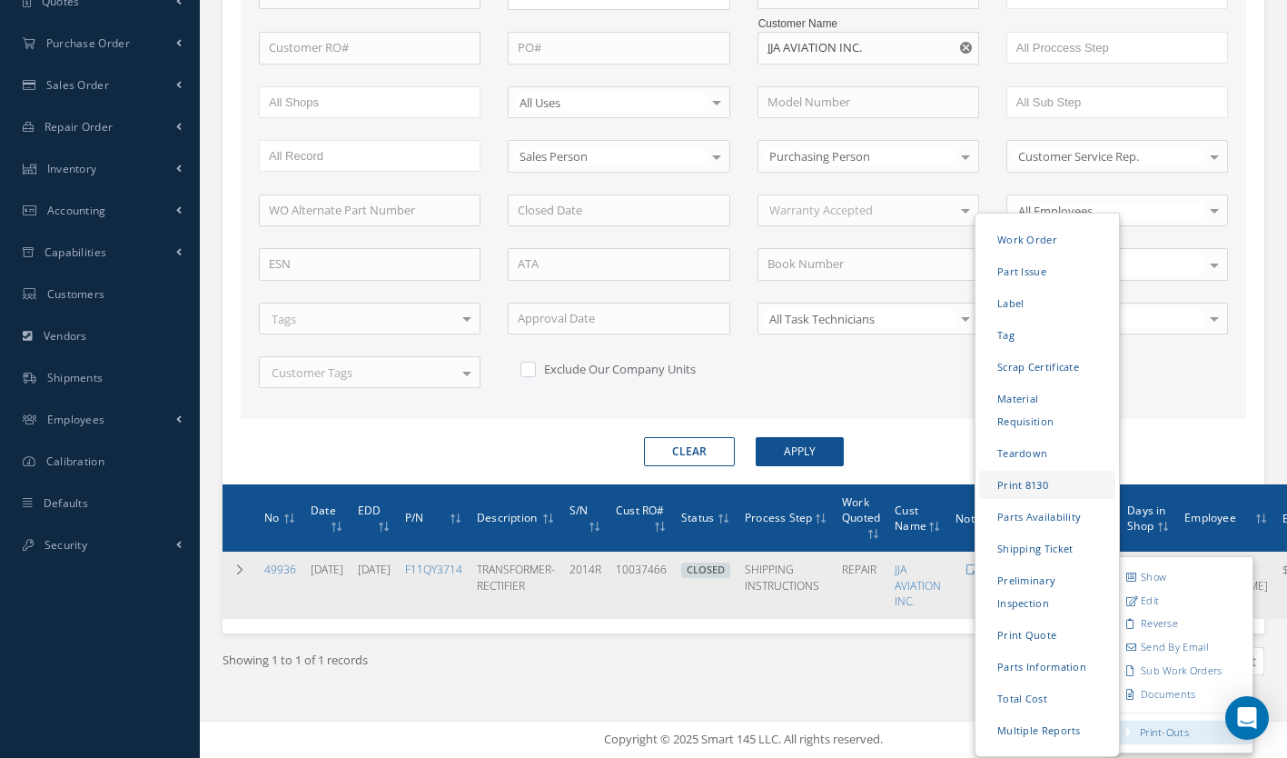
click at [1048, 471] on link "Print 8130" at bounding box center [1047, 485] width 136 height 28
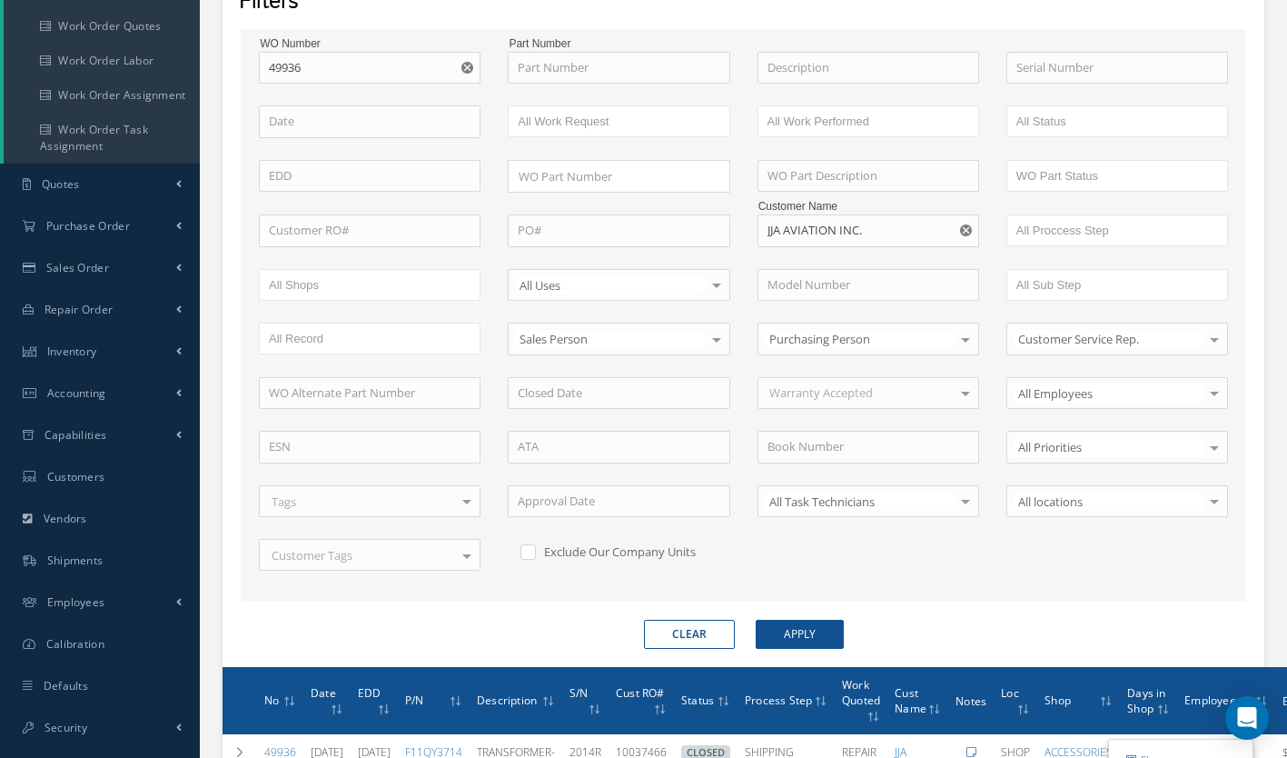
scroll to position [0, 0]
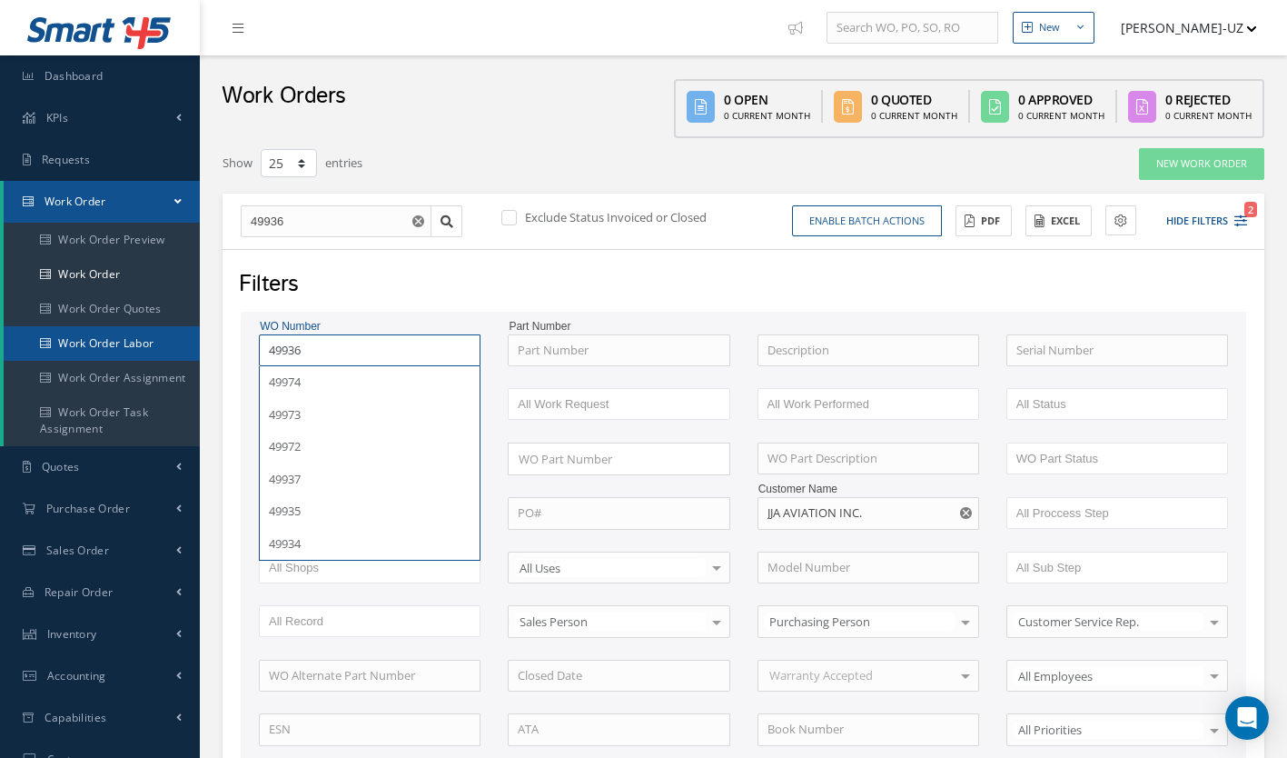
drag, startPoint x: 233, startPoint y: 359, endPoint x: 177, endPoint y: 358, distance: 55.4
click at [177, 358] on div "Smart 145 Dashboard KPIs Work Order Accounting Requests Work Order Work Order P…" at bounding box center [643, 611] width 1287 height 1223
type input "4"
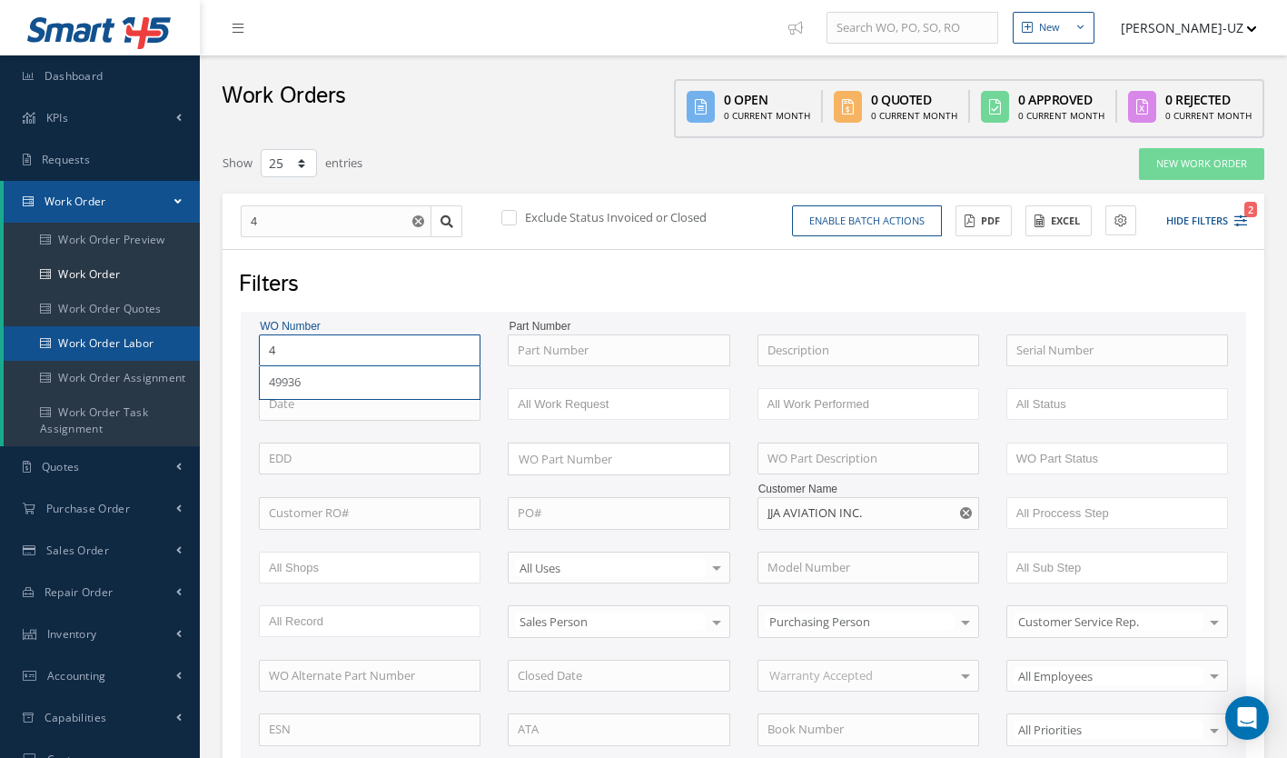
type input "49"
type input "494"
type input "4945"
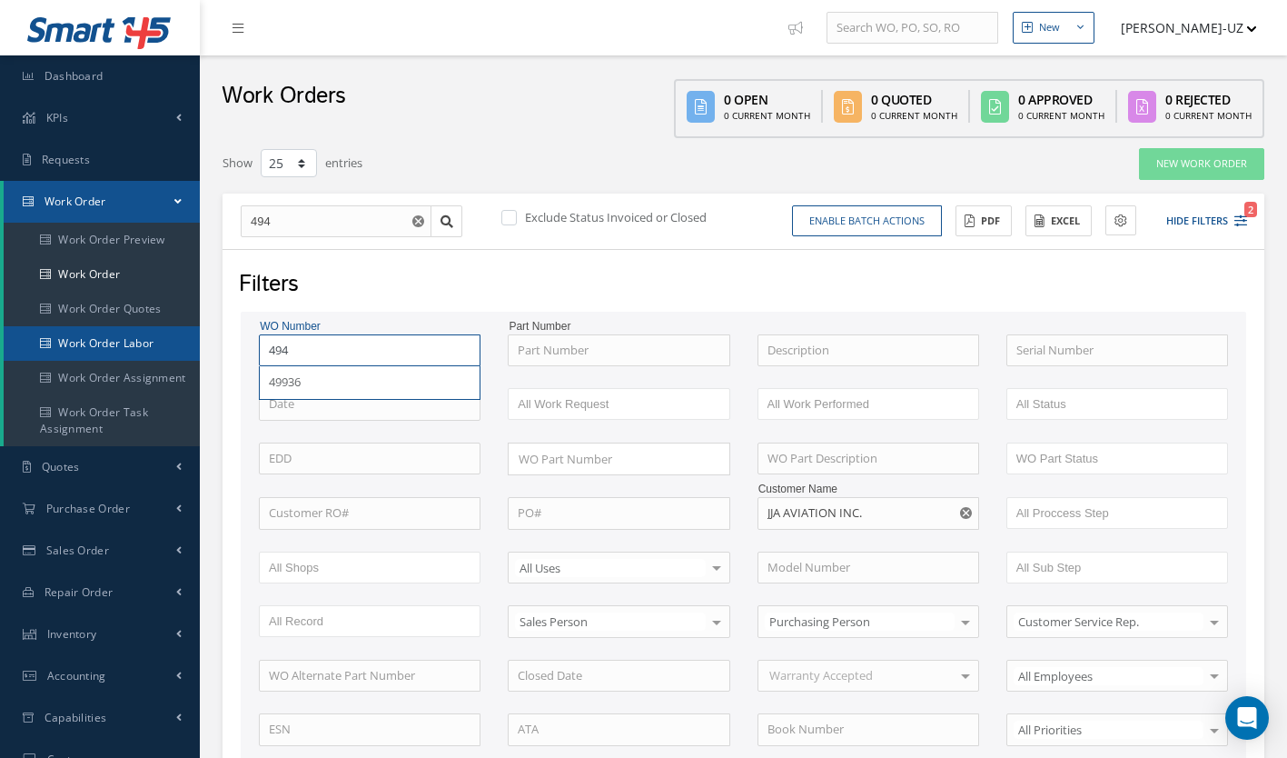
type input "4945"
type input "49453"
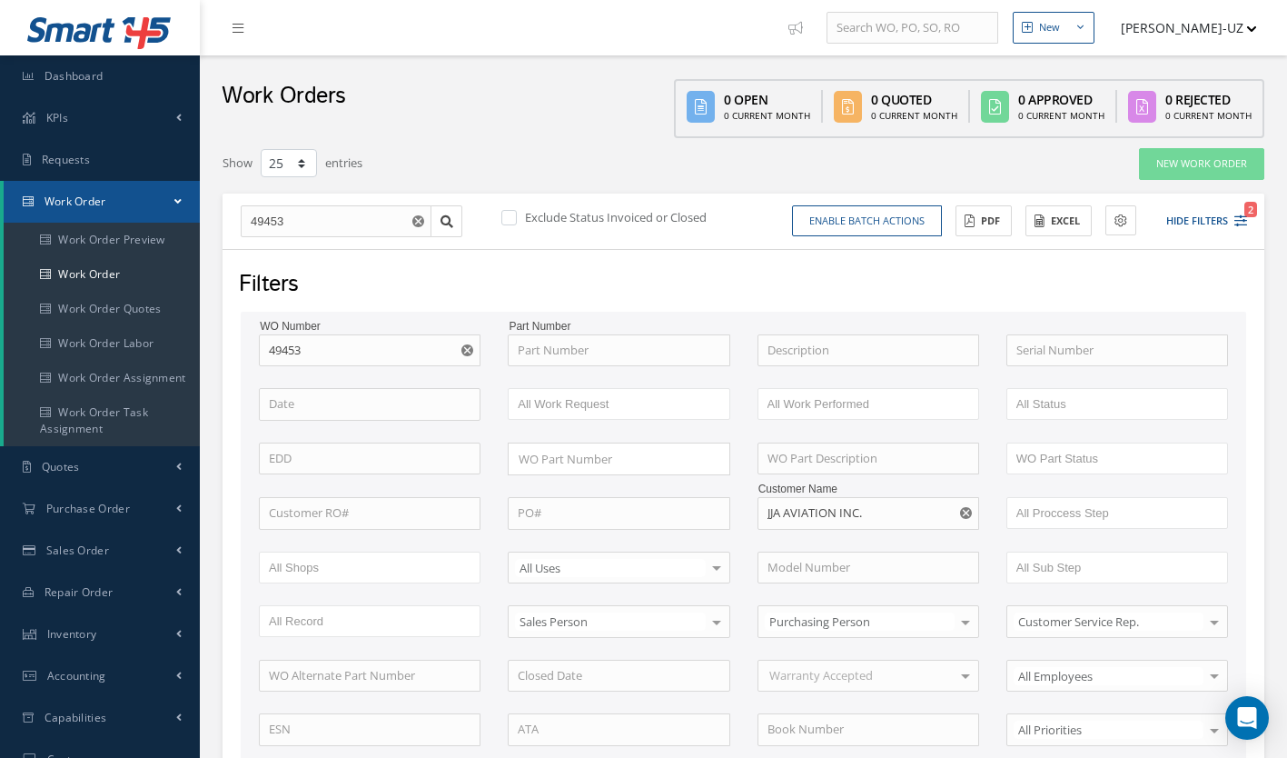
drag, startPoint x: 1280, startPoint y: 249, endPoint x: 1271, endPoint y: 313, distance: 64.2
click at [1271, 313] on div "New New Work Order New Purchase Order New Customer Quote New Sales Order New Re…" at bounding box center [743, 603] width 1087 height 1207
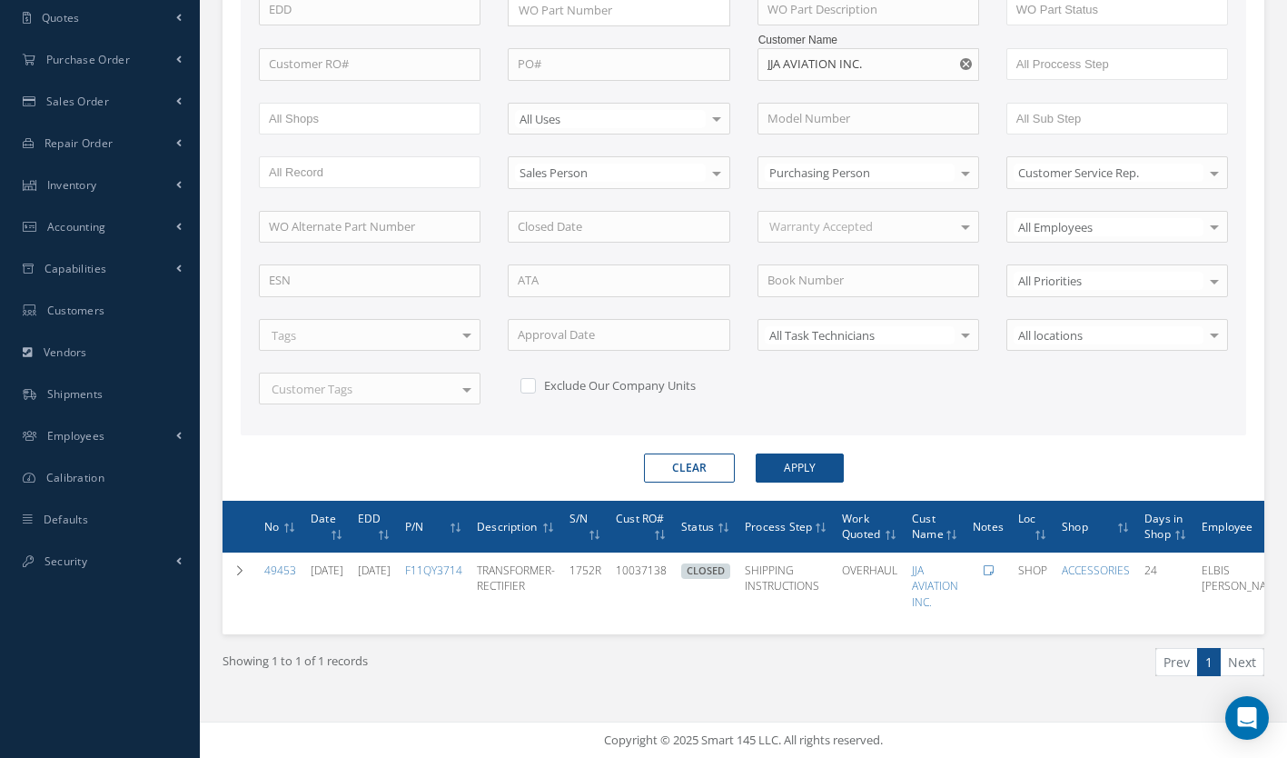
scroll to position [0, 132]
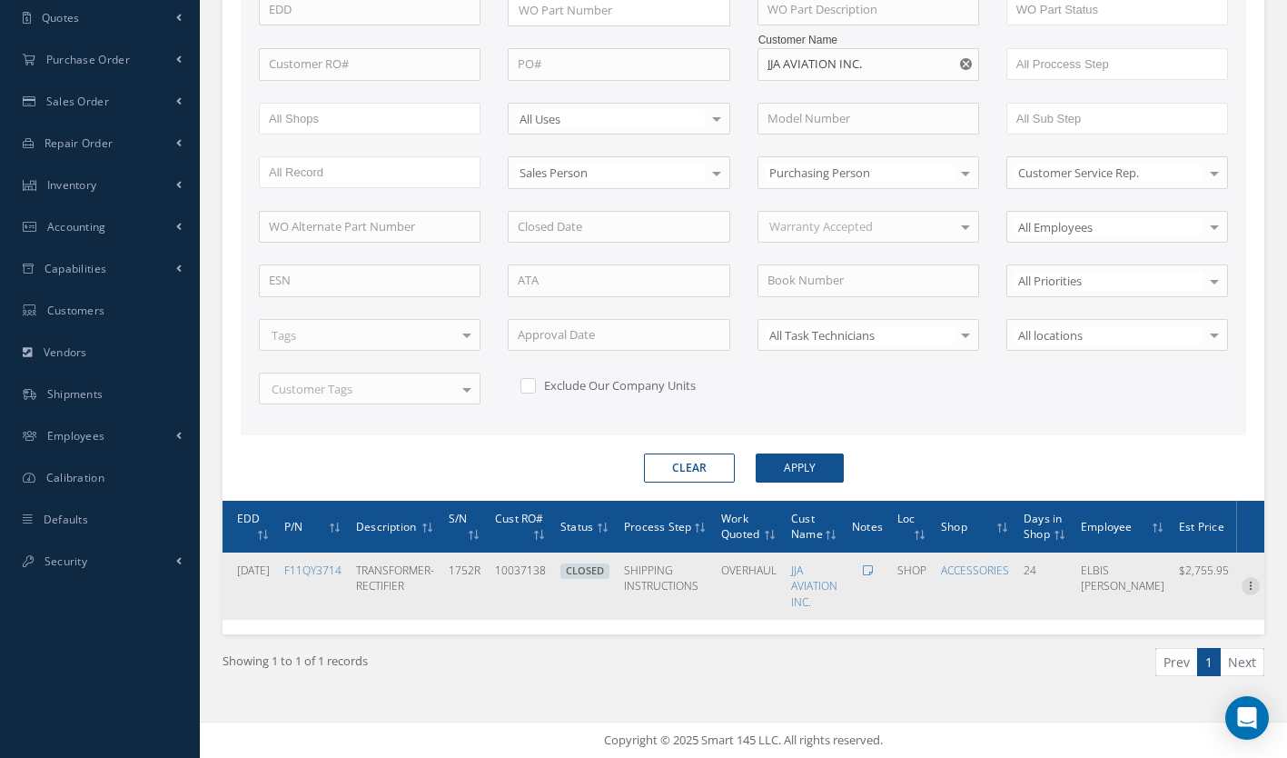
click at [1253, 588] on icon at bounding box center [1251, 584] width 18 height 15
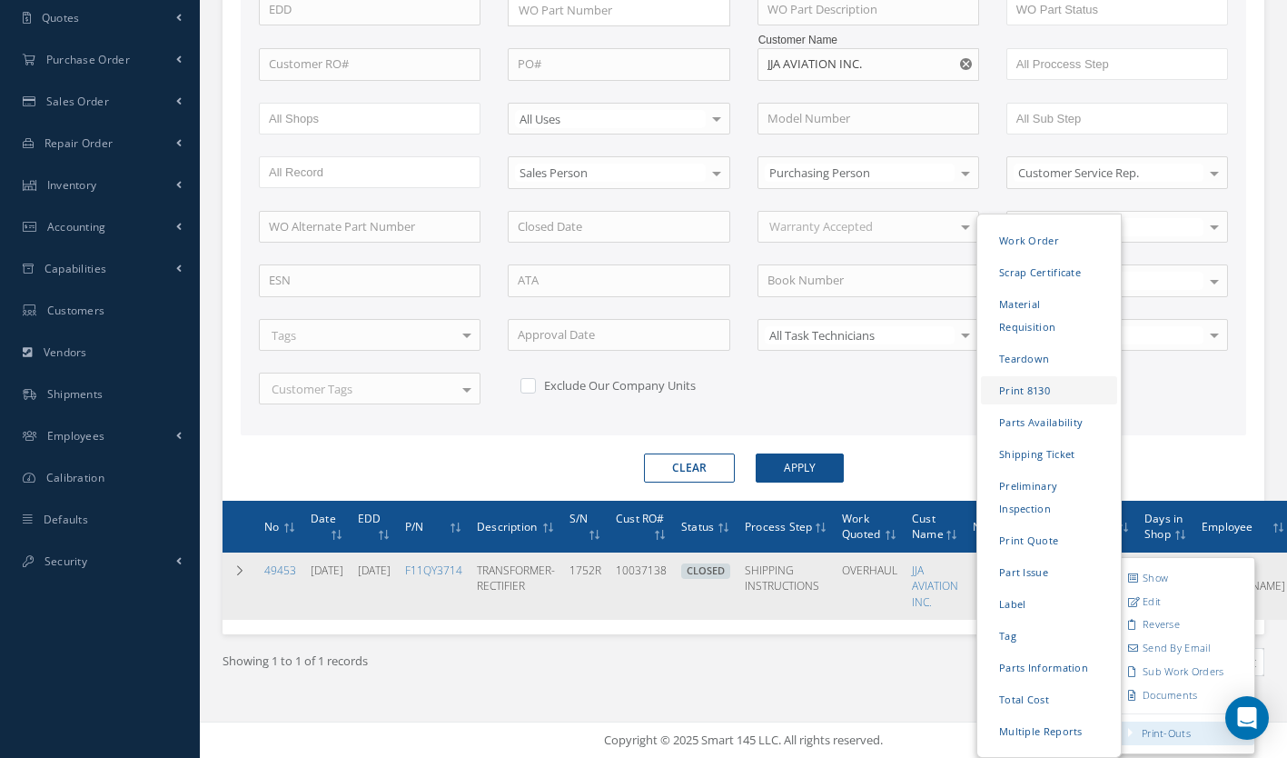
click at [1065, 376] on link "Print 8130" at bounding box center [1049, 390] width 136 height 28
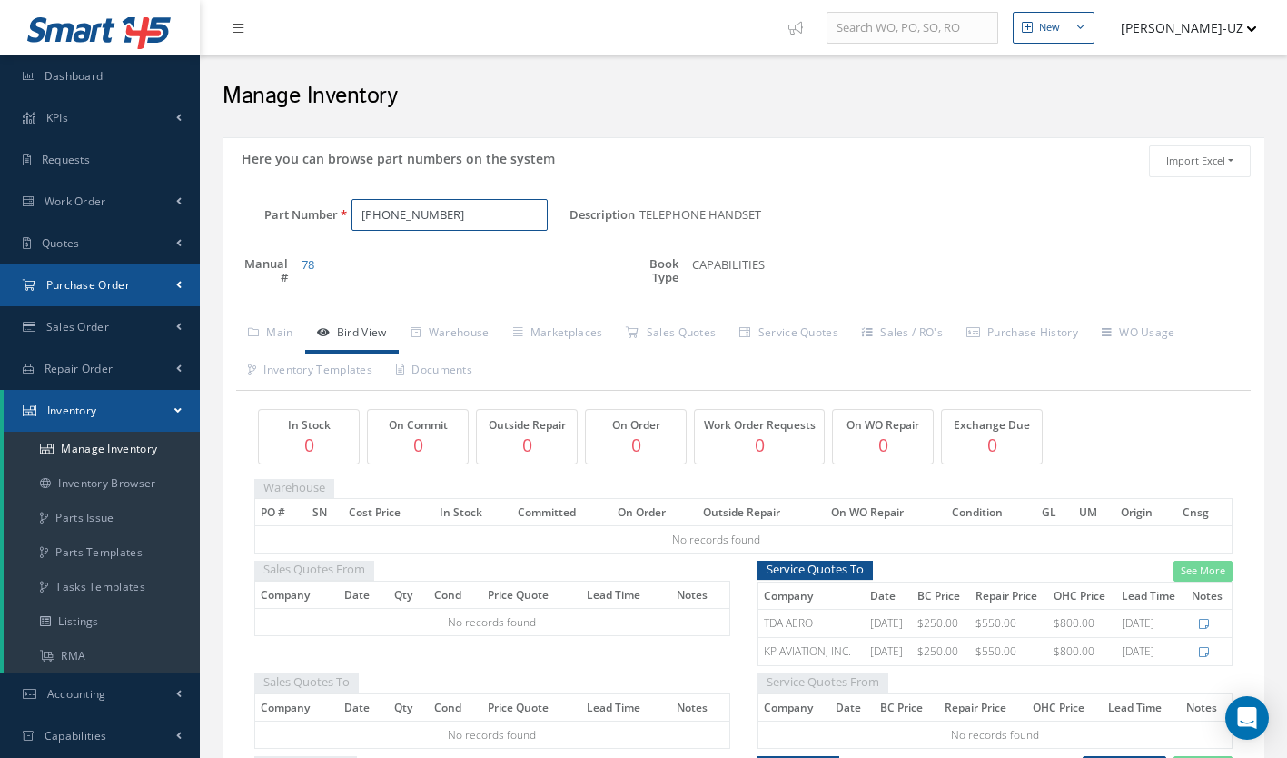
drag, startPoint x: 444, startPoint y: 223, endPoint x: 97, endPoint y: 283, distance: 352.3
click at [97, 283] on div "Smart 145 Dashboard KPIs Work Order Accounting Requests Work Order" at bounding box center [643, 573] width 1287 height 1146
paste input "F11QY3714"
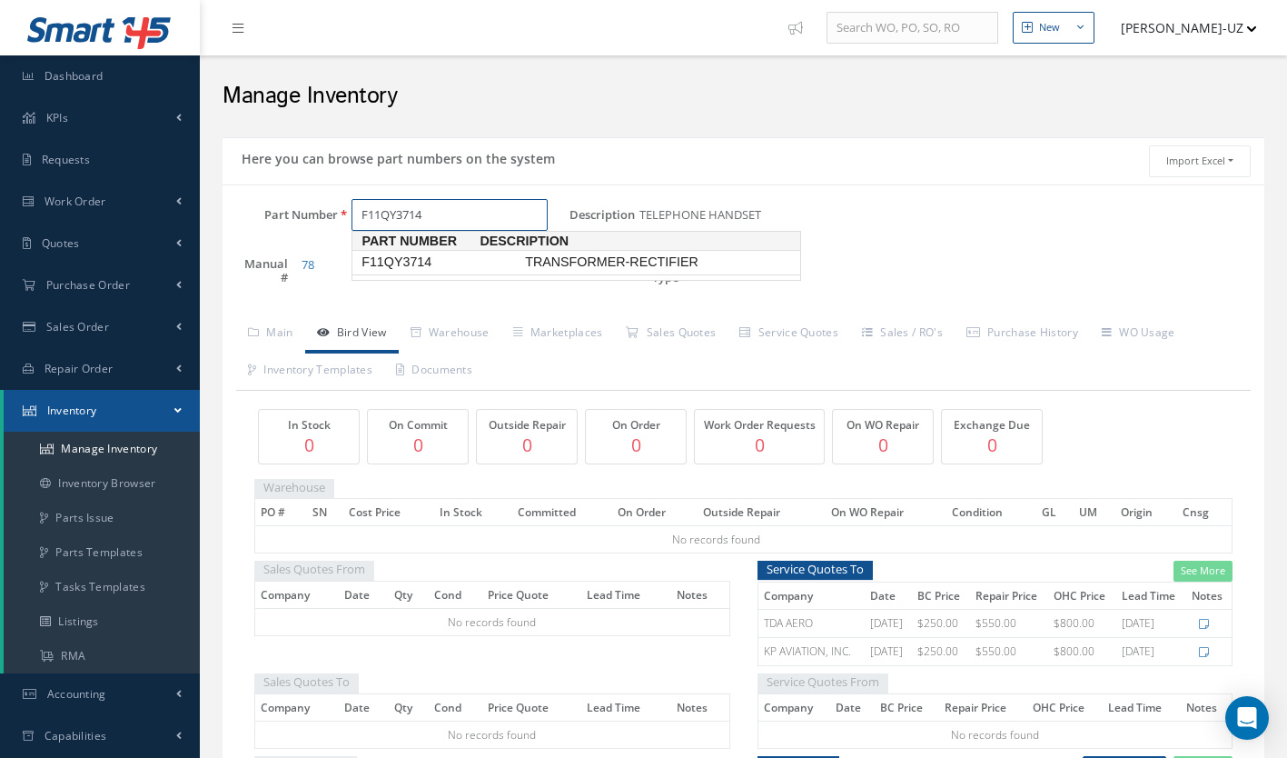
drag, startPoint x: 378, startPoint y: 267, endPoint x: 420, endPoint y: 256, distance: 43.2
click at [420, 256] on span "F11QY3714" at bounding box center [440, 262] width 164 height 19
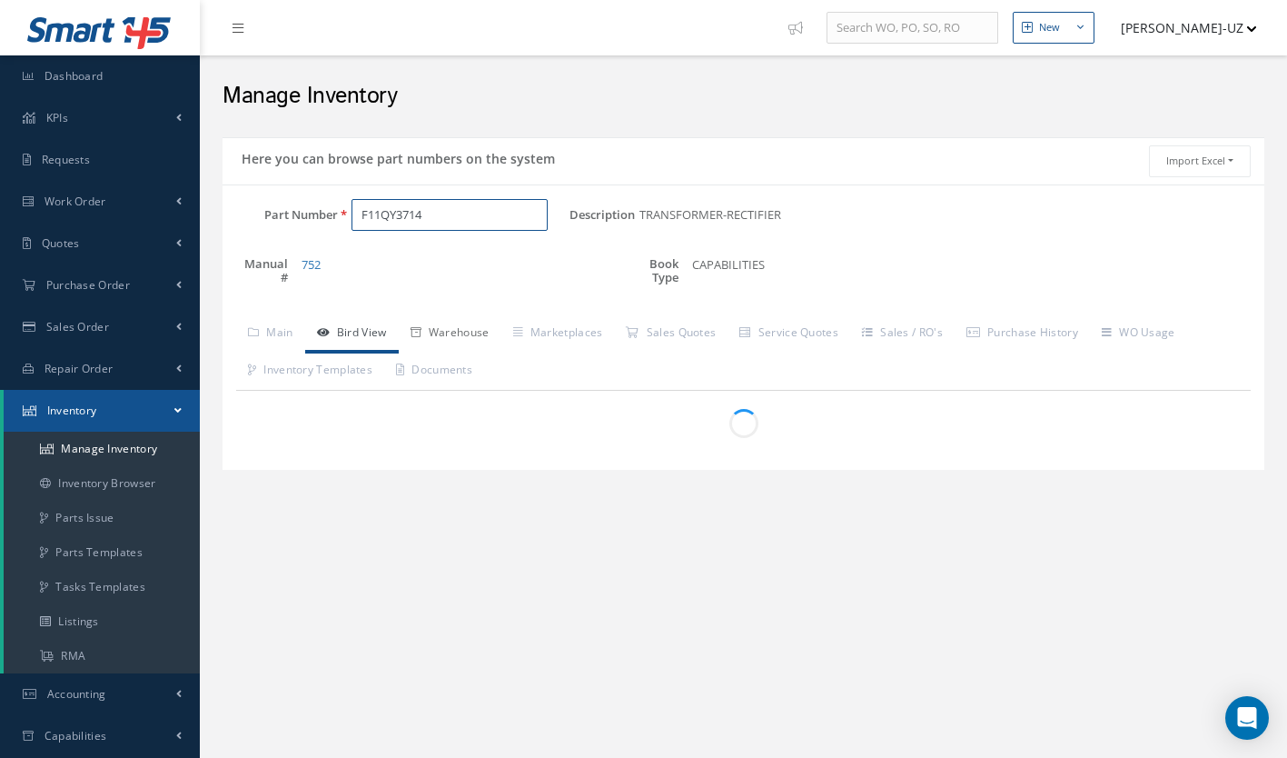
type input "F11QY3714"
click at [463, 330] on link "Warehouse" at bounding box center [450, 334] width 103 height 38
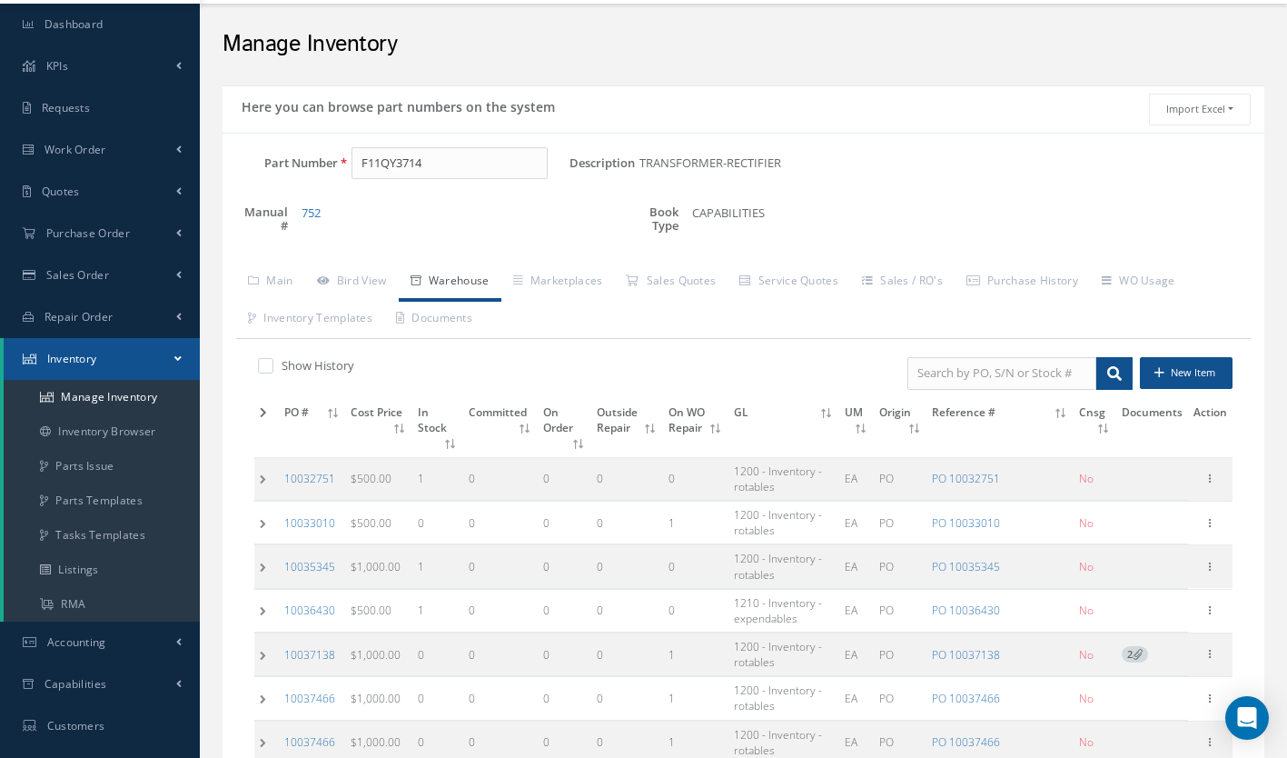
scroll to position [294, 0]
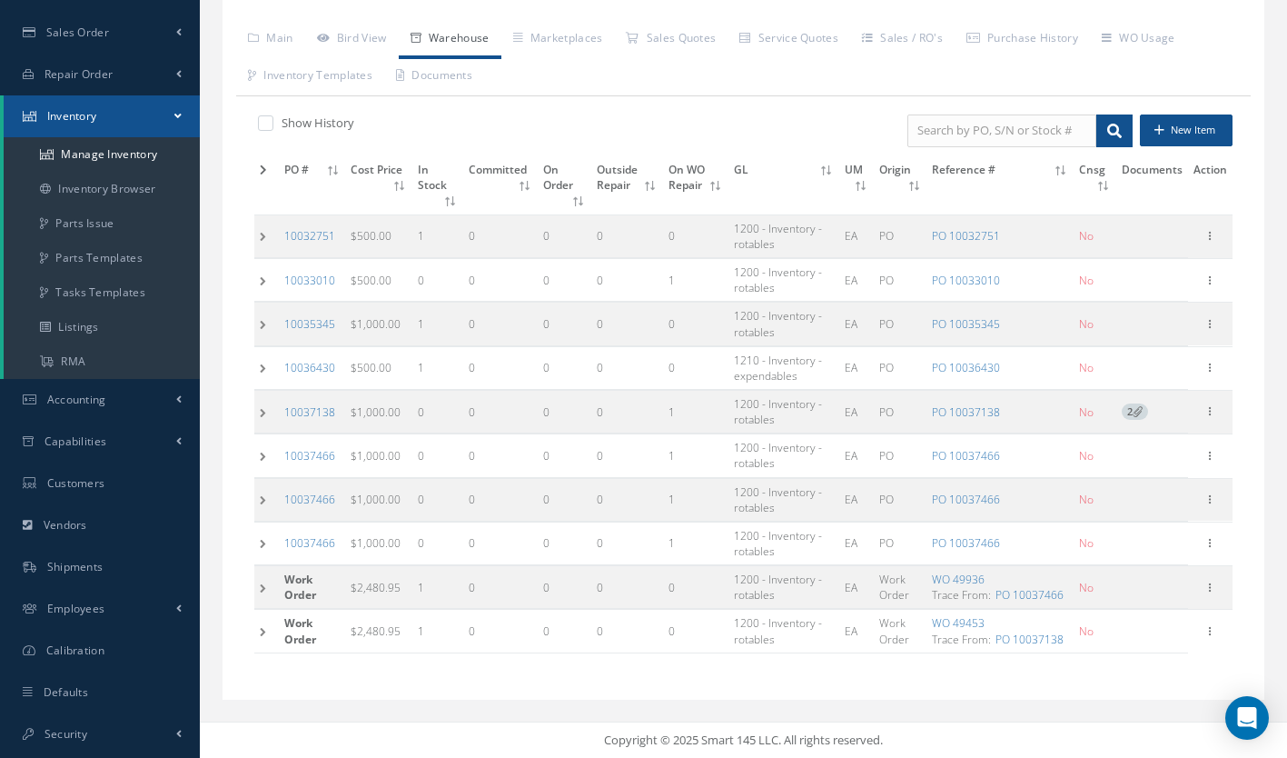
click at [265, 634] on td at bounding box center [266, 631] width 25 height 43
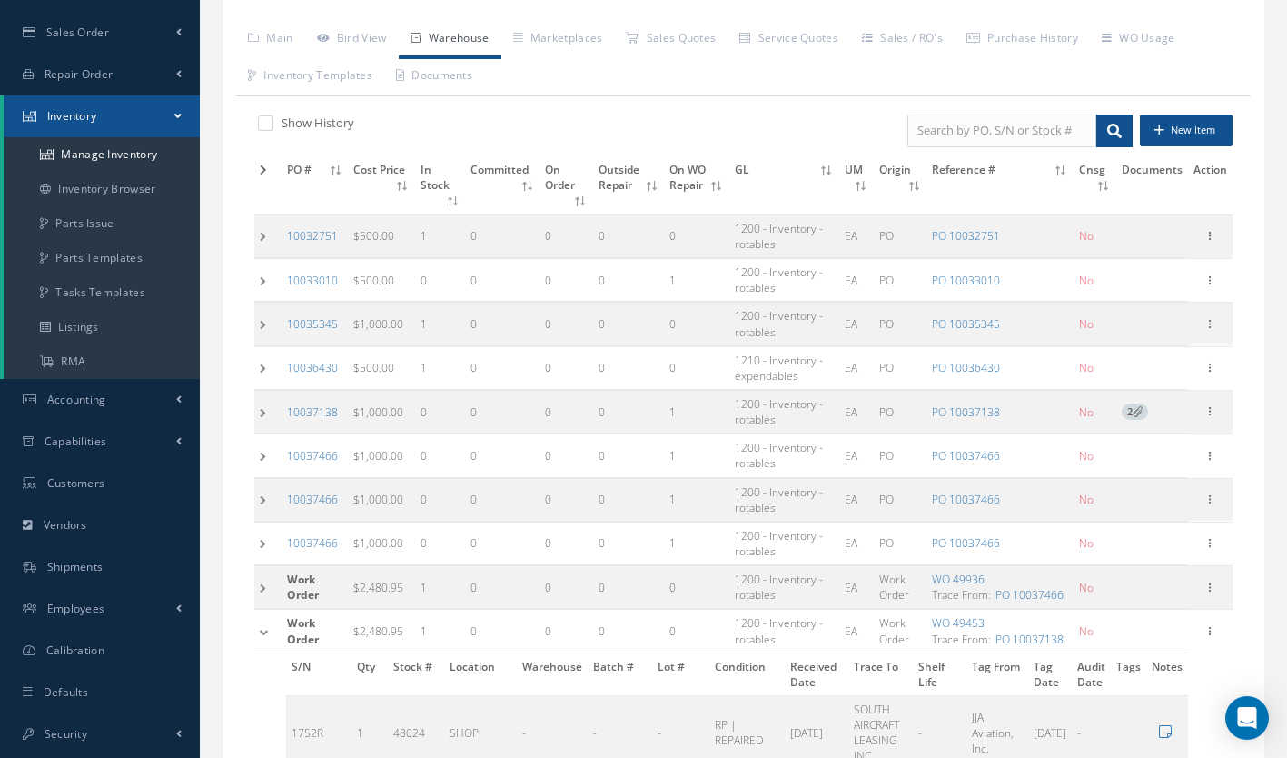
click at [264, 596] on td at bounding box center [267, 587] width 27 height 43
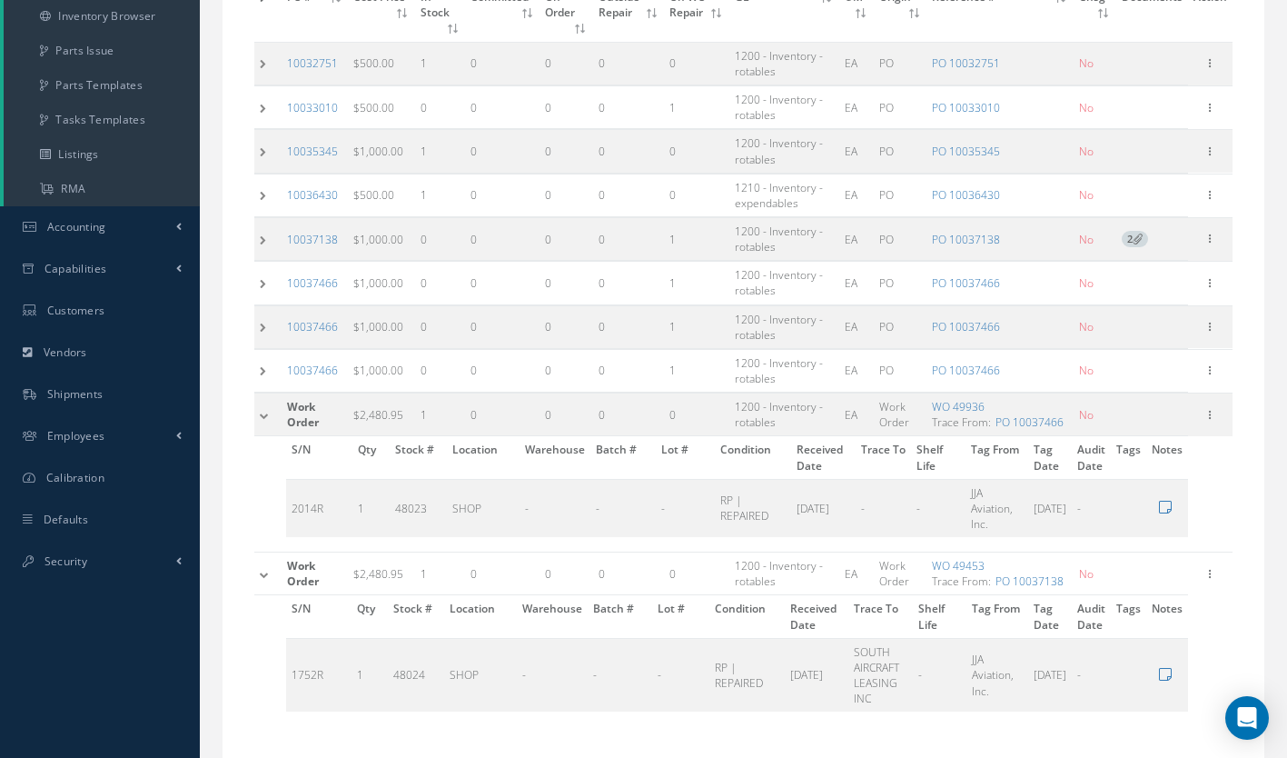
scroll to position [522, 0]
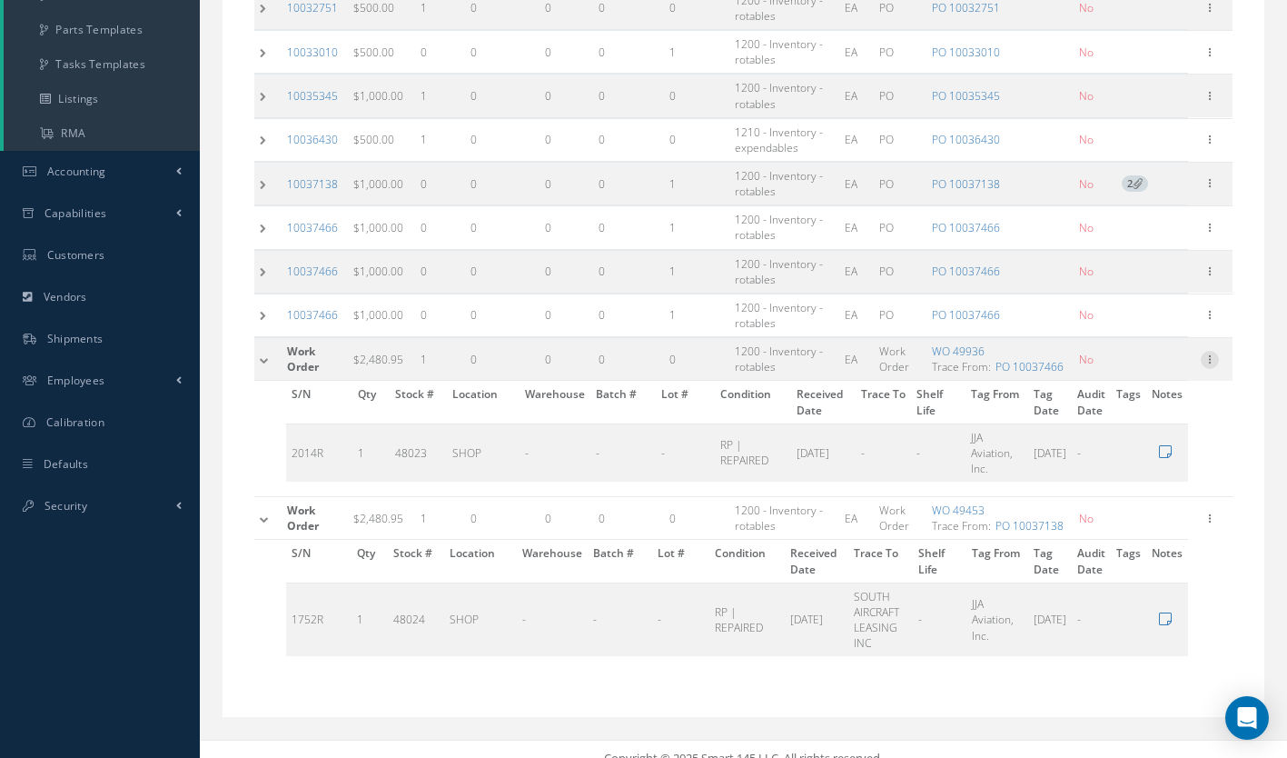
click at [1211, 355] on icon at bounding box center [1210, 358] width 18 height 15
click at [1149, 368] on link "Edit" at bounding box center [1127, 372] width 144 height 24
type input "2480.95"
type input "[DATE]"
type input "49936"
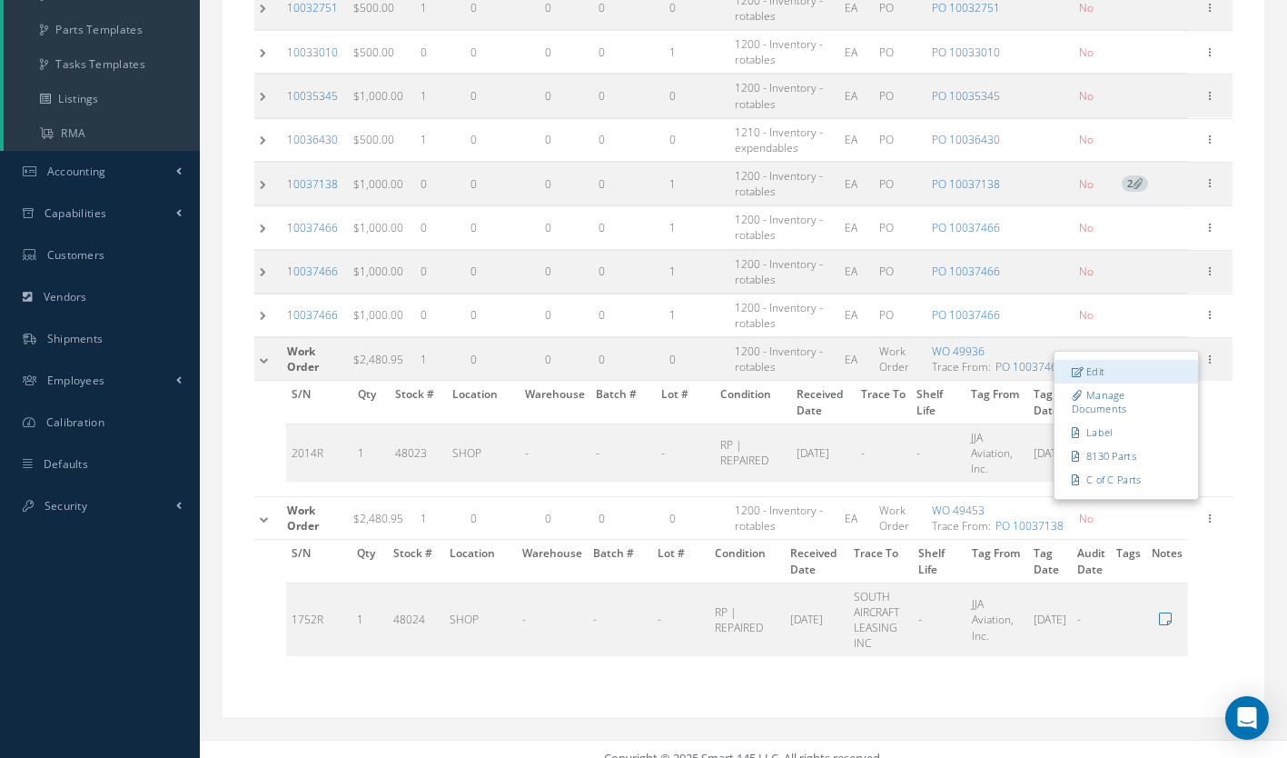
checkbox input "false"
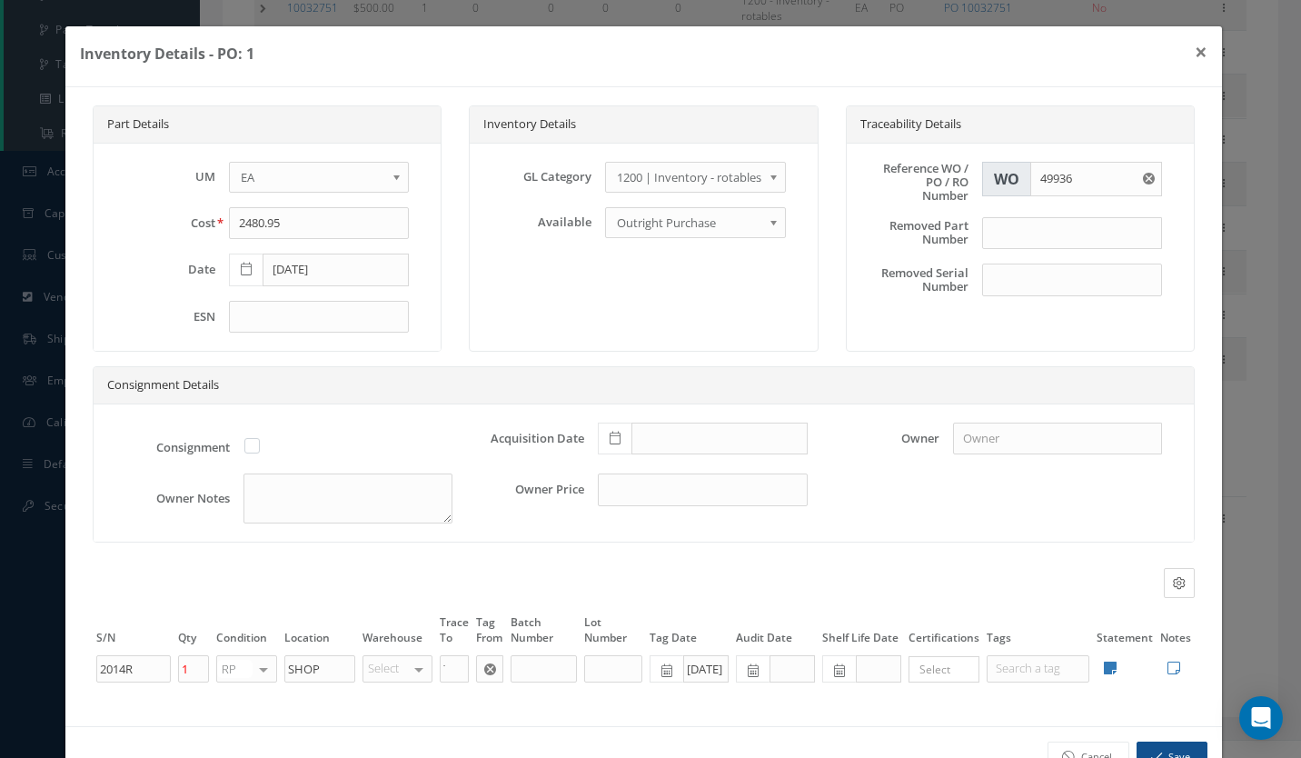
click at [251, 668] on div at bounding box center [263, 669] width 25 height 26
click at [241, 696] on span "OH" at bounding box center [236, 698] width 17 height 16
click at [384, 663] on div "Select" at bounding box center [397, 668] width 70 height 27
click at [390, 692] on span "JJA SALES" at bounding box center [397, 704] width 68 height 45
click at [1170, 752] on button "Save" at bounding box center [1172, 757] width 71 height 32
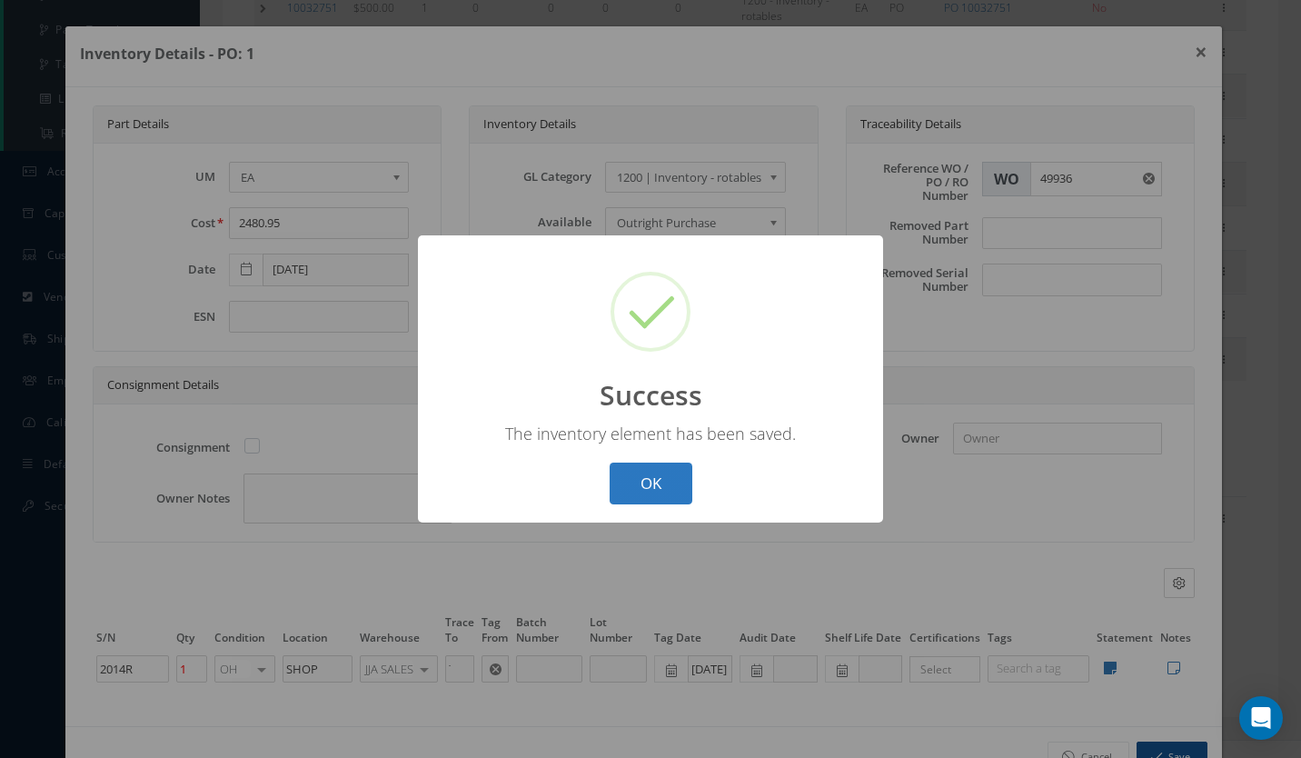
click at [639, 472] on button "OK" at bounding box center [651, 483] width 83 height 43
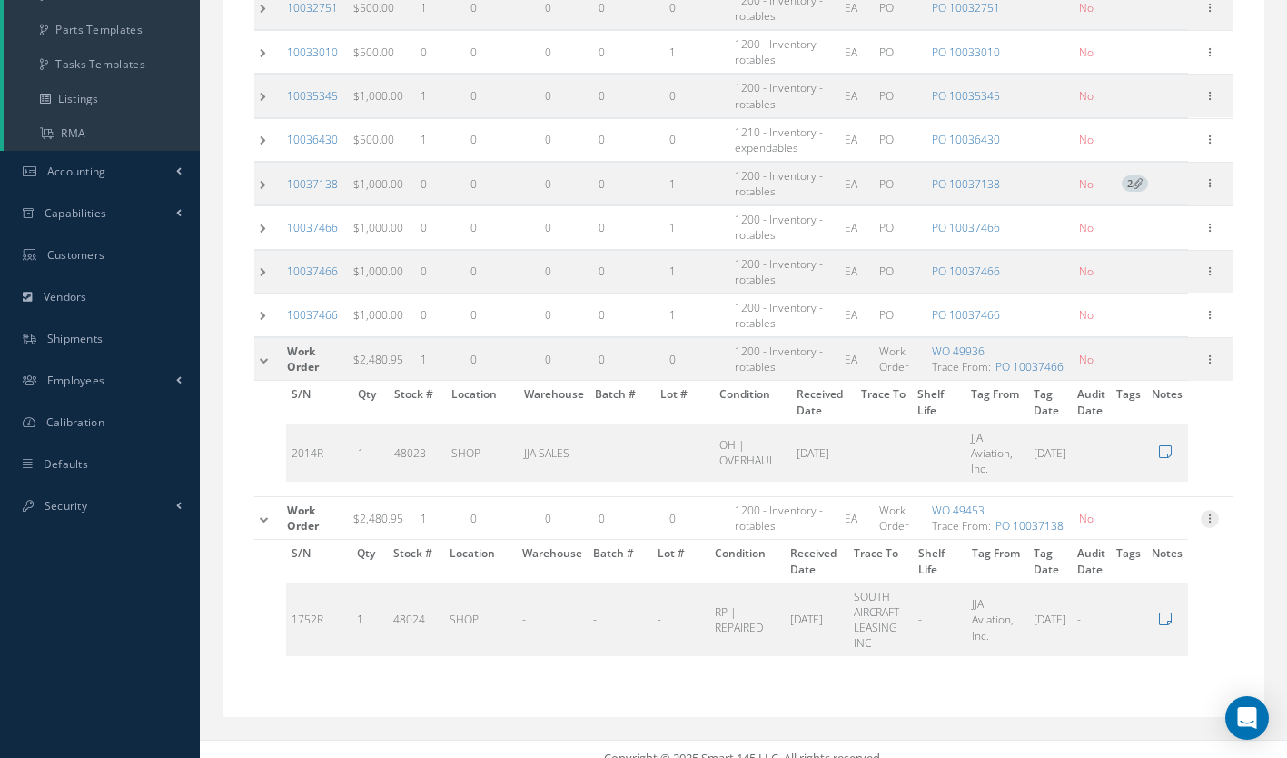
click at [1214, 525] on div at bounding box center [1210, 519] width 18 height 18
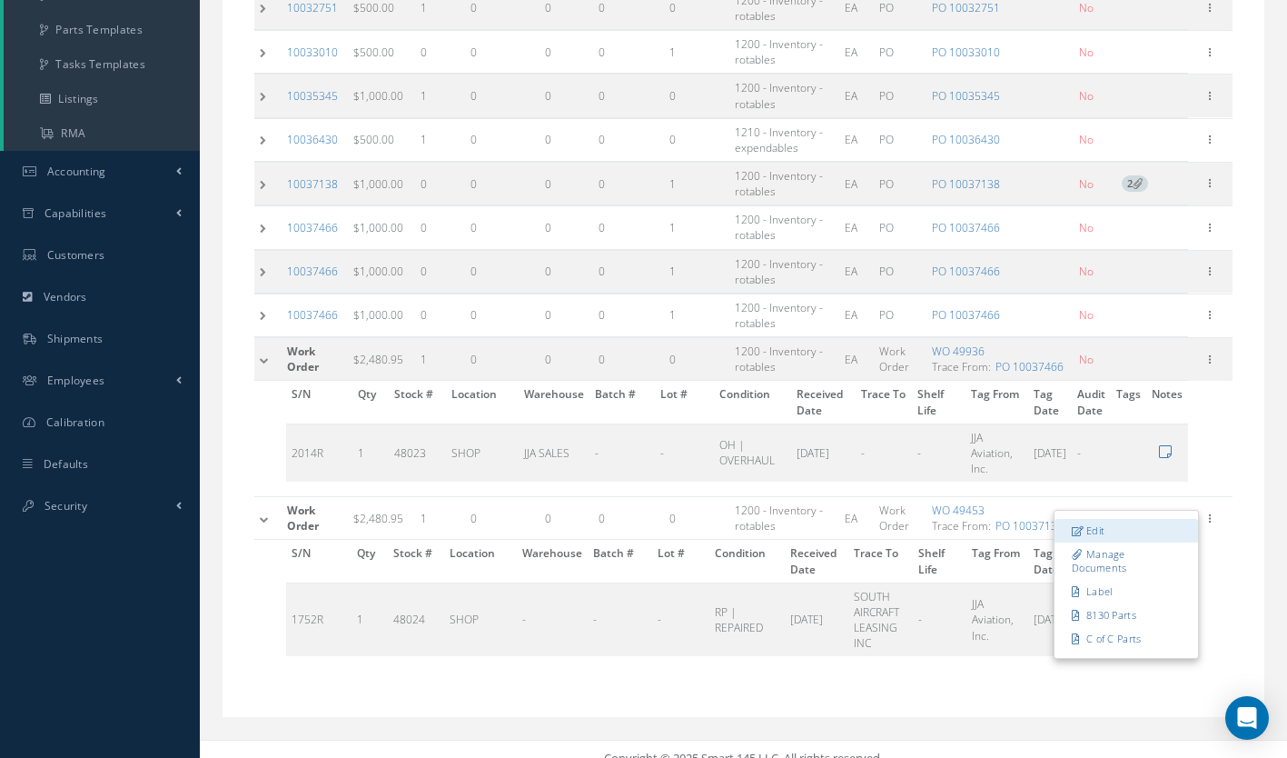
click at [1146, 537] on link "Edit" at bounding box center [1127, 531] width 144 height 24
type input "[DATE]"
type input "49453"
type input "1752R"
type input "SOUTH AIRCRAFT LEASING INC"
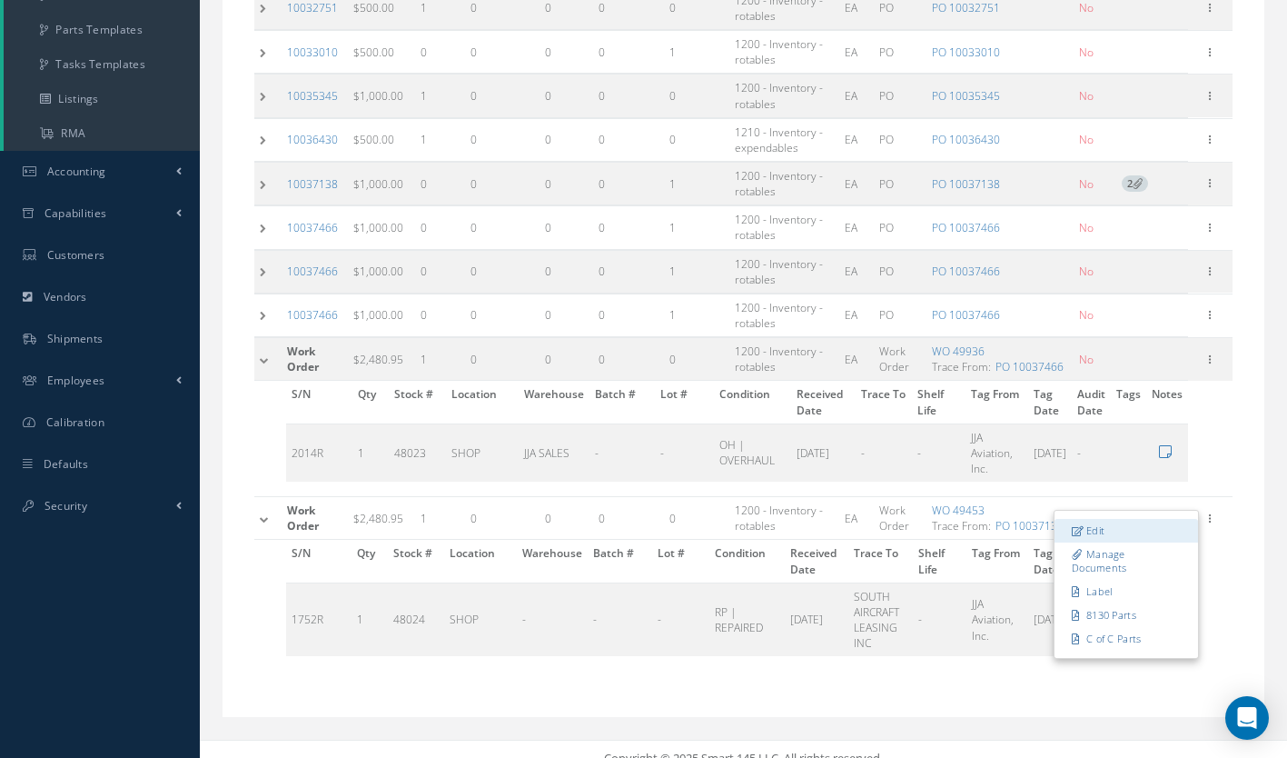
type input "[DATE]"
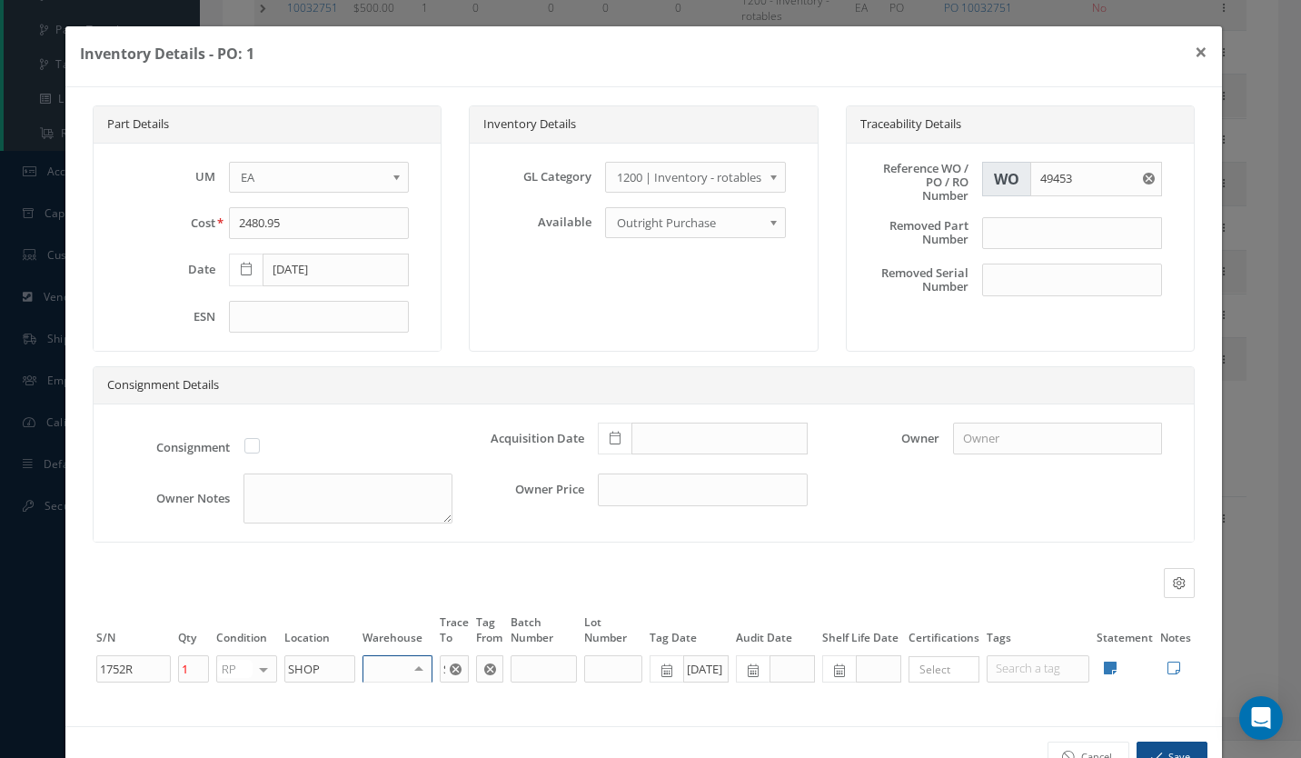
click at [415, 665] on div at bounding box center [418, 669] width 25 height 26
click at [392, 702] on span "JJA SALES" at bounding box center [397, 704] width 68 height 45
click at [254, 670] on div at bounding box center [261, 669] width 25 height 26
click at [233, 696] on span "OH" at bounding box center [234, 698] width 17 height 16
click at [1164, 754] on button "Save" at bounding box center [1172, 757] width 71 height 32
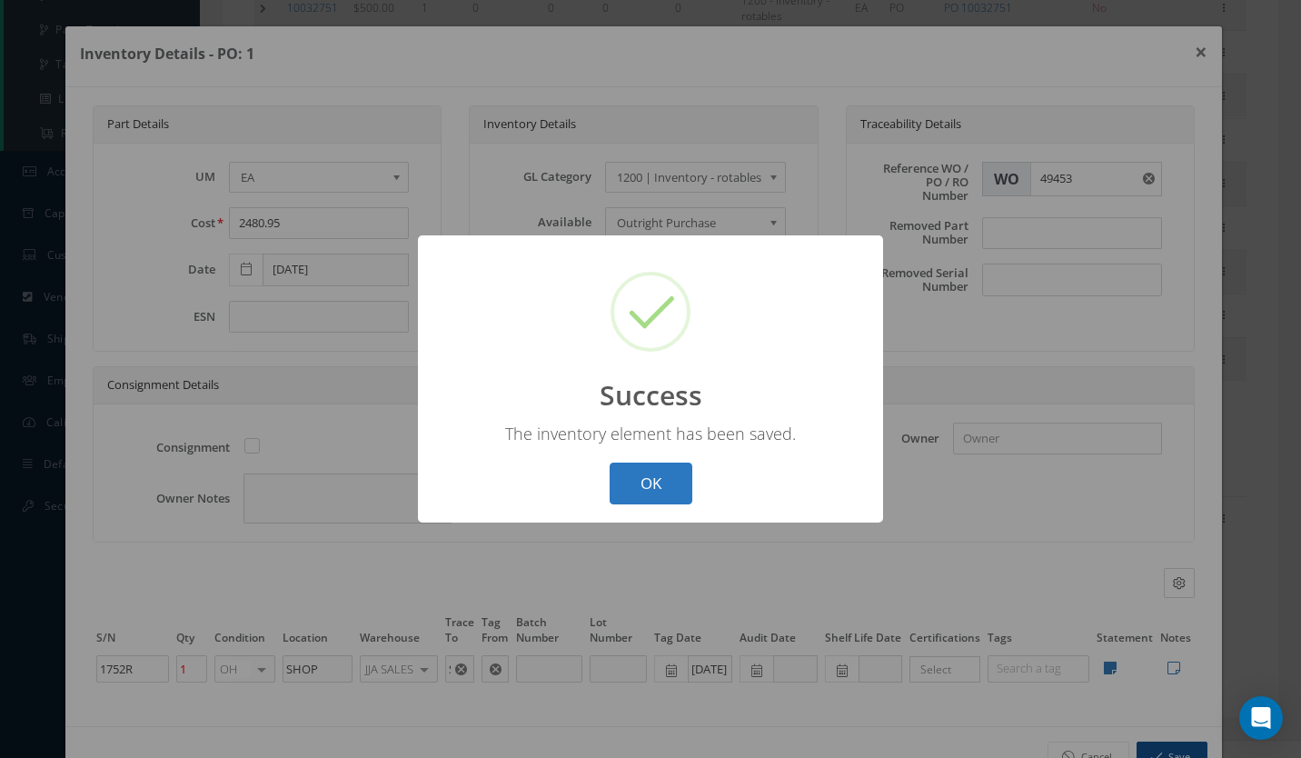
click at [660, 484] on button "OK" at bounding box center [651, 483] width 83 height 43
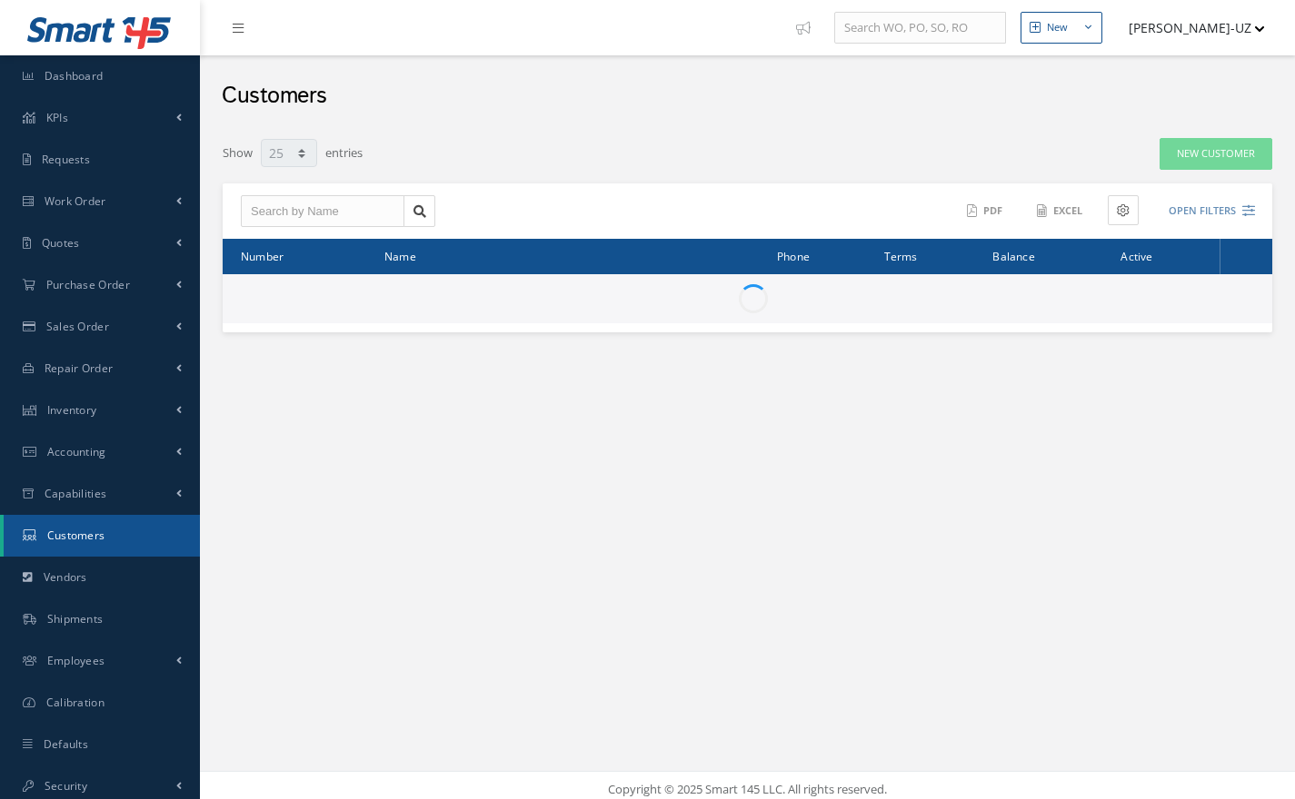
select select "25"
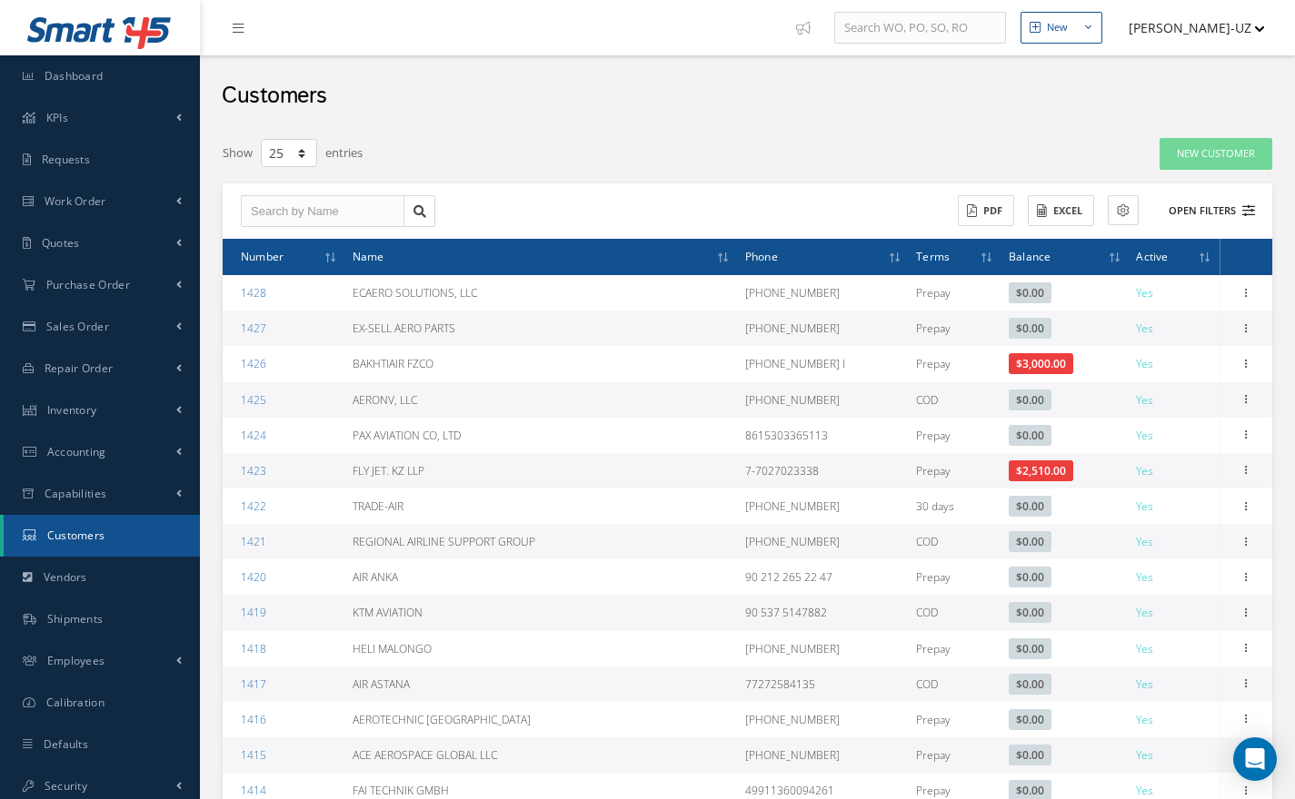
click at [1247, 210] on icon at bounding box center [1248, 210] width 13 height 13
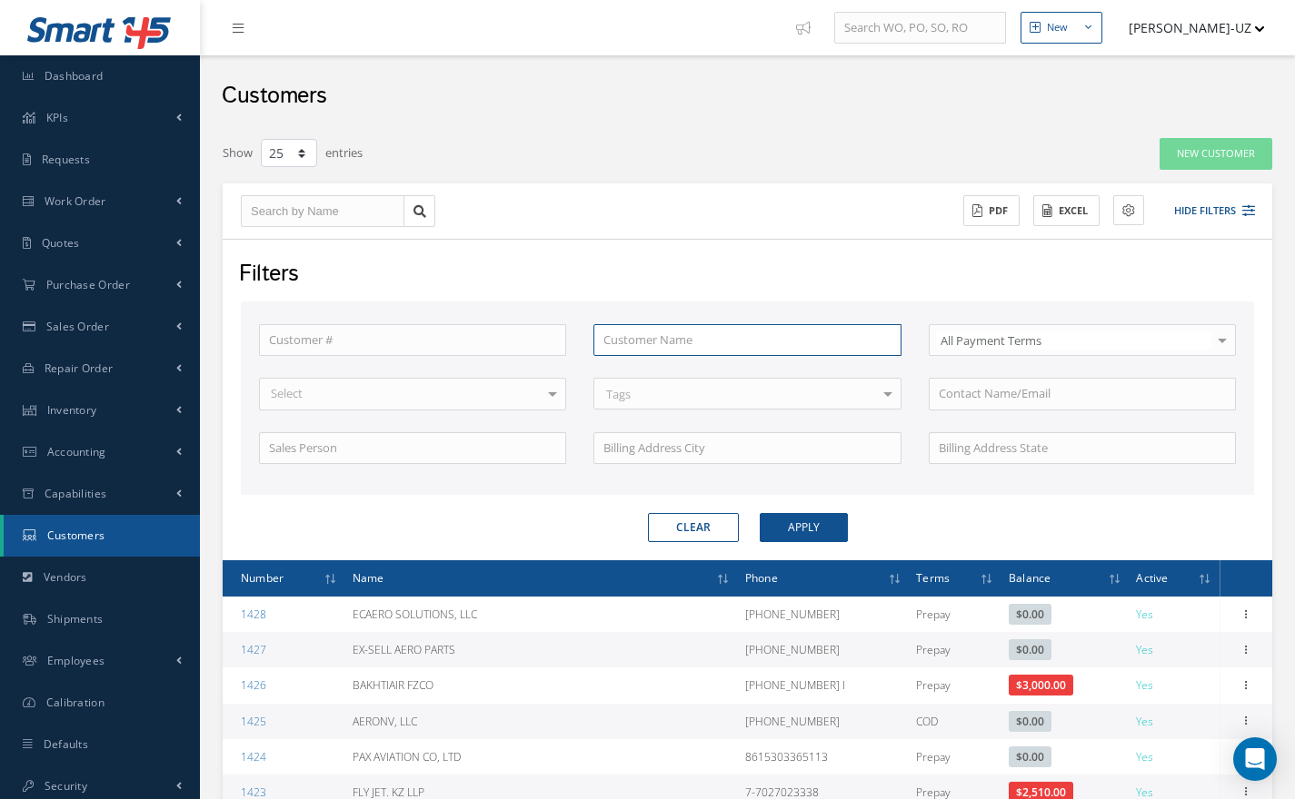
click at [771, 343] on input "text" at bounding box center [746, 340] width 307 height 33
type input "S"
type input "SM"
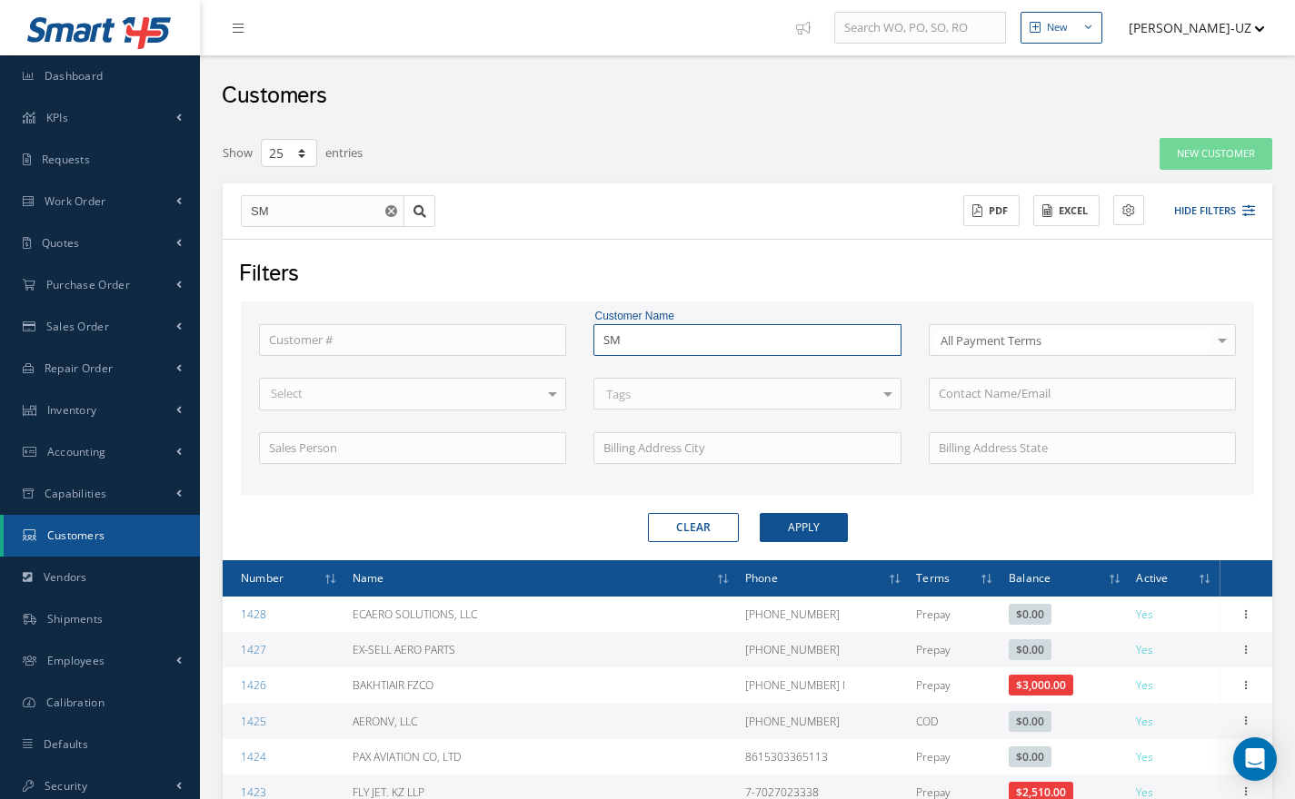
type input "SMA"
type input "SMAR"
type input "SMART"
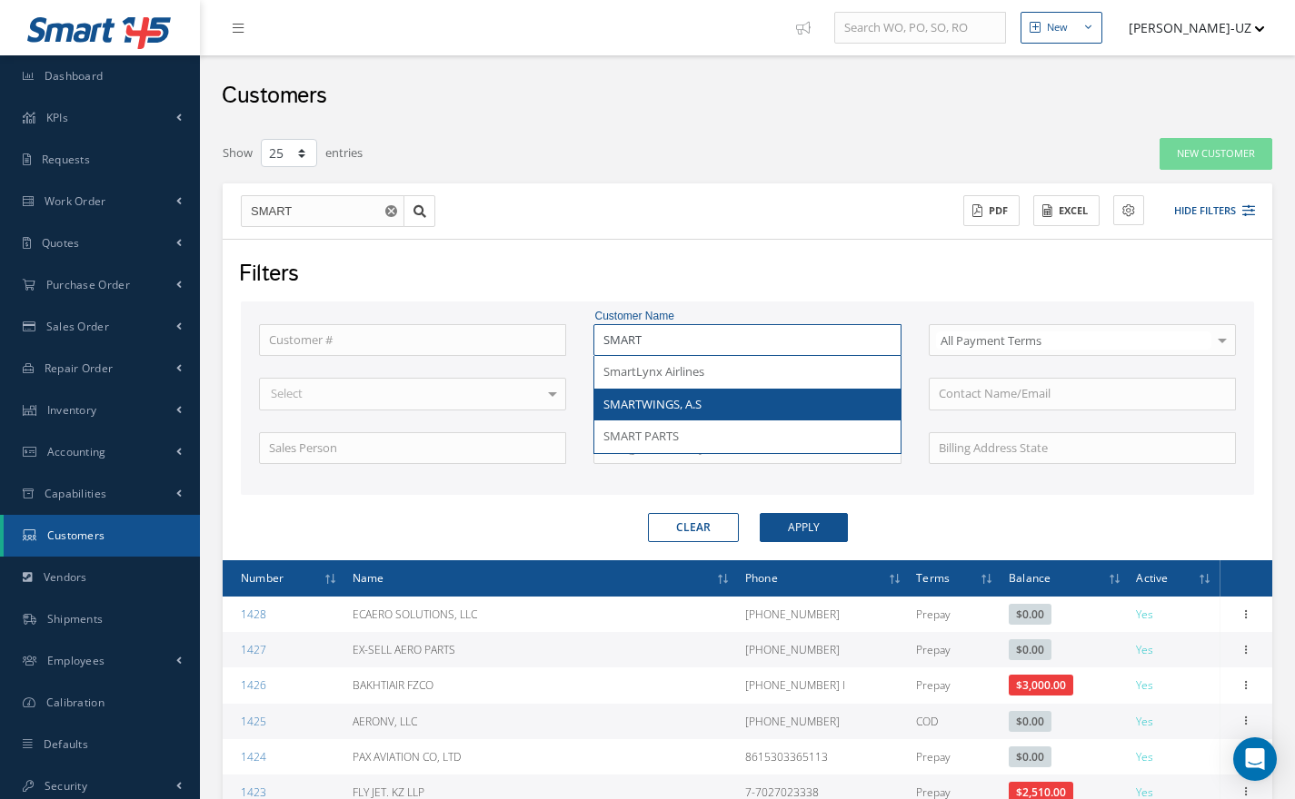
type input "SMART"
click at [690, 402] on span "SMARTWINGS, A.S" at bounding box center [652, 404] width 98 height 16
type input "SMARTWINGS, A.S"
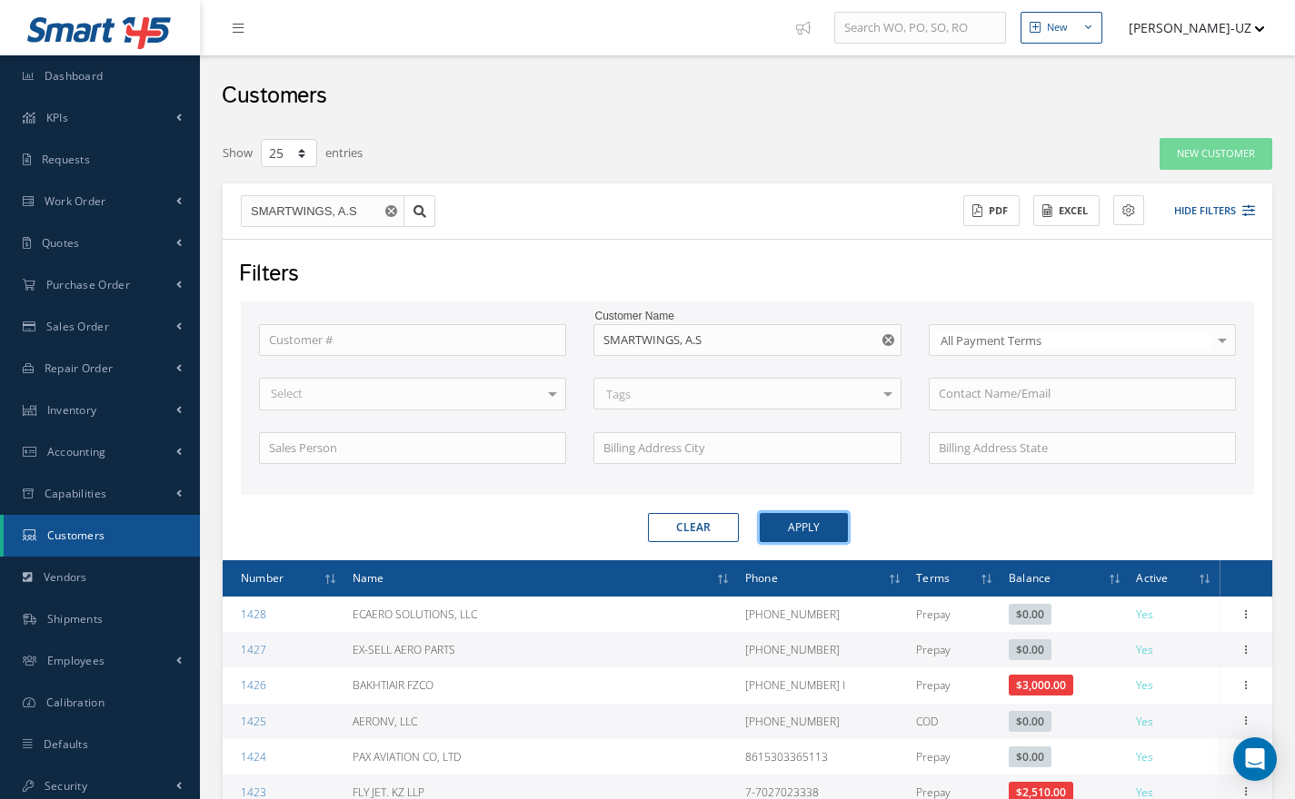
click at [819, 536] on button "Apply" at bounding box center [804, 527] width 88 height 29
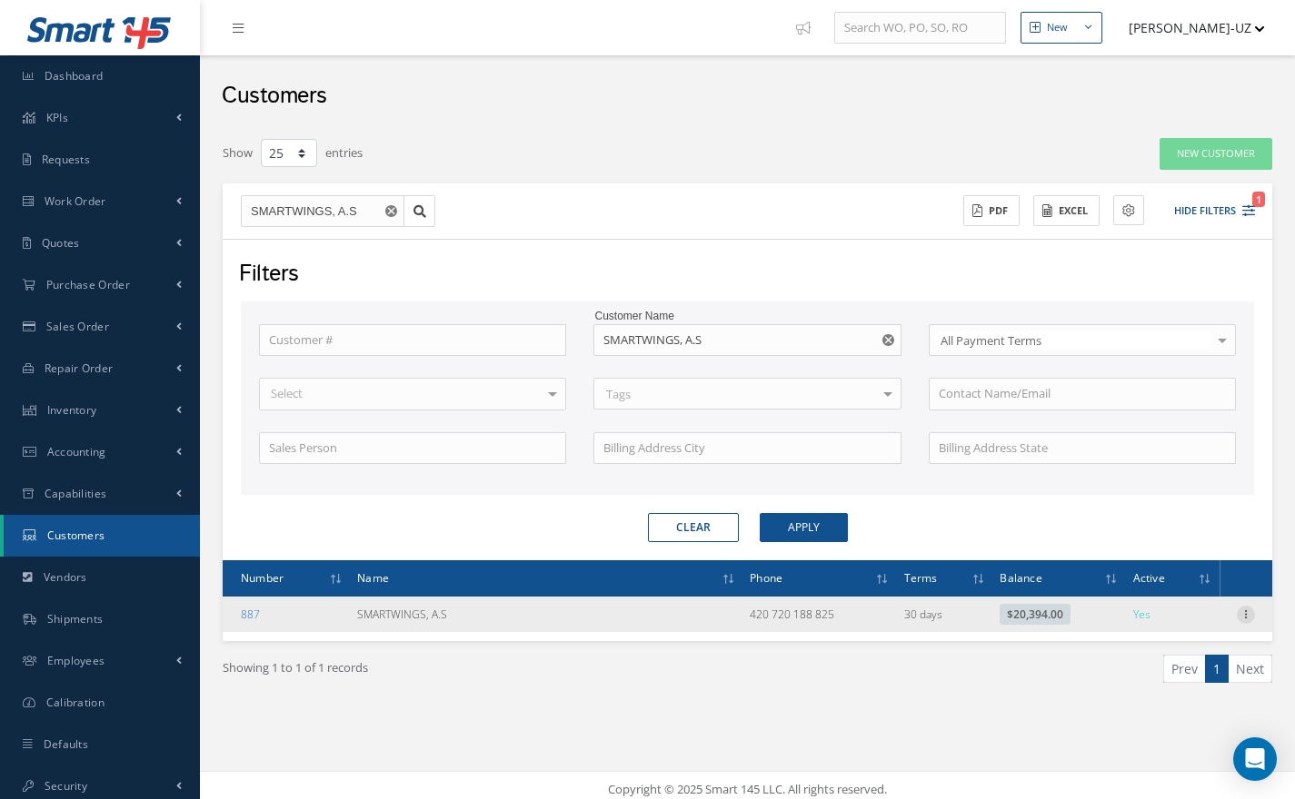
click at [1248, 619] on icon at bounding box center [1245, 613] width 18 height 15
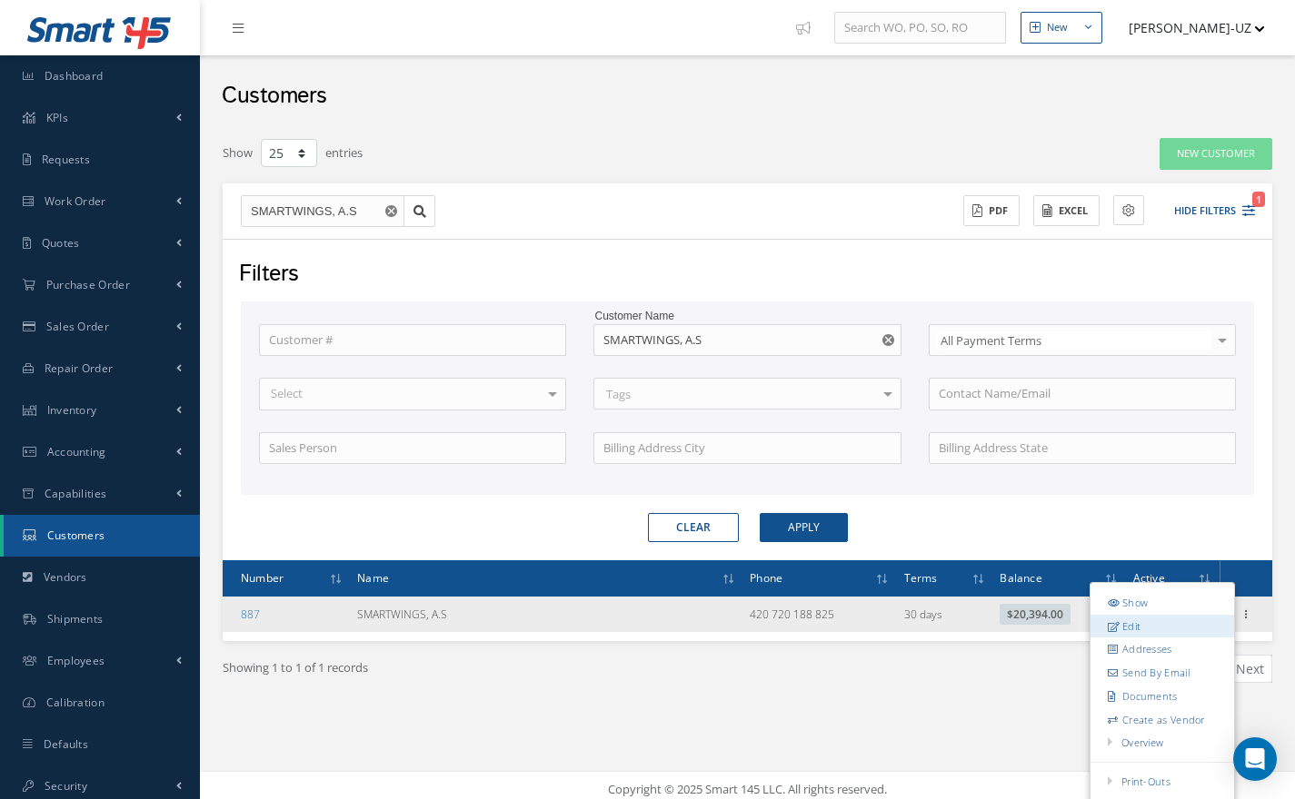
click at [1159, 629] on link "Edit" at bounding box center [1162, 626] width 144 height 24
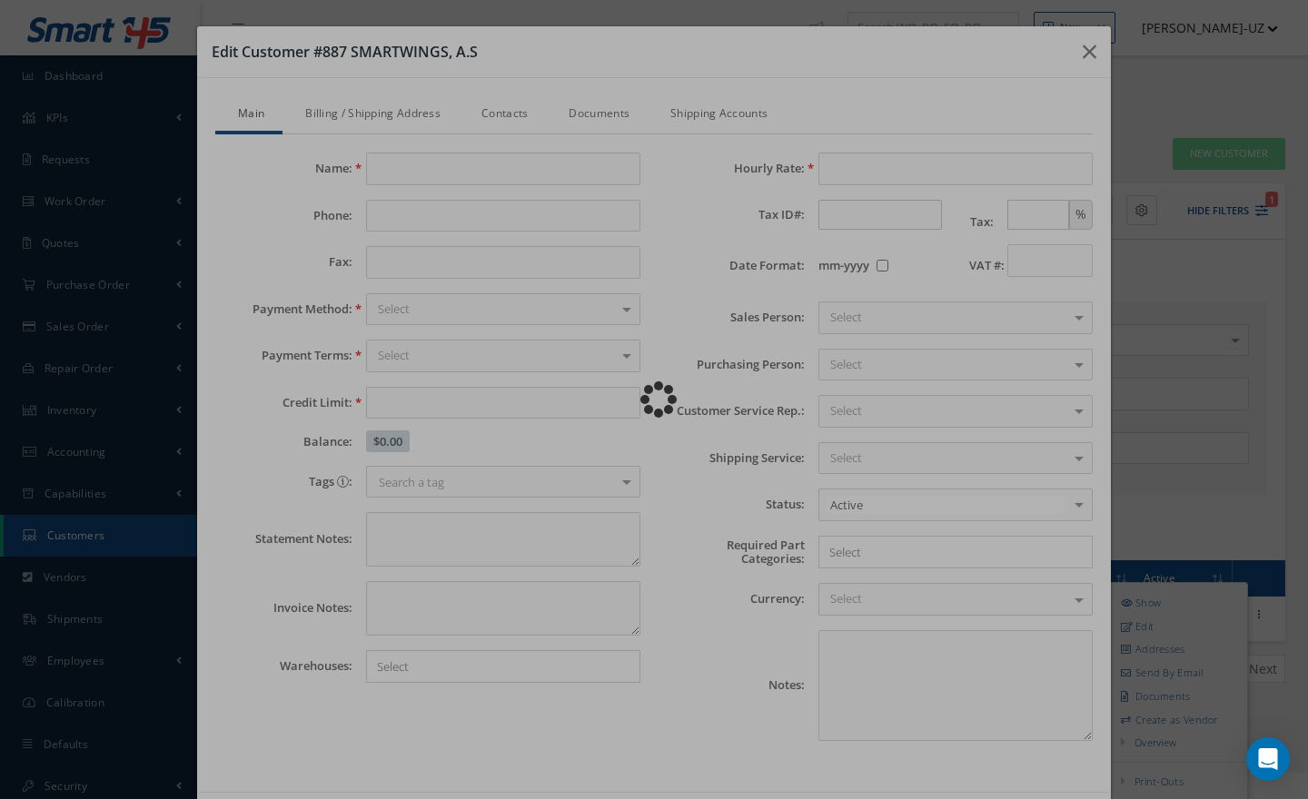
type input "SMARTWINGS, A.S"
type input "420 720 188 825"
type input "25000.00"
type input "100.00"
type textarea "37 aircrafts (2) 737-200 (23) 737-800 (2) 737-900ER (10) 737 MAX"
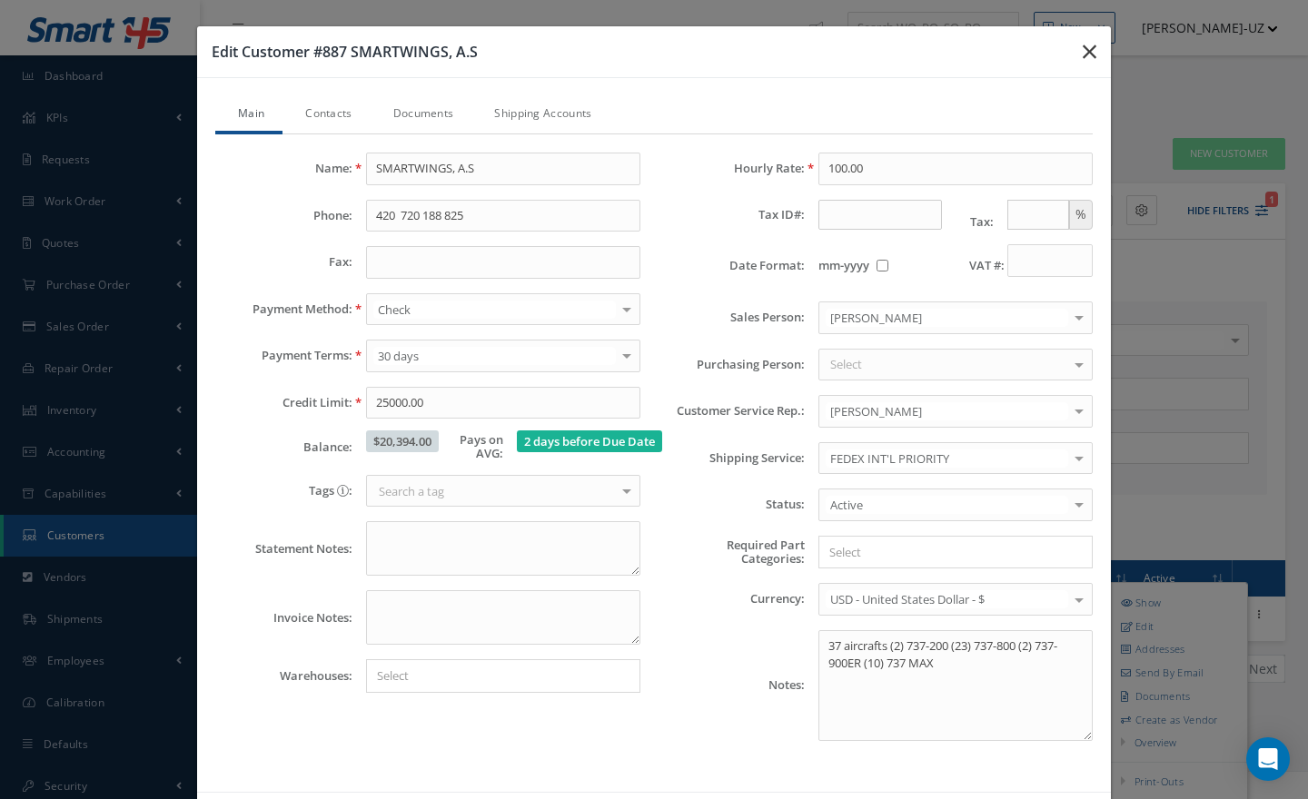
click at [1083, 45] on icon "button" at bounding box center [1090, 52] width 14 height 22
